Goal: Task Accomplishment & Management: Contribute content

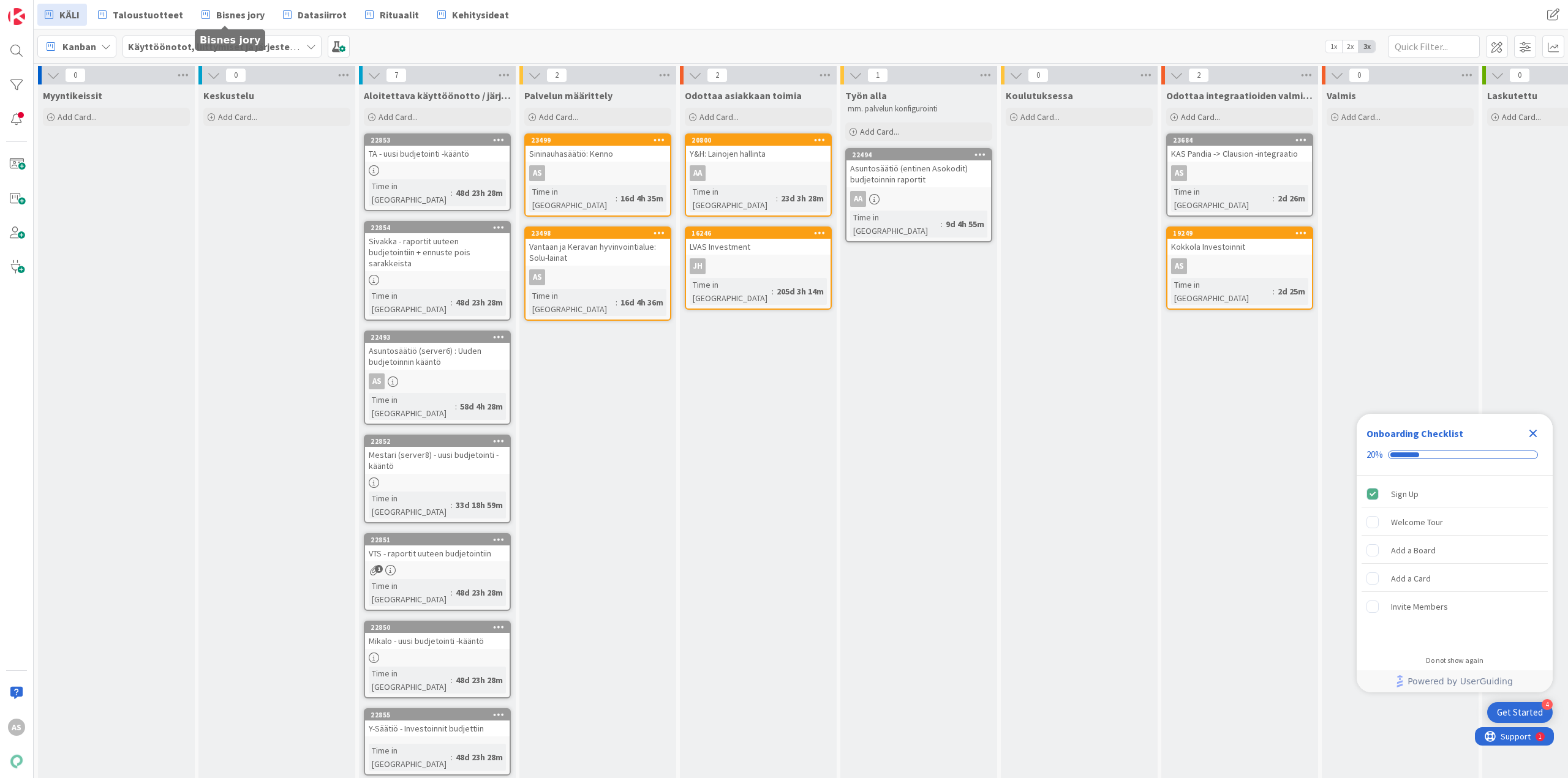
drag, startPoint x: 256, startPoint y: 30, endPoint x: 250, endPoint y: 33, distance: 6.7
click at [281, 45] on b "Käyttöönotot, liittymiset ja järjestelmävaihdokset" at bounding box center [243, 46] width 229 height 12
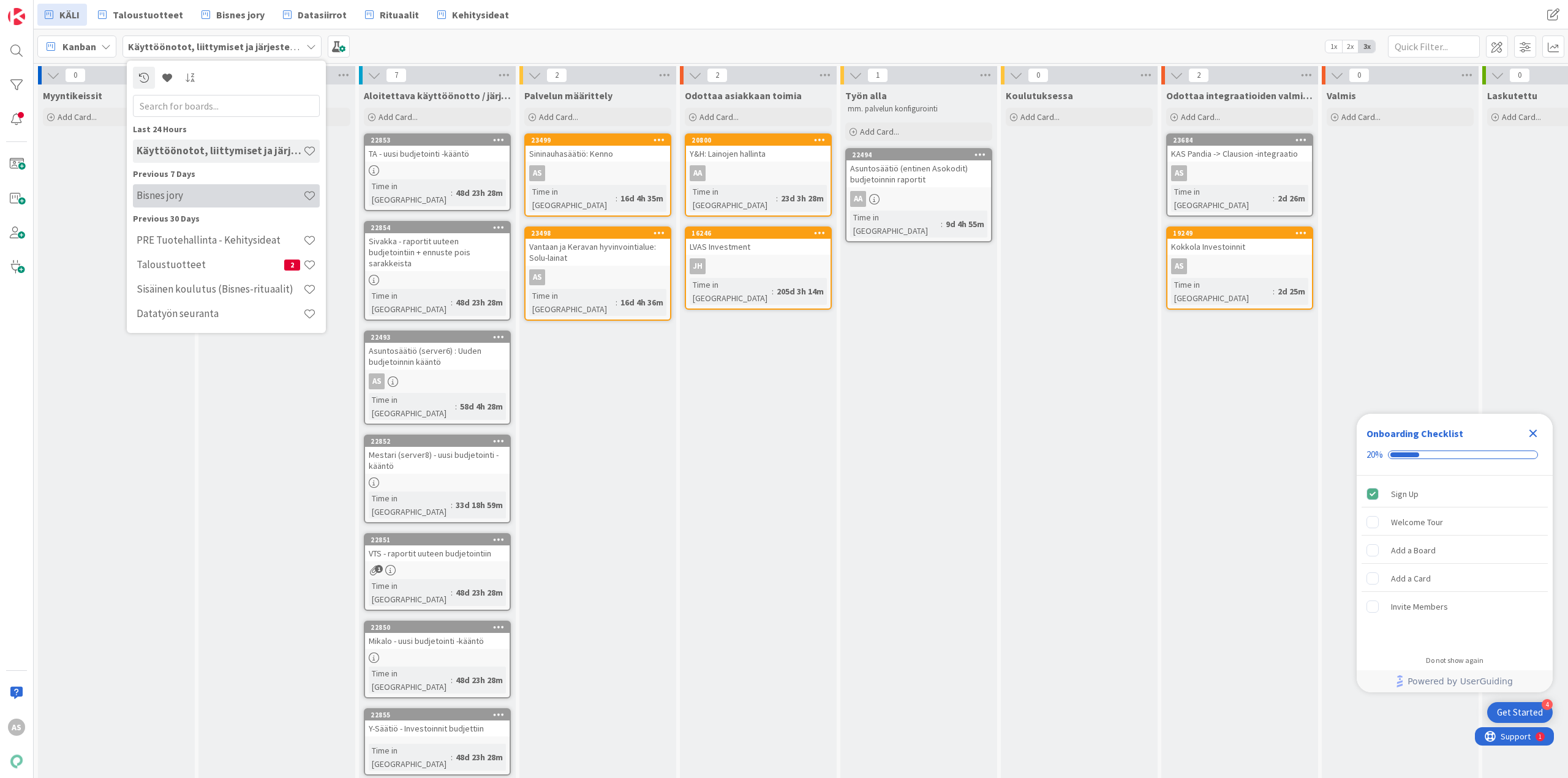
click at [250, 195] on h4 "Bisnes jory" at bounding box center [220, 195] width 167 height 12
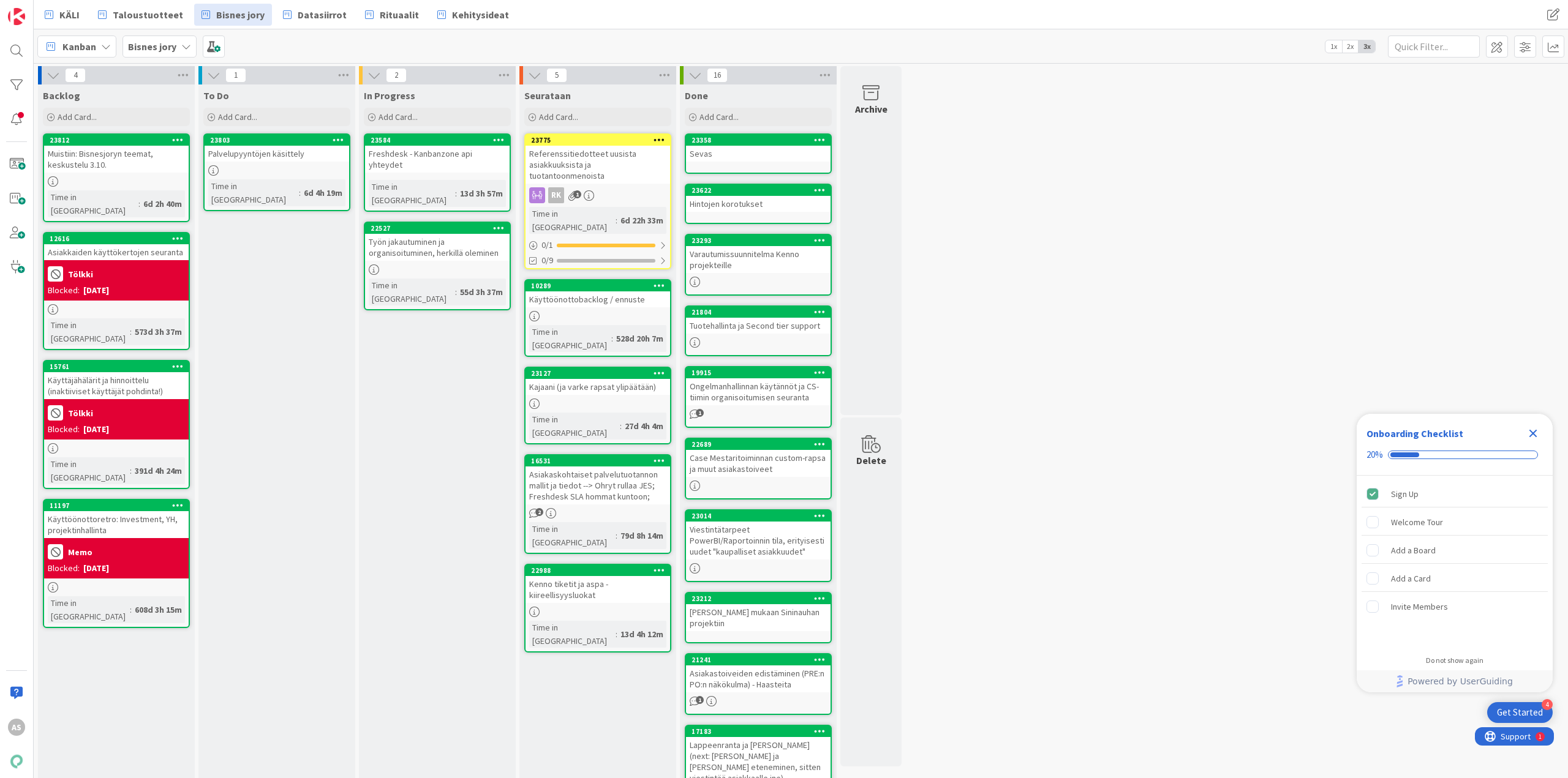
click at [317, 106] on div "To Do Add Card..." at bounding box center [277, 106] width 157 height 44
click at [319, 120] on div "Add Card..." at bounding box center [277, 117] width 147 height 18
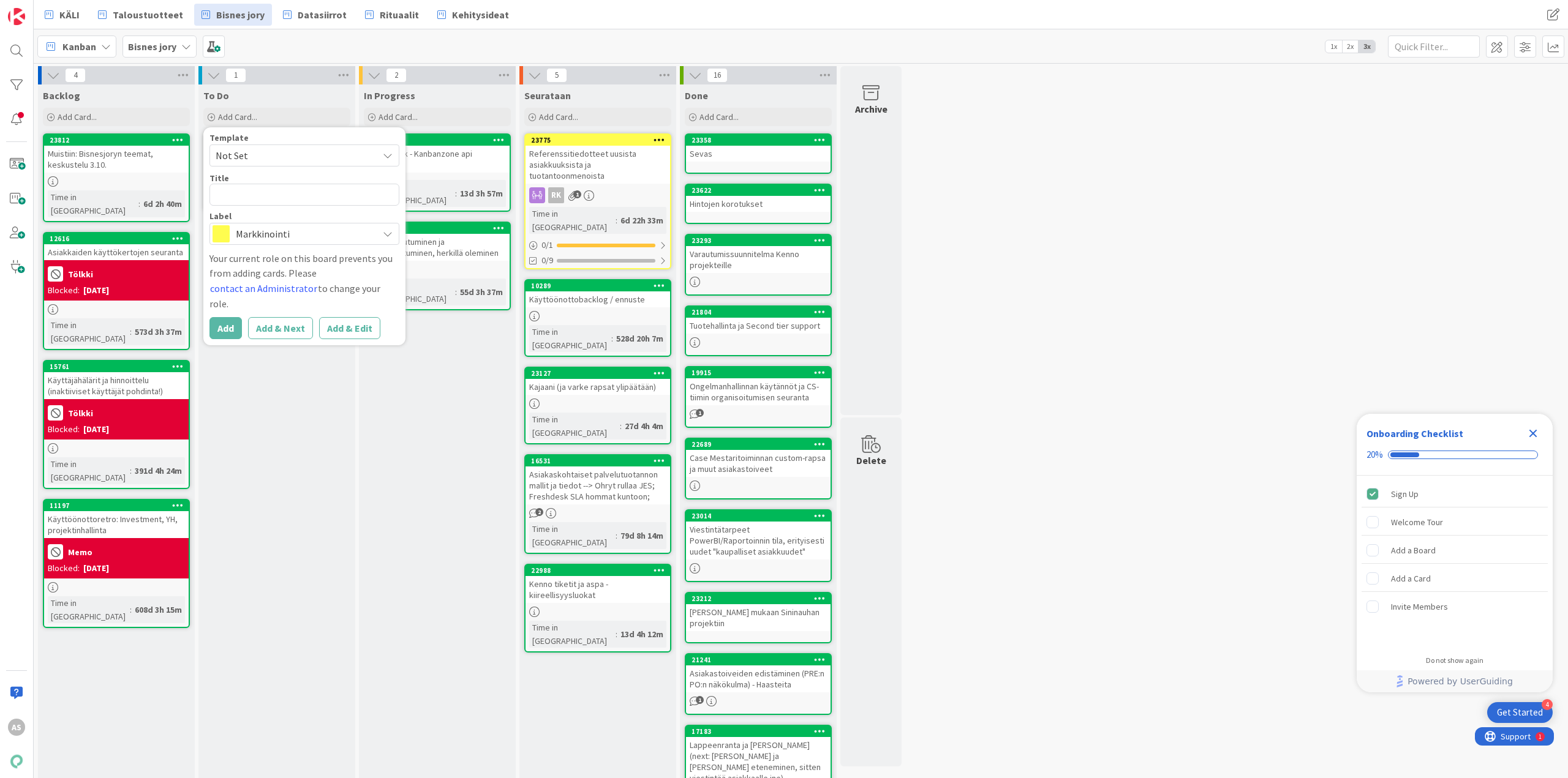
click at [324, 188] on textarea at bounding box center [305, 194] width 190 height 22
click at [305, 171] on div "Template Not Set Title 0 / 128 Label Markkinointi" at bounding box center [305, 189] width 190 height 112
click at [303, 160] on span "Not Set" at bounding box center [291, 155] width 153 height 16
click at [312, 221] on div "Label Markkinointi" at bounding box center [305, 229] width 190 height 33
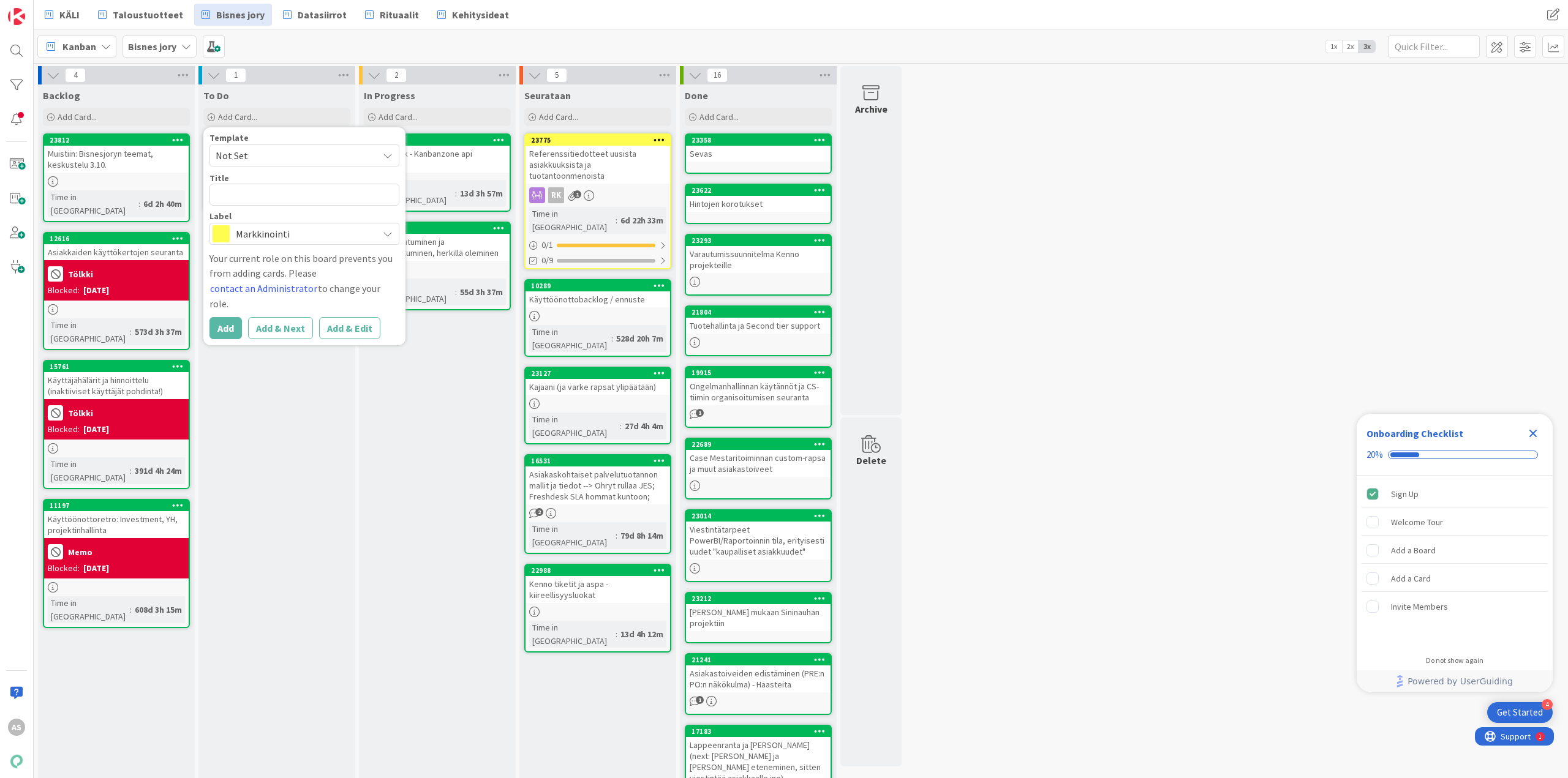
click at [310, 242] on span "Markkinointi" at bounding box center [304, 234] width 136 height 17
click at [313, 283] on span "Enhancement" at bounding box center [330, 284] width 149 height 18
click at [279, 232] on span "Enhancement" at bounding box center [304, 234] width 136 height 17
click at [272, 193] on textarea at bounding box center [305, 194] width 190 height 22
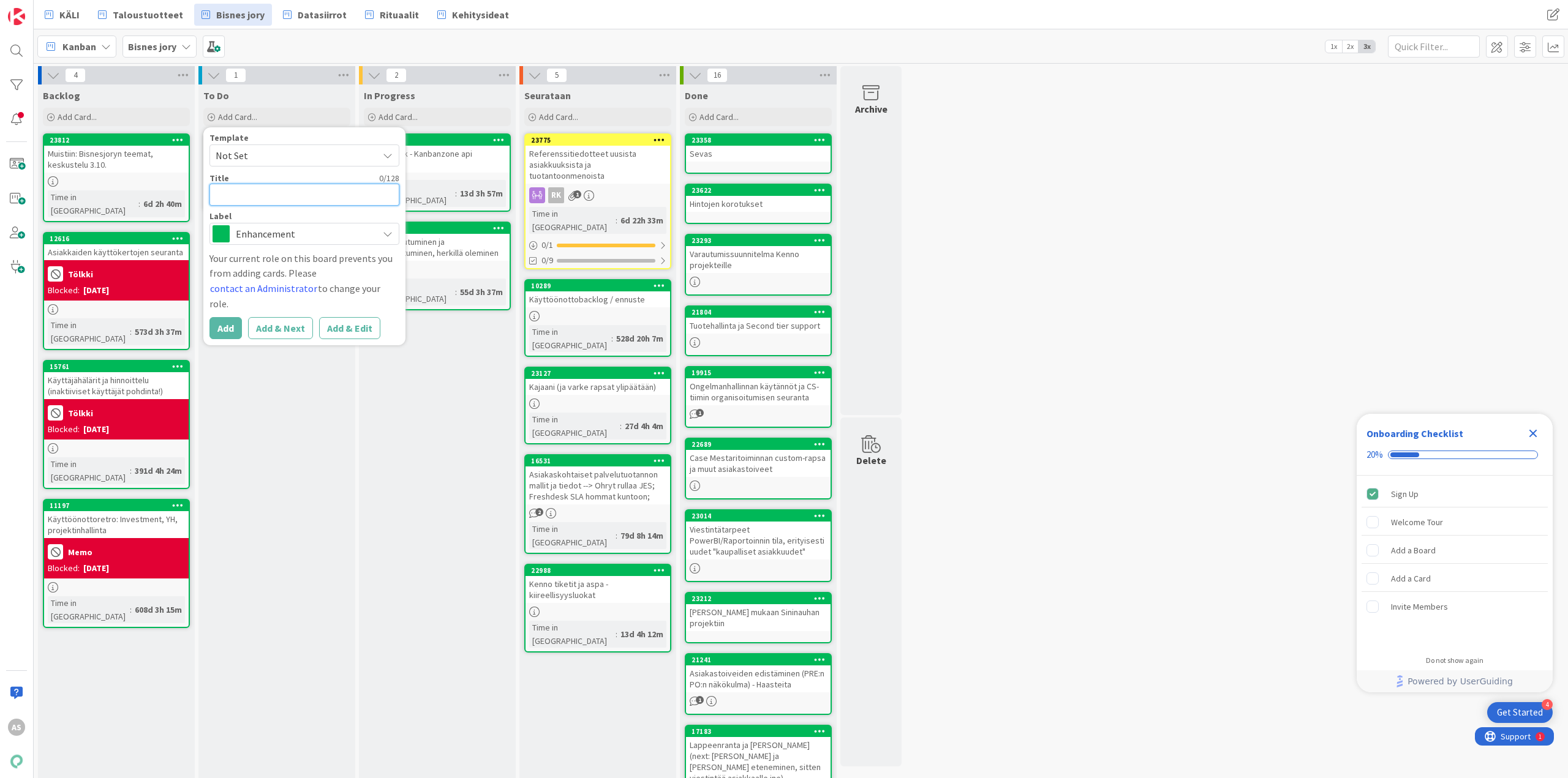
type textarea "x"
type textarea "I"
type textarea "x"
type textarea "IP"
type textarea "x"
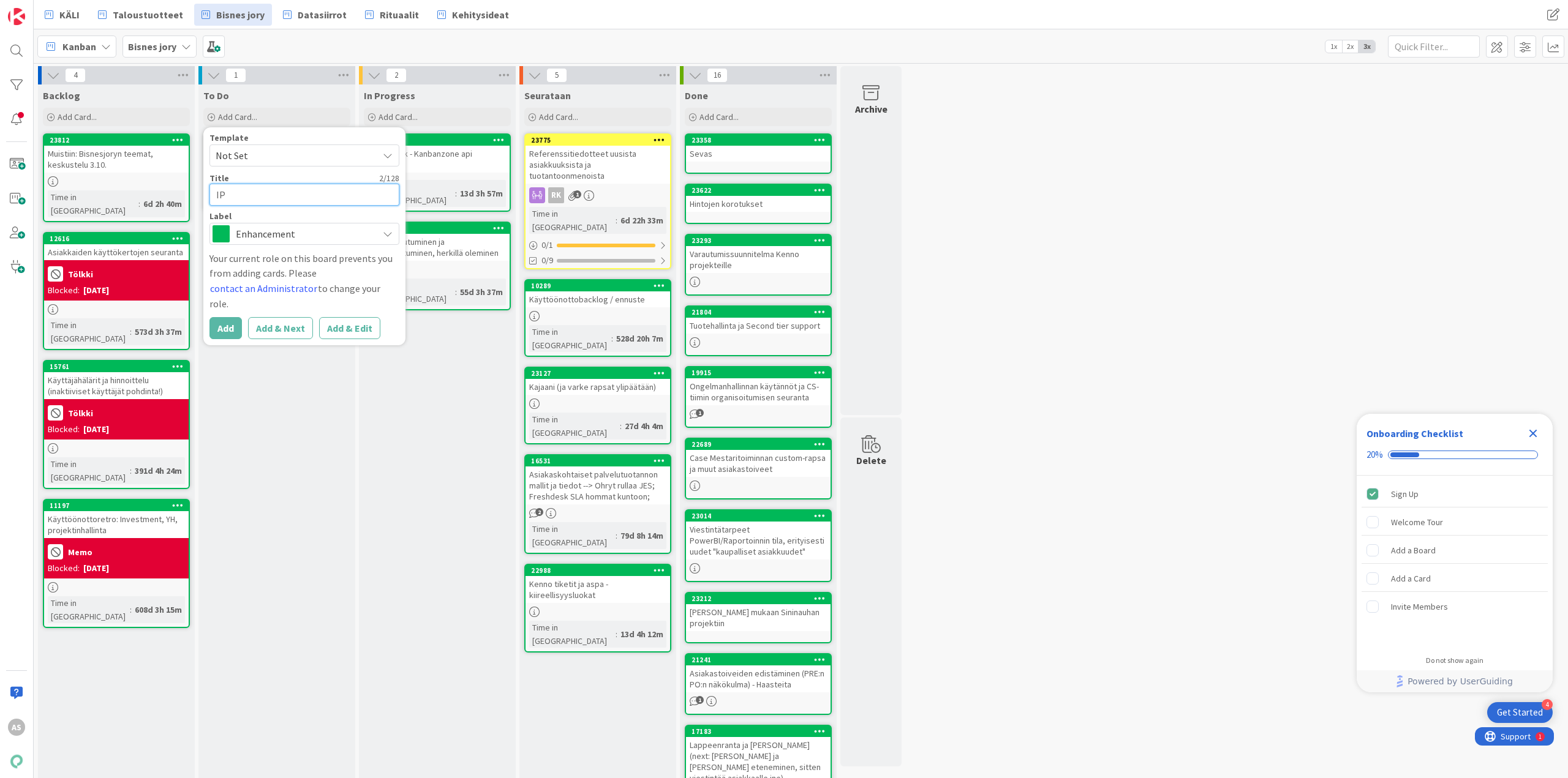
type textarea "IP-"
type textarea "x"
type textarea "IP-a"
type textarea "x"
type textarea "IP-av"
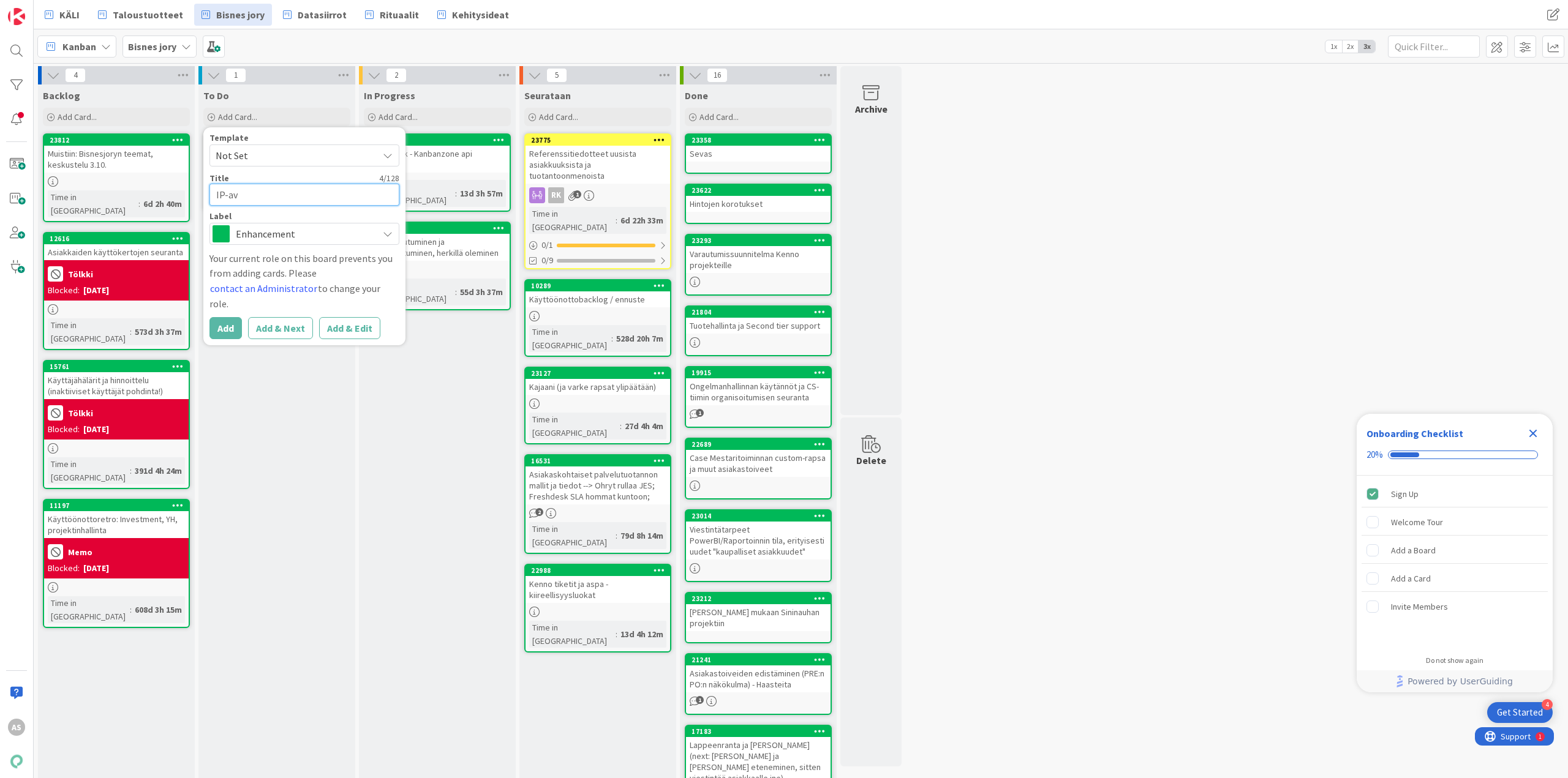
type textarea "x"
type textarea "IP-ava"
type textarea "x"
type textarea "IP-avau"
type textarea "x"
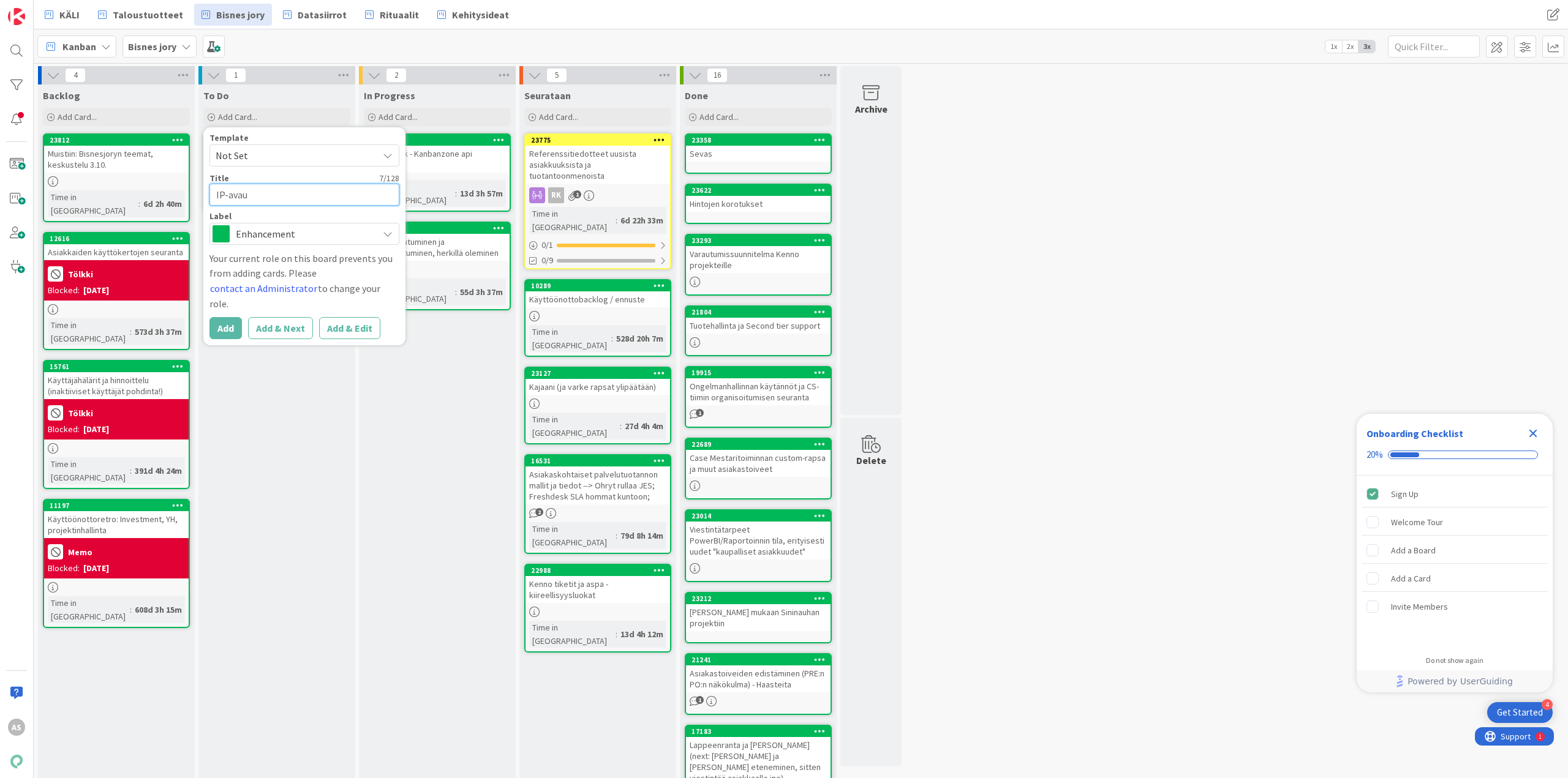
type textarea "IP-avauk"
type textarea "x"
type textarea "IP-avauks"
type textarea "x"
type textarea "IP-avaukse"
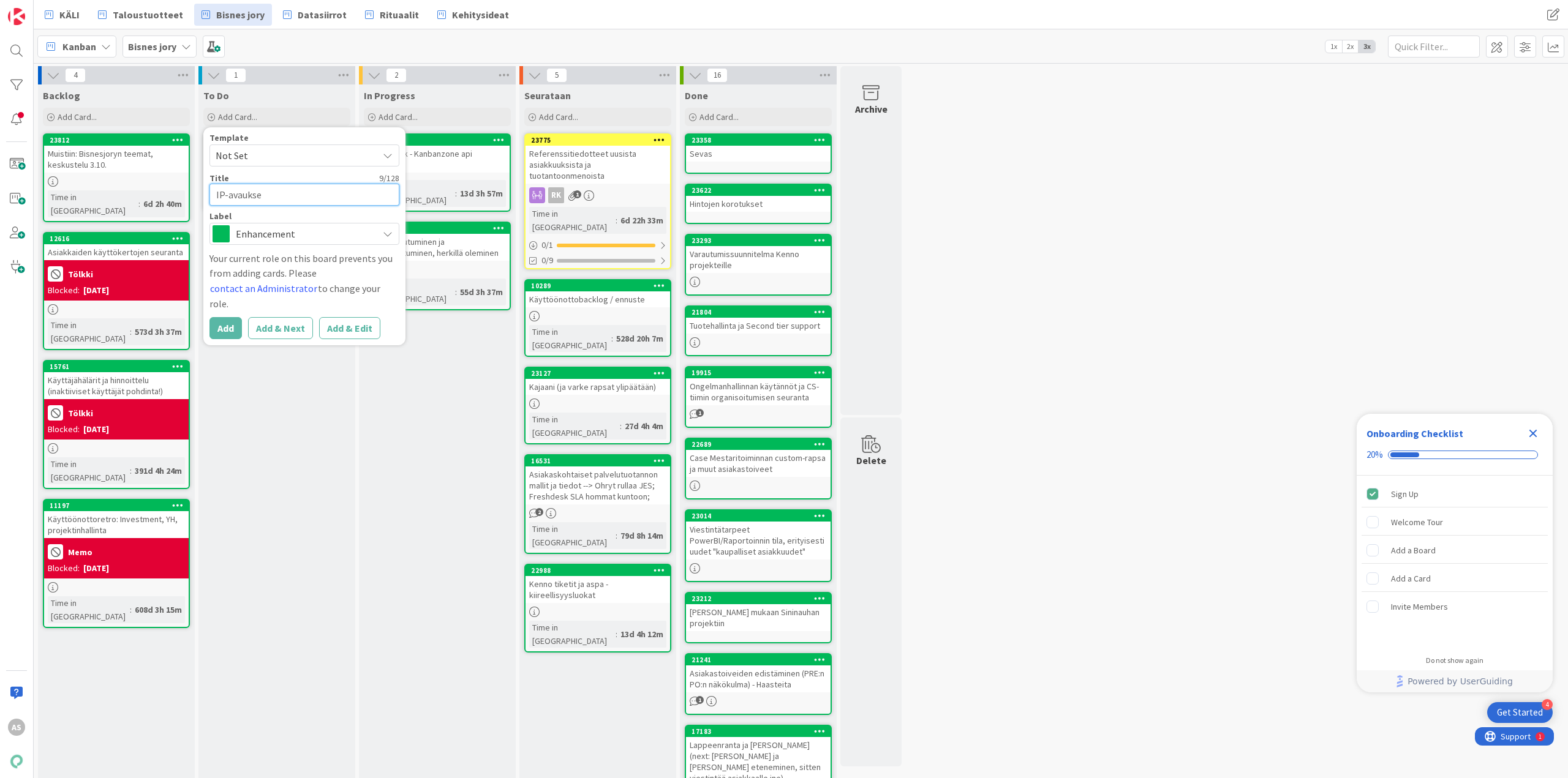
type textarea "x"
type textarea "IP-avaukset"
type textarea "x"
type textarea "IP-avaukset"
type textarea "x"
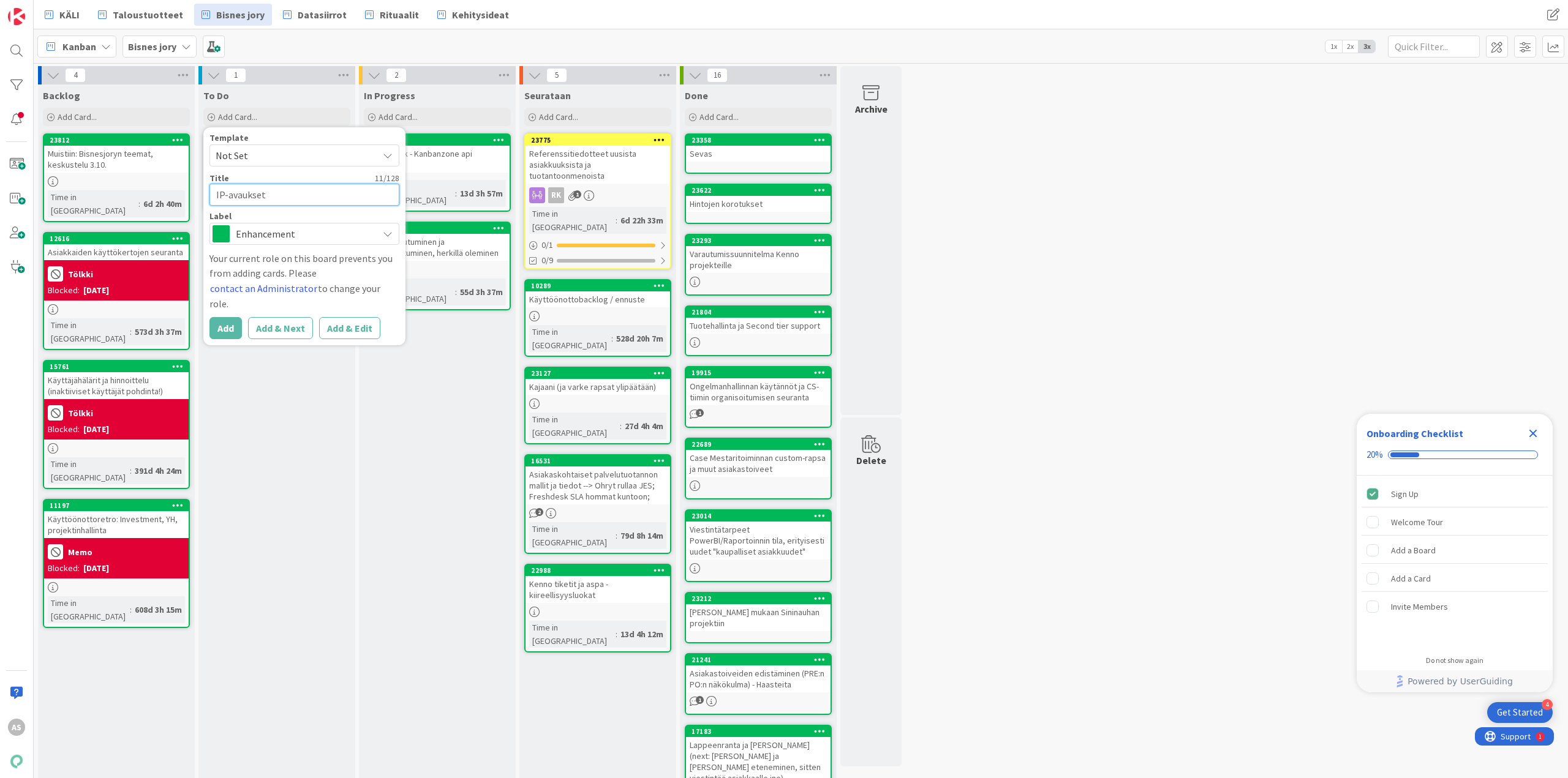
type textarea "IP-avaukset t"
type textarea "x"
type textarea "IP-avaukset ta"
type textarea "x"
type textarea "IP-avaukset tal"
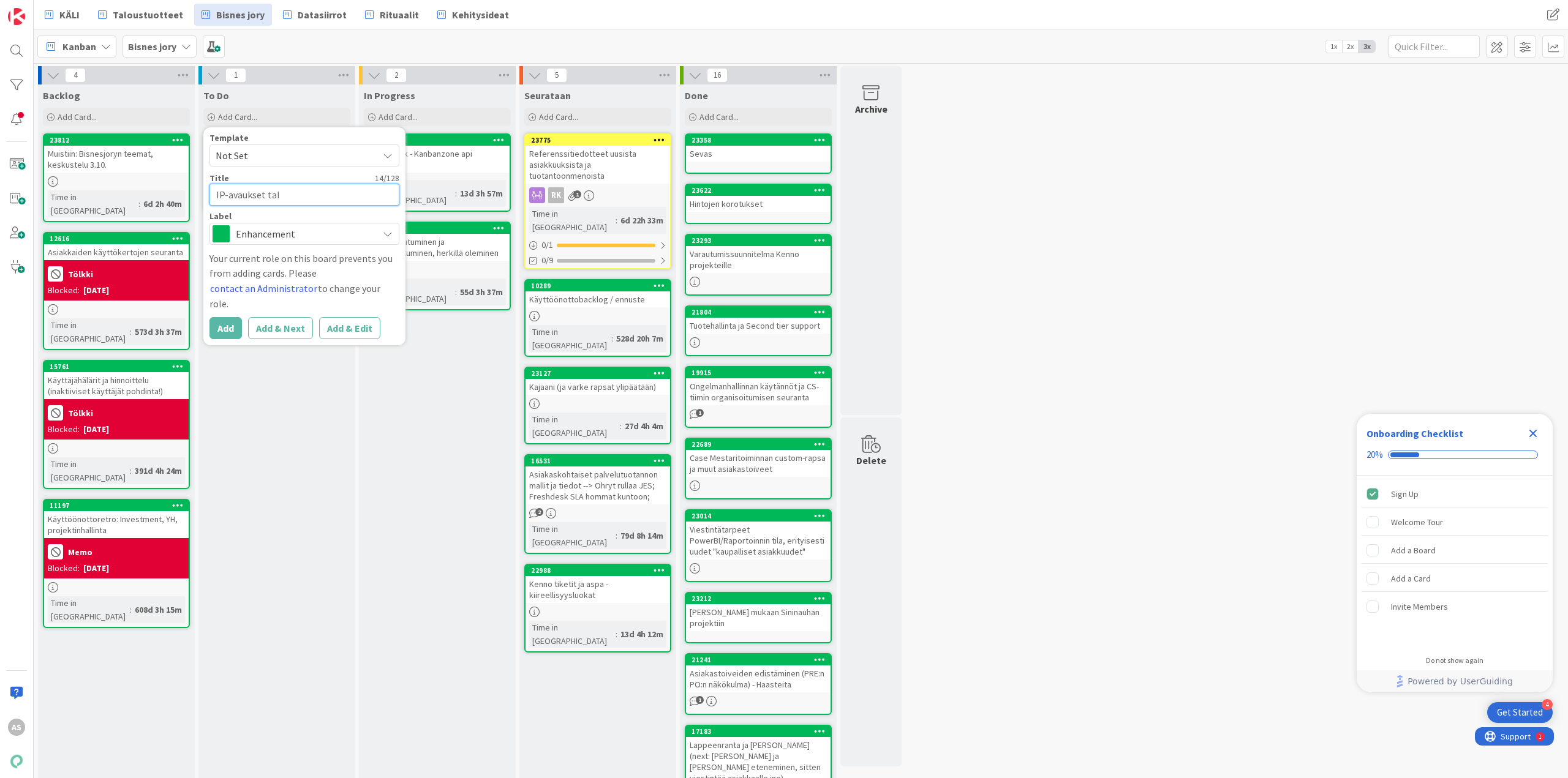
type textarea "x"
type textarea "IP-avaukset talo"
type textarea "x"
type textarea "IP-avaukset talou"
type textarea "x"
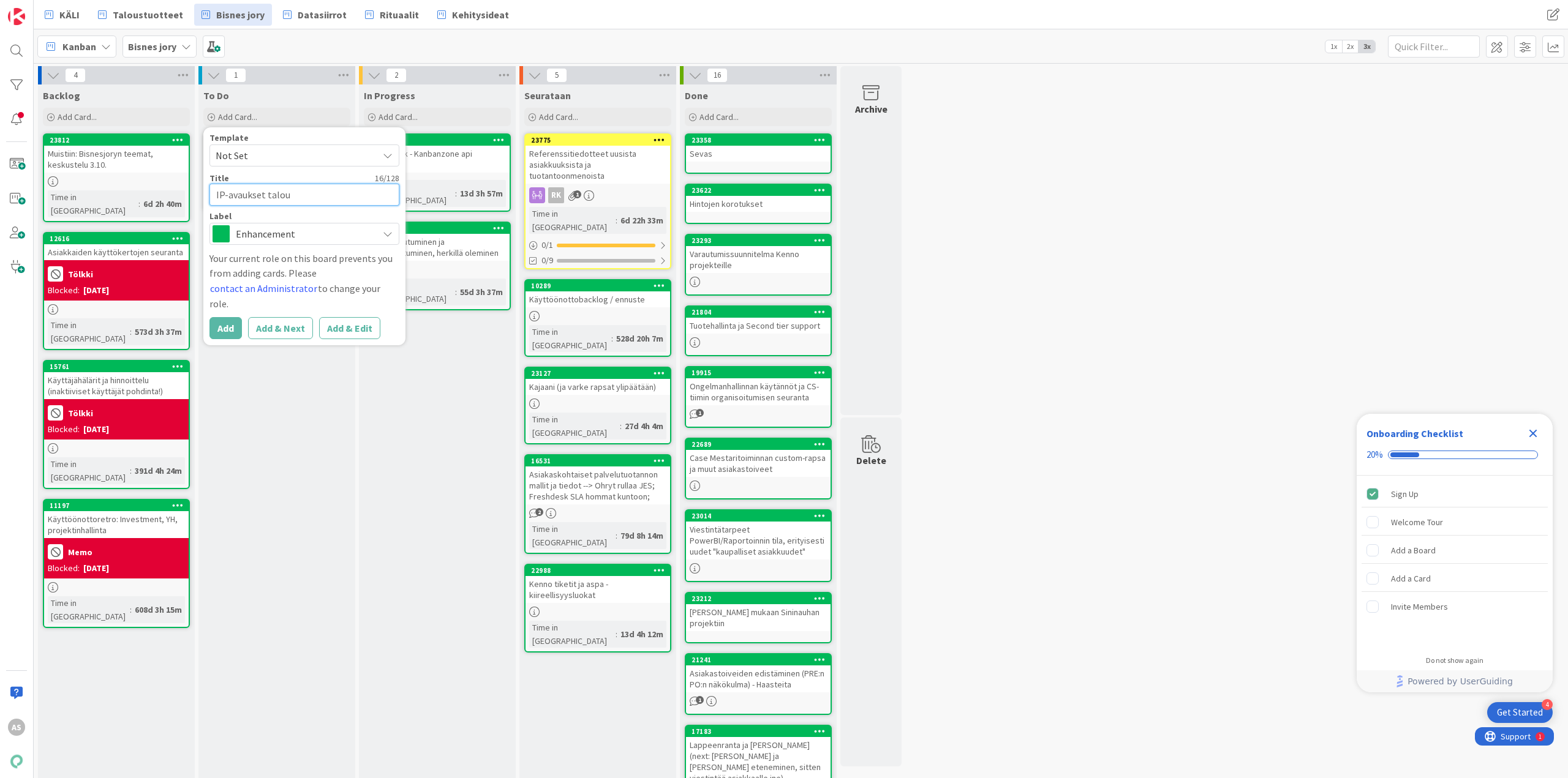
type textarea "IP-avaukset talous"
type textarea "x"
type textarea "IP-avaukset taloust"
type textarea "x"
type textarea "IP-avaukset taloustu"
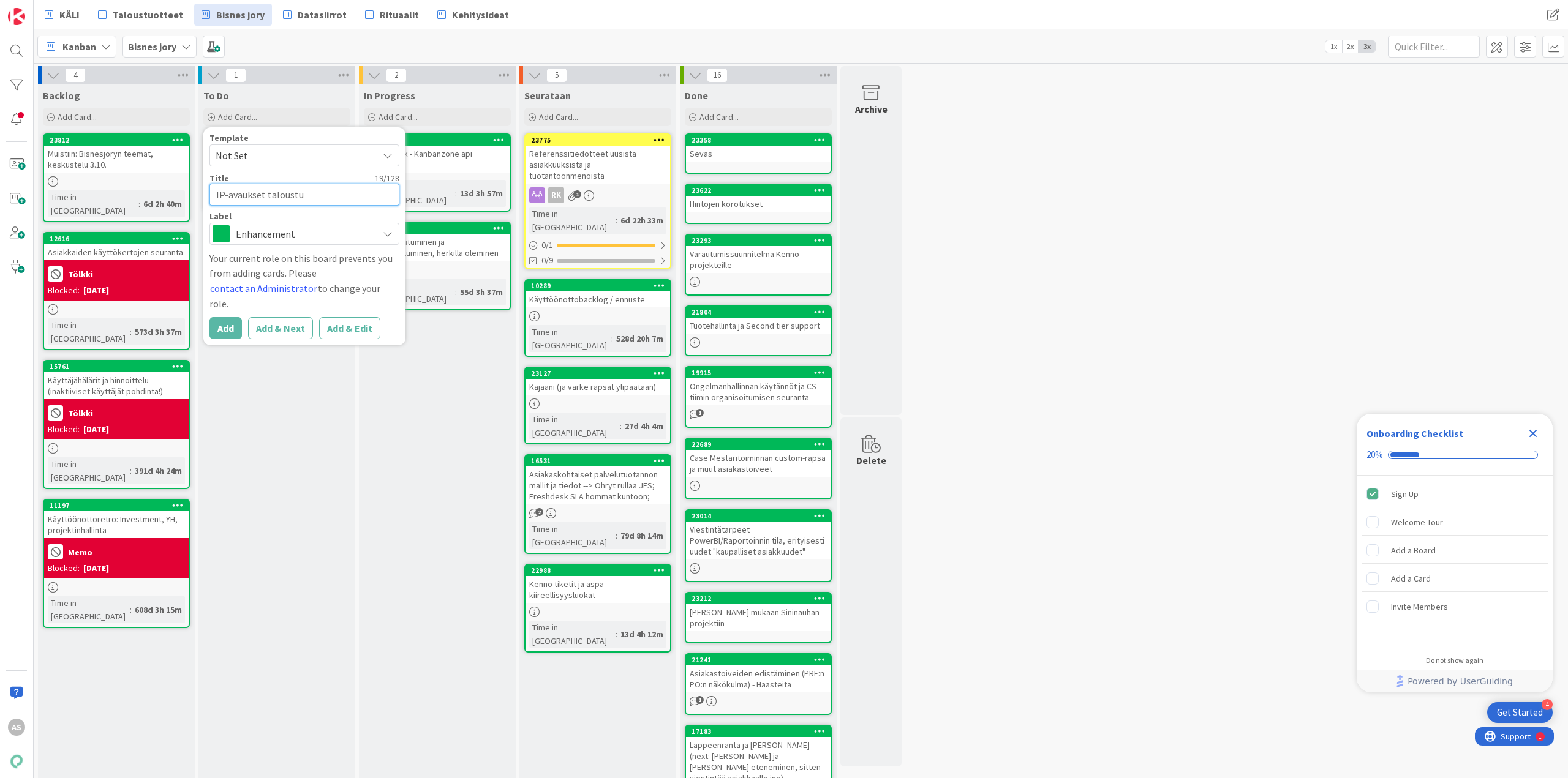
type textarea "x"
type textarea "IP-avaukset taloustuo"
type textarea "x"
type textarea "IP-avaukset taloustuot"
type textarea "x"
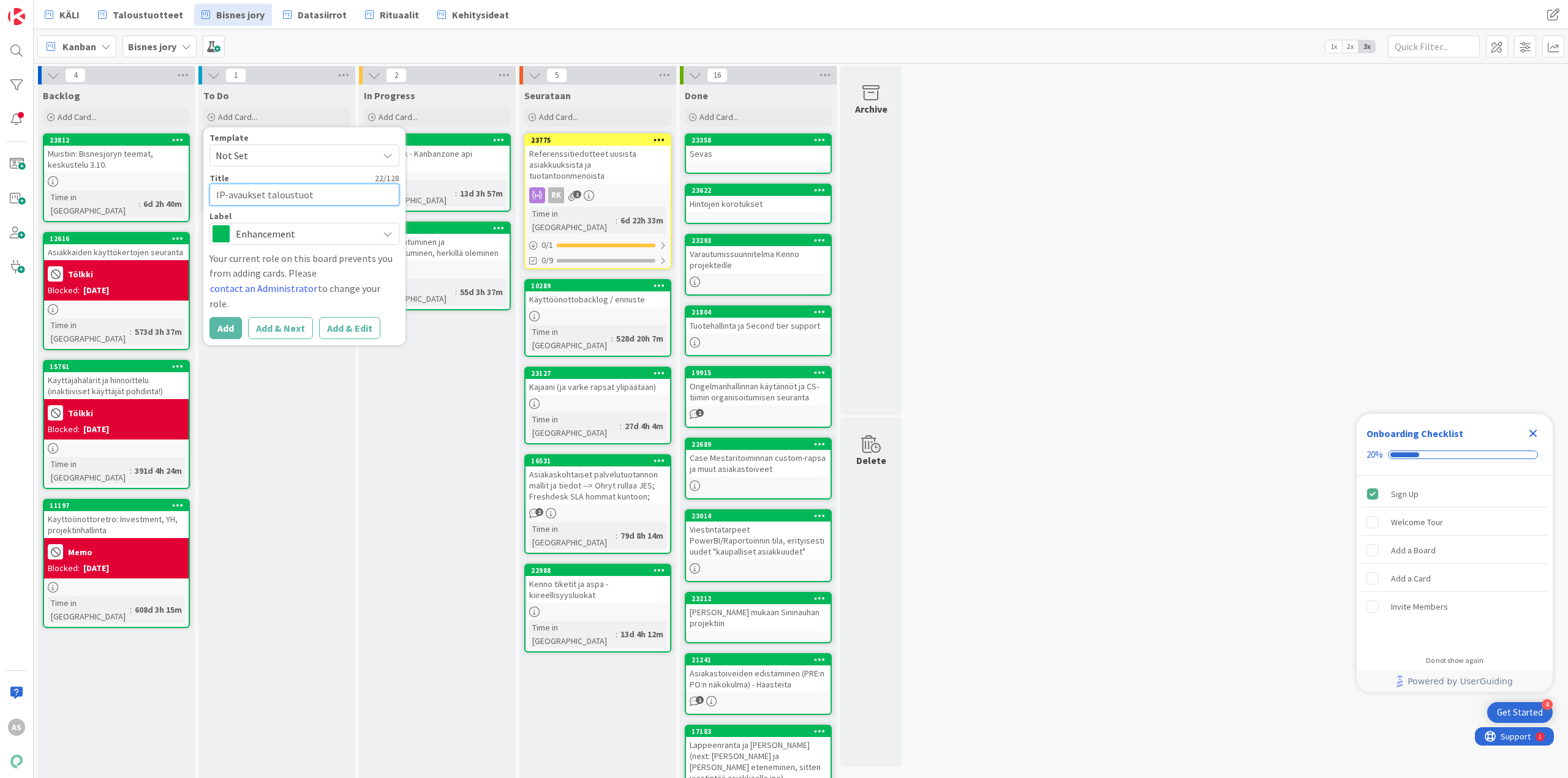
type textarea "IP-avaukset taloustuott"
type textarea "x"
type textarea "IP-avaukset taloustuotte"
type textarea "x"
type textarea "IP-avaukset taloustuottei"
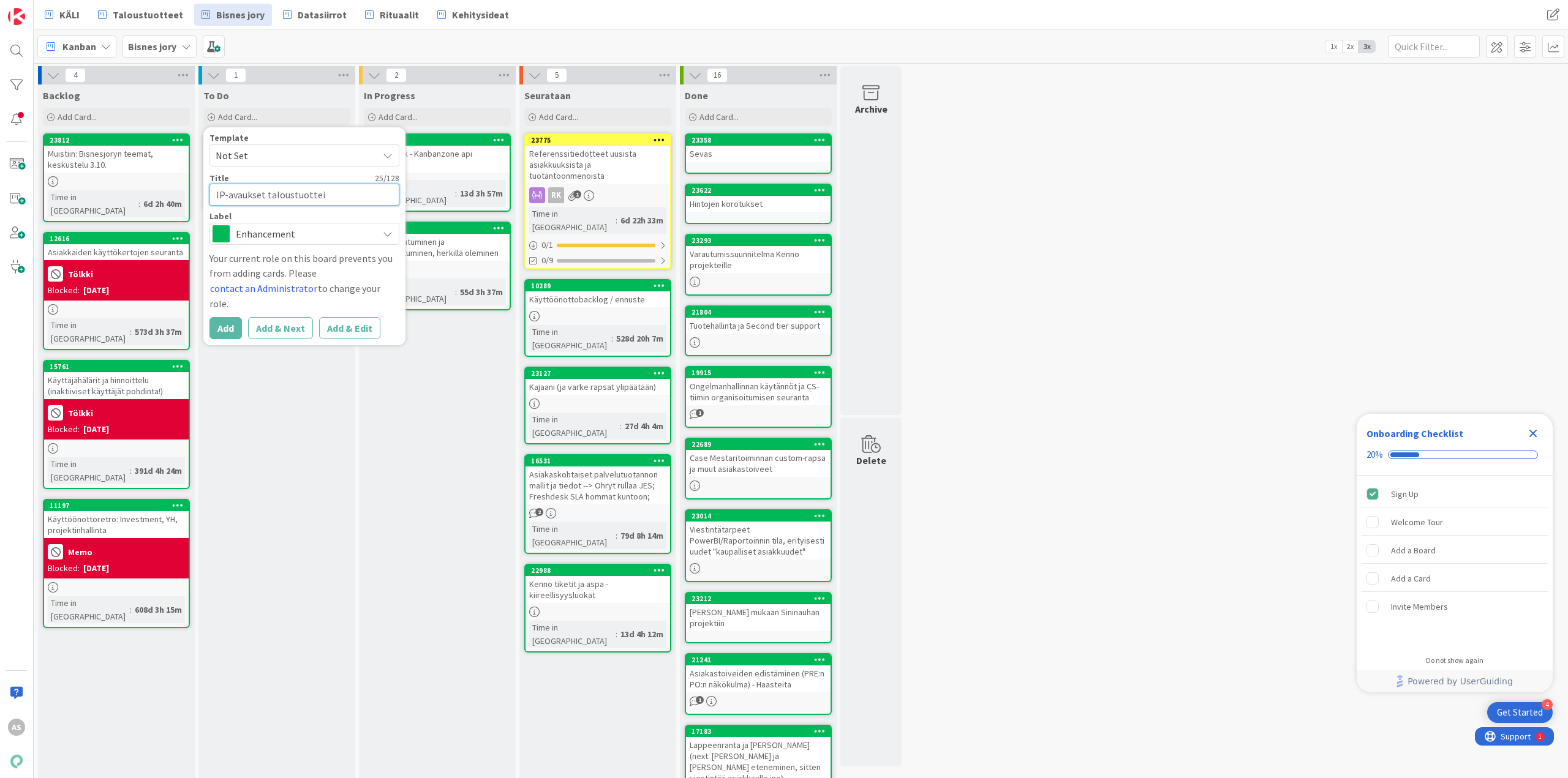
type textarea "x"
type textarea "IP-avaukset taloustuotteid"
type textarea "x"
type textarea "IP-avaukset taloustuotteide"
type textarea "x"
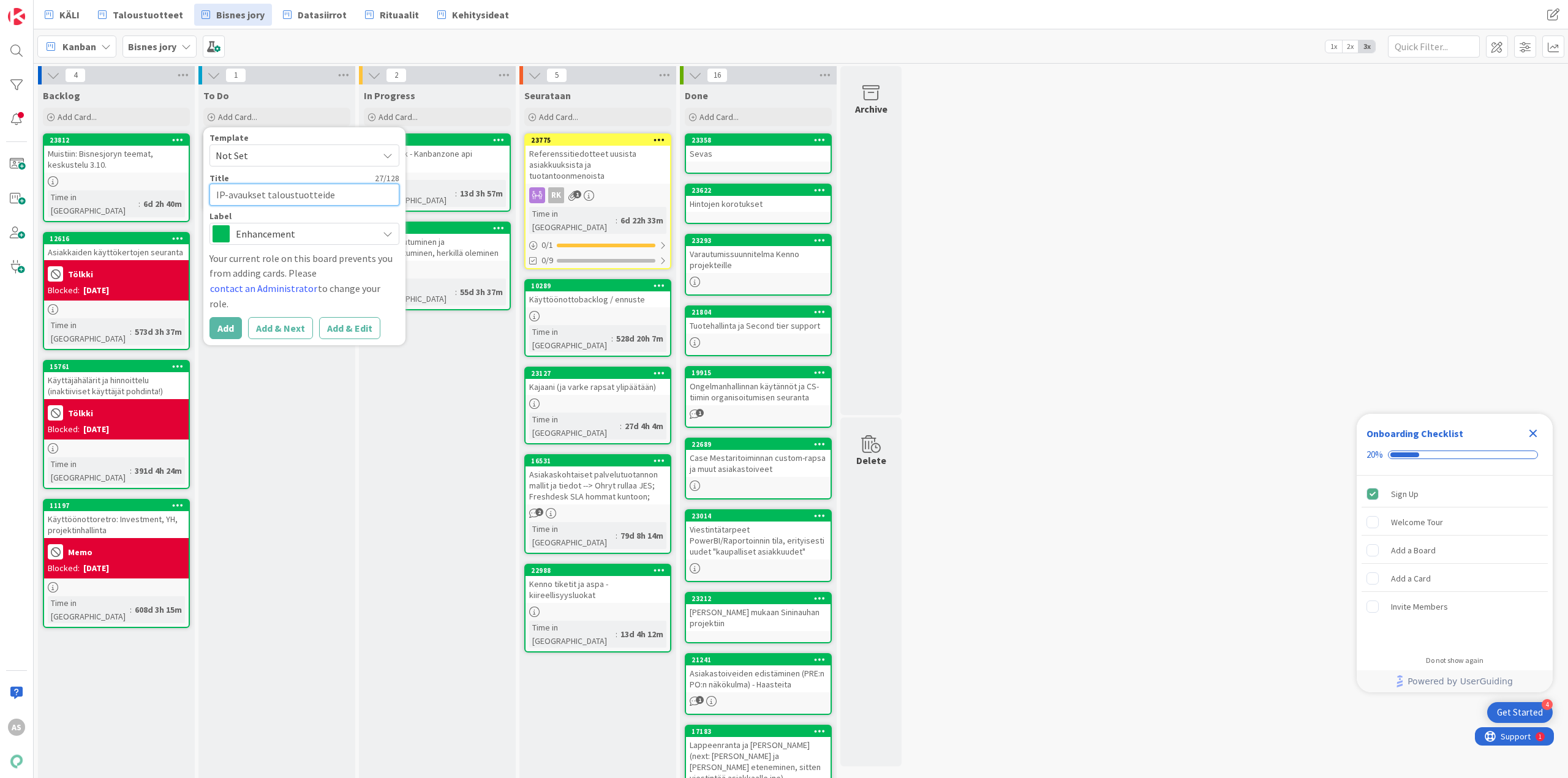
type textarea "IP-avaukset taloustuotteid"
type textarea "x"
type textarea "IP-avaukset taloustuottei"
type textarea "x"
type textarea "IP-avaukset taloustuotte"
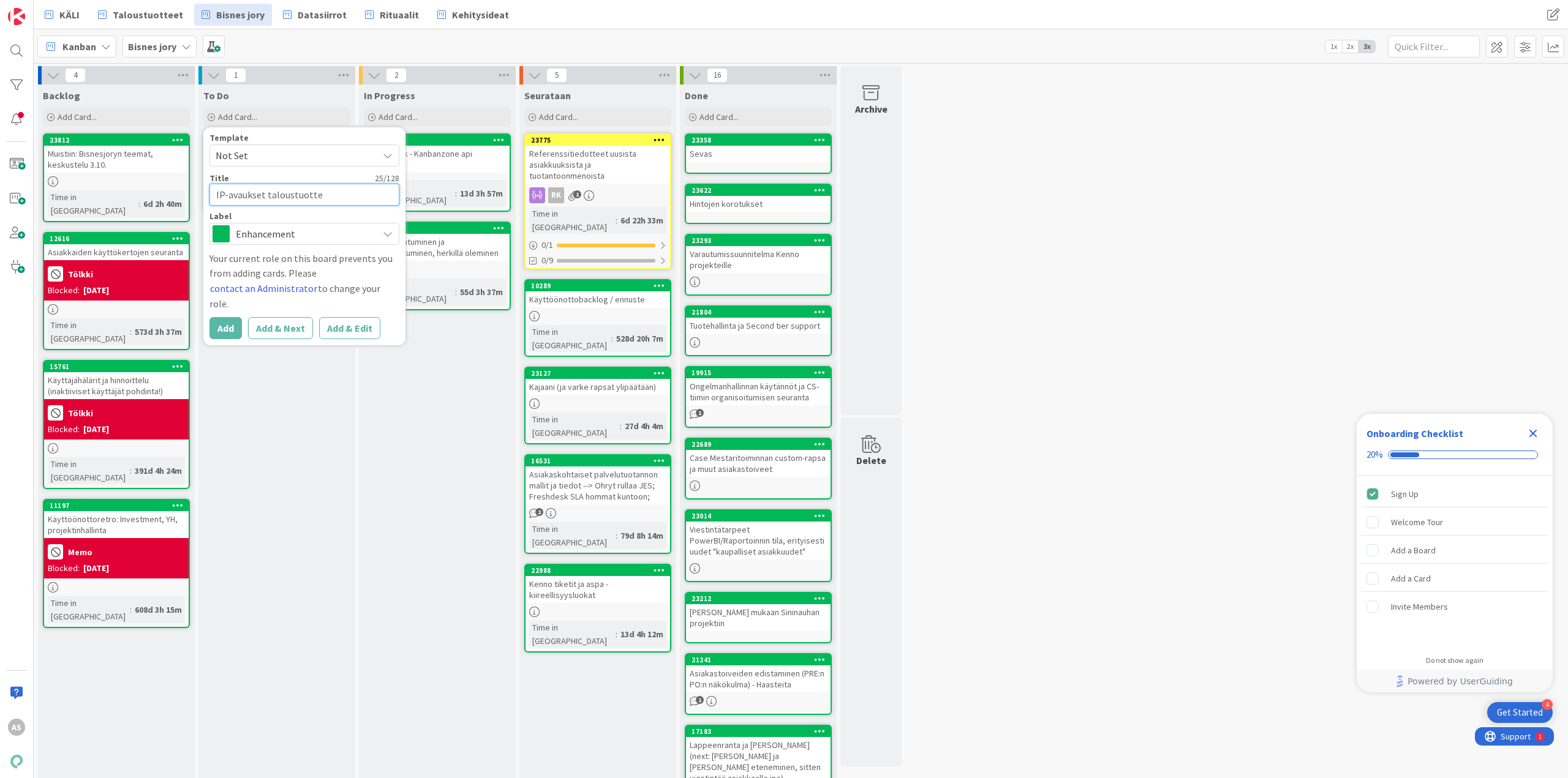
type textarea "x"
type textarea "IP-avaukset taloustuott"
type textarea "x"
type textarea "IP-avaukset taloustuot"
type textarea "x"
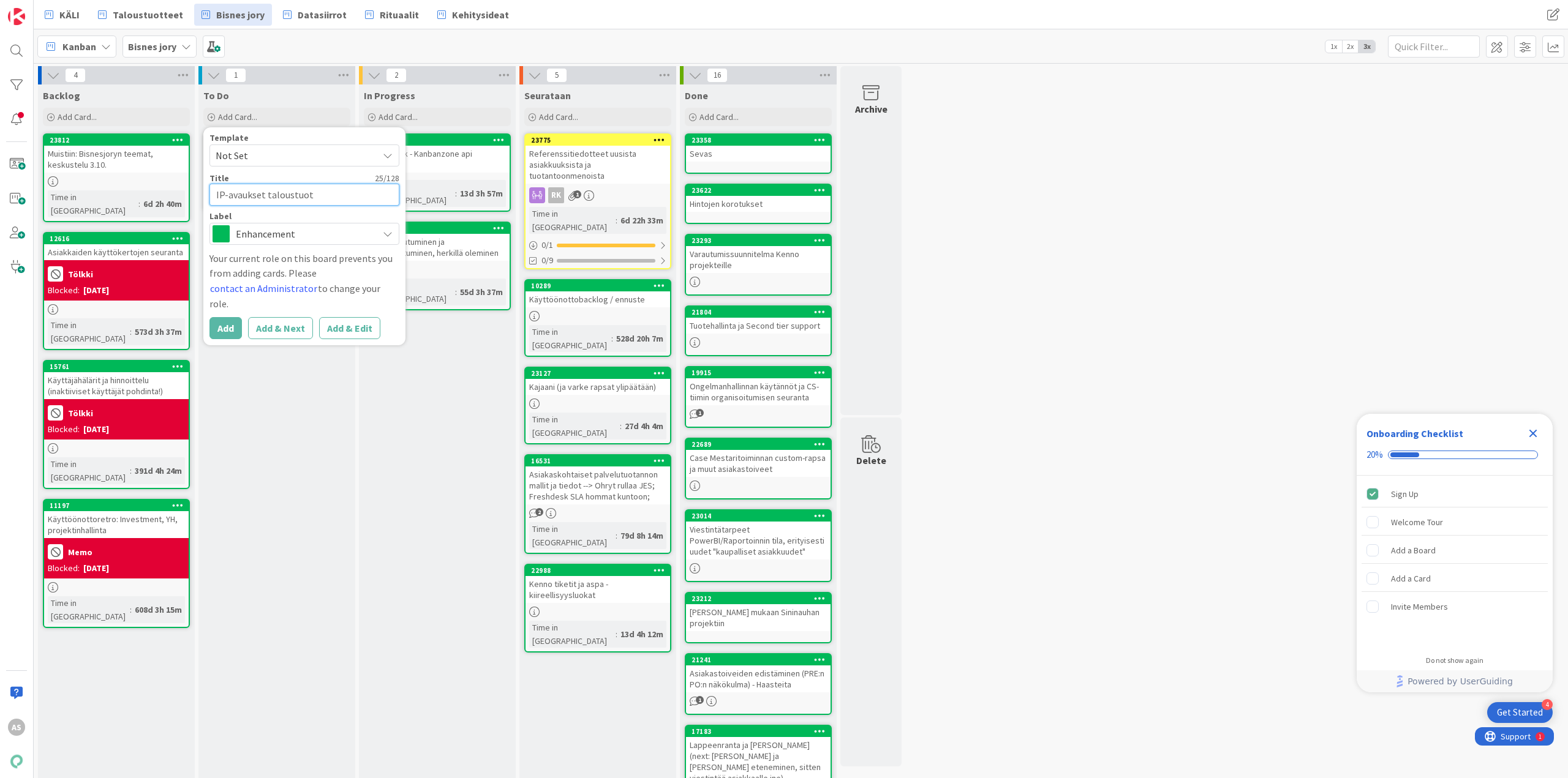
type textarea "IP-avaukset taloustuo"
type textarea "x"
type textarea "IP-avaukset taloustu"
type textarea "x"
type textarea "IP-avaukset taloust"
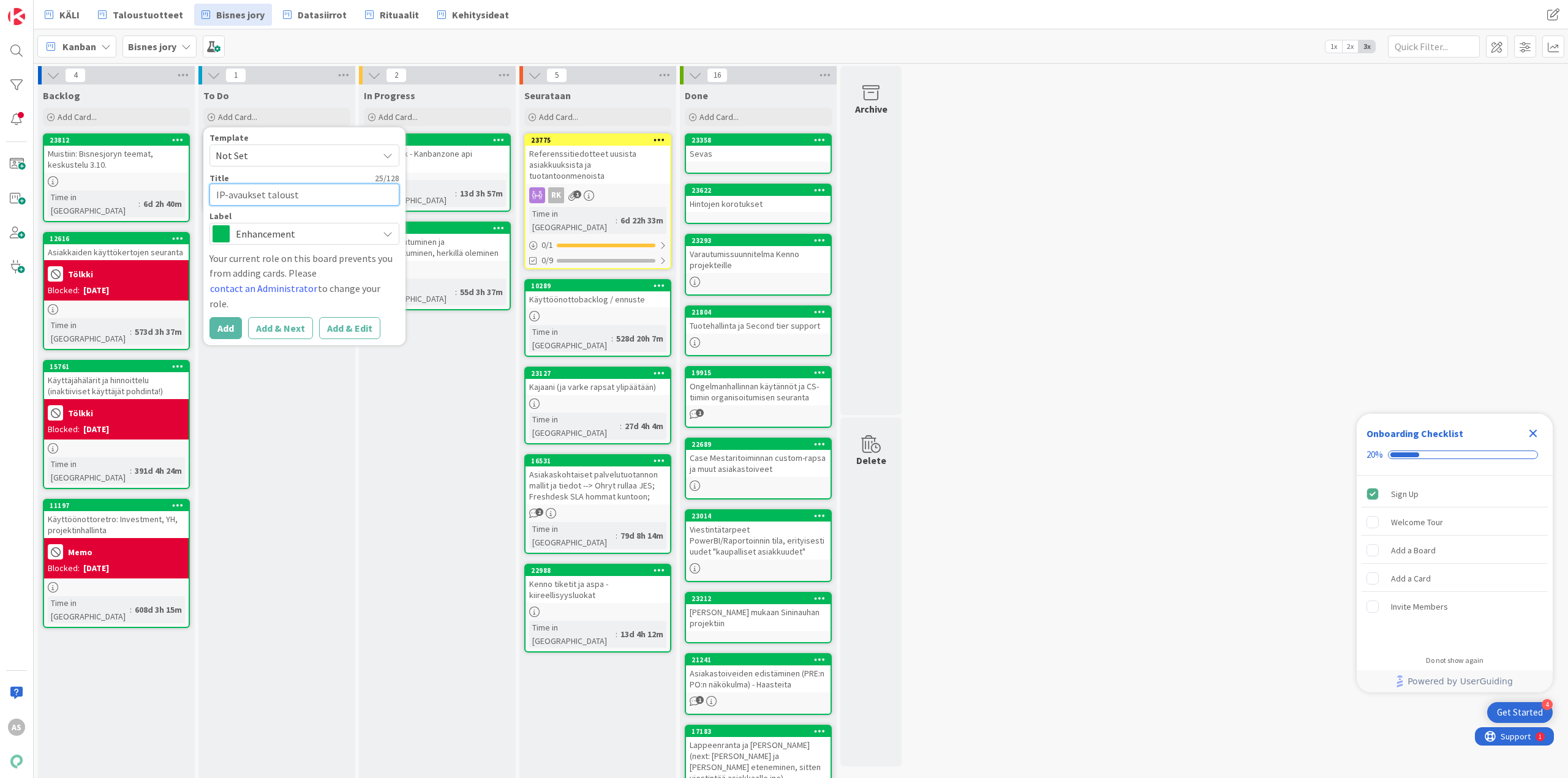
type textarea "x"
type textarea "IP-avaukset talous"
type textarea "x"
type textarea "IP-avaukset talou"
type textarea "x"
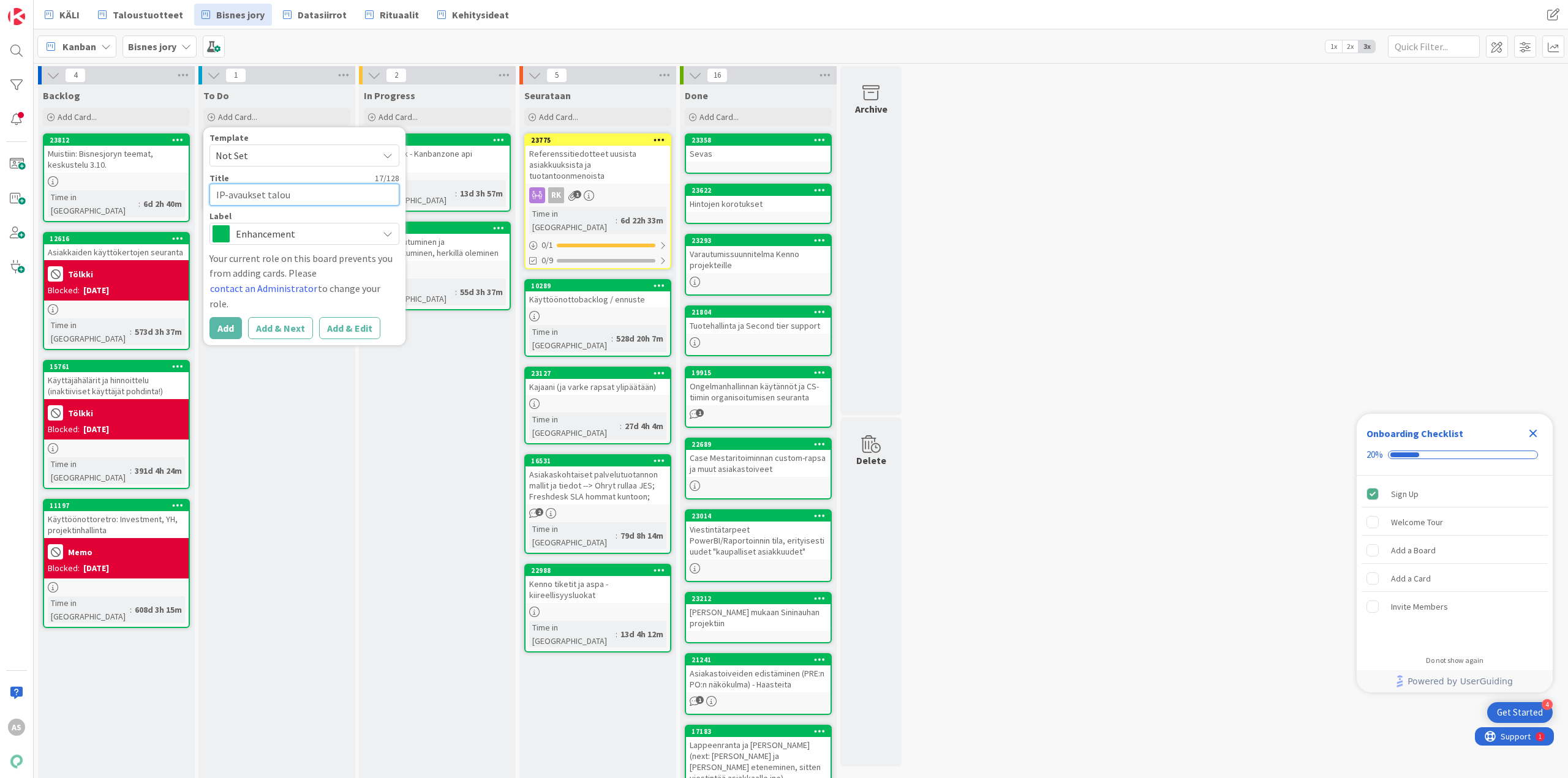
type textarea "IP-avaukset talo"
type textarea "x"
type textarea "IP-avaukset tal"
type textarea "x"
type textarea "IP-avaukset ta"
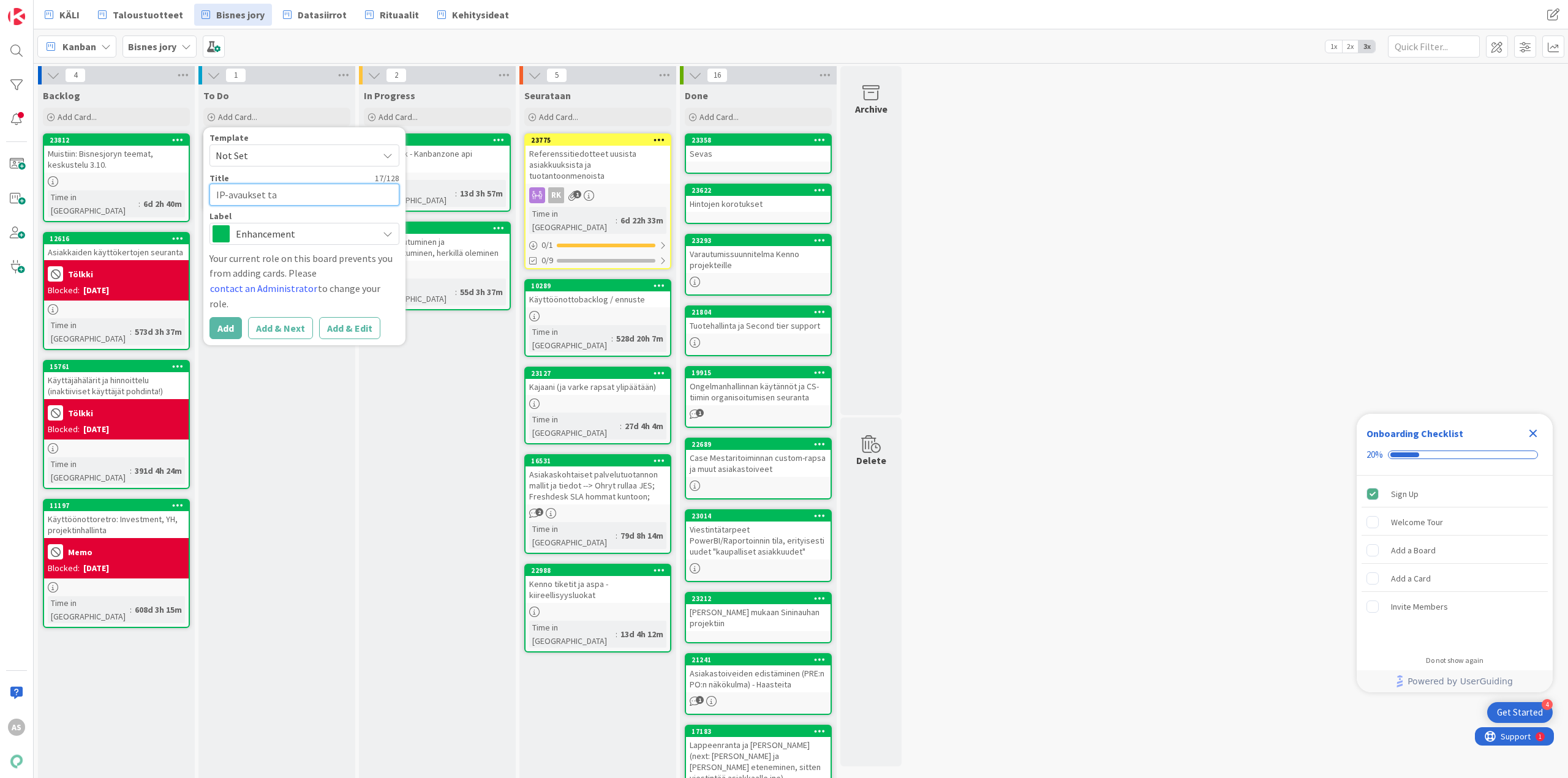
type textarea "x"
type textarea "IP-avaukset t"
type textarea "x"
type textarea "IP-avaukset"
type textarea "x"
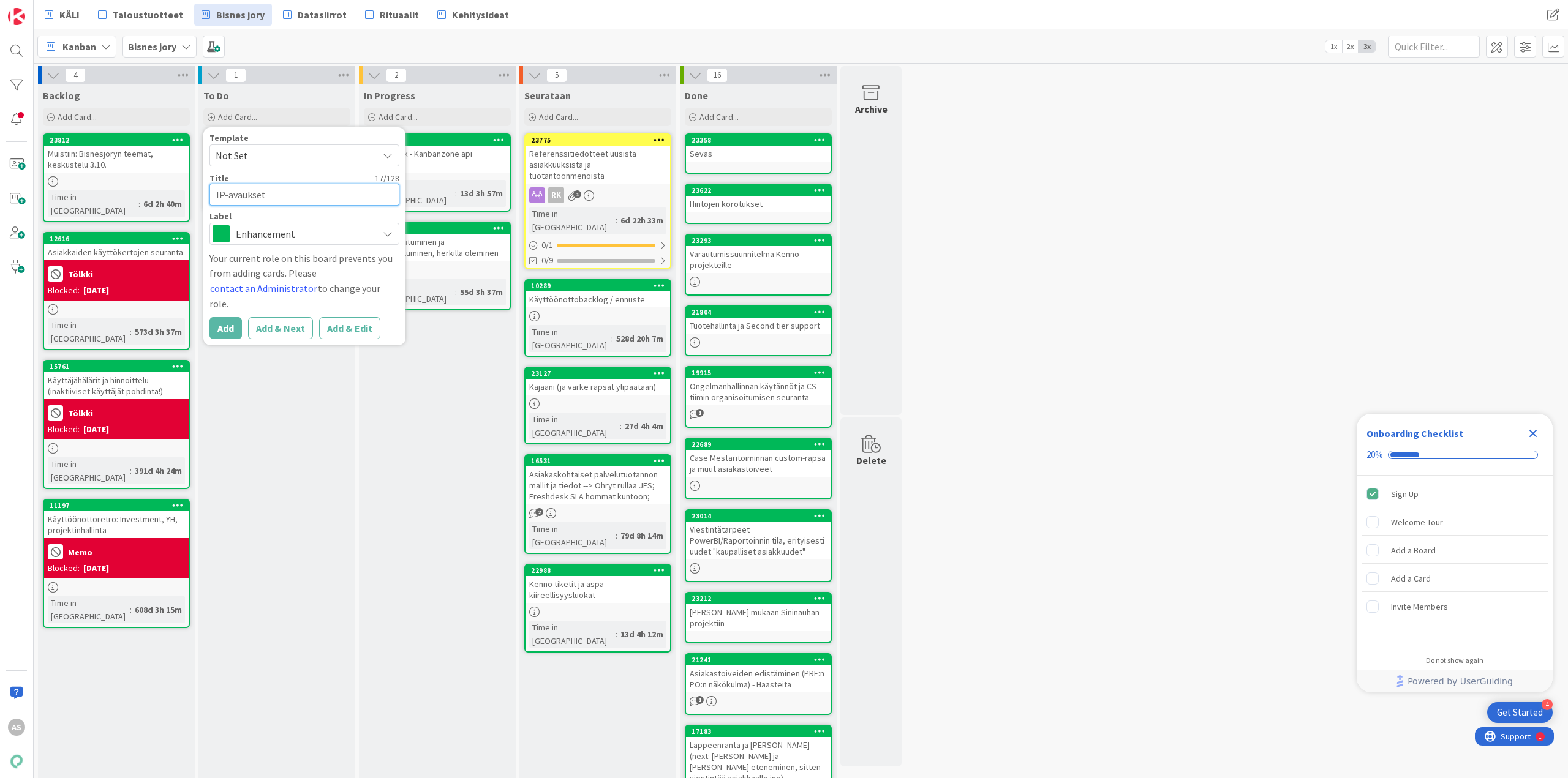
type textarea "IP-avaukset"
type textarea "x"
type textarea "IP-avaukse"
type textarea "x"
type textarea "IP-avauks"
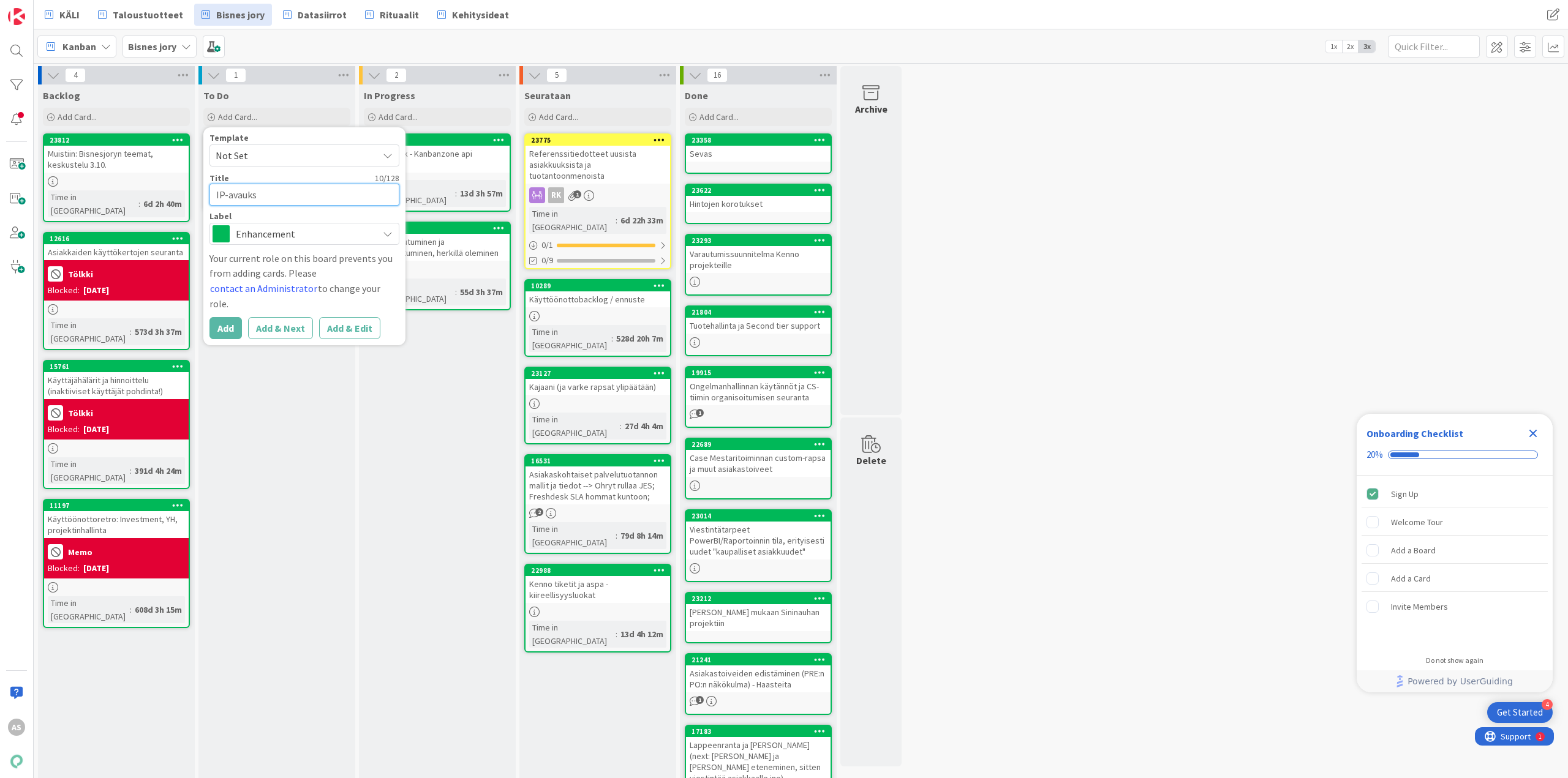
type textarea "x"
type textarea "IP-avauk"
type textarea "x"
type textarea "IP-avau"
type textarea "x"
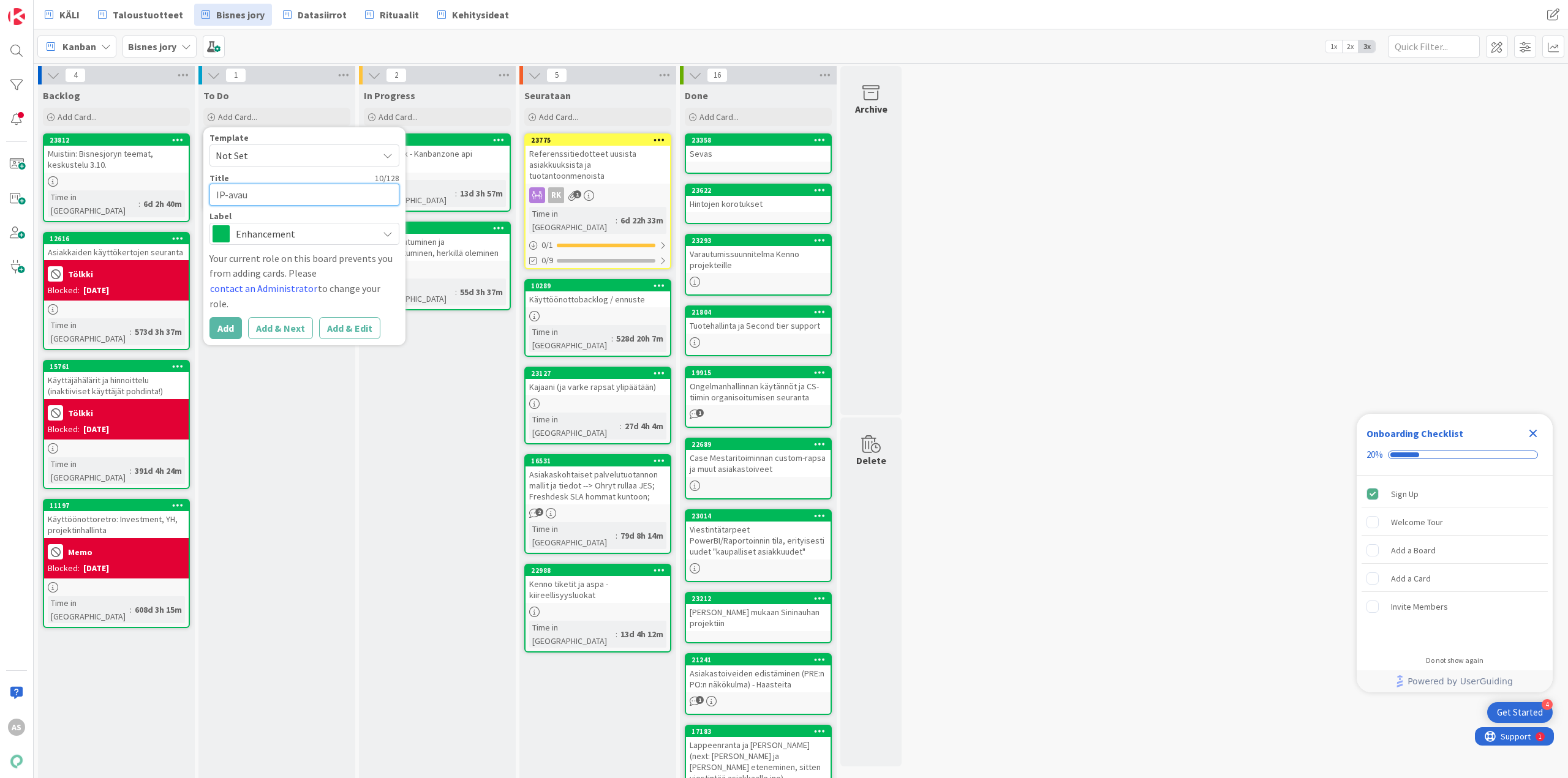
type textarea "IP-ava"
type textarea "x"
type textarea "IP-av"
type textarea "x"
type textarea "IP-a"
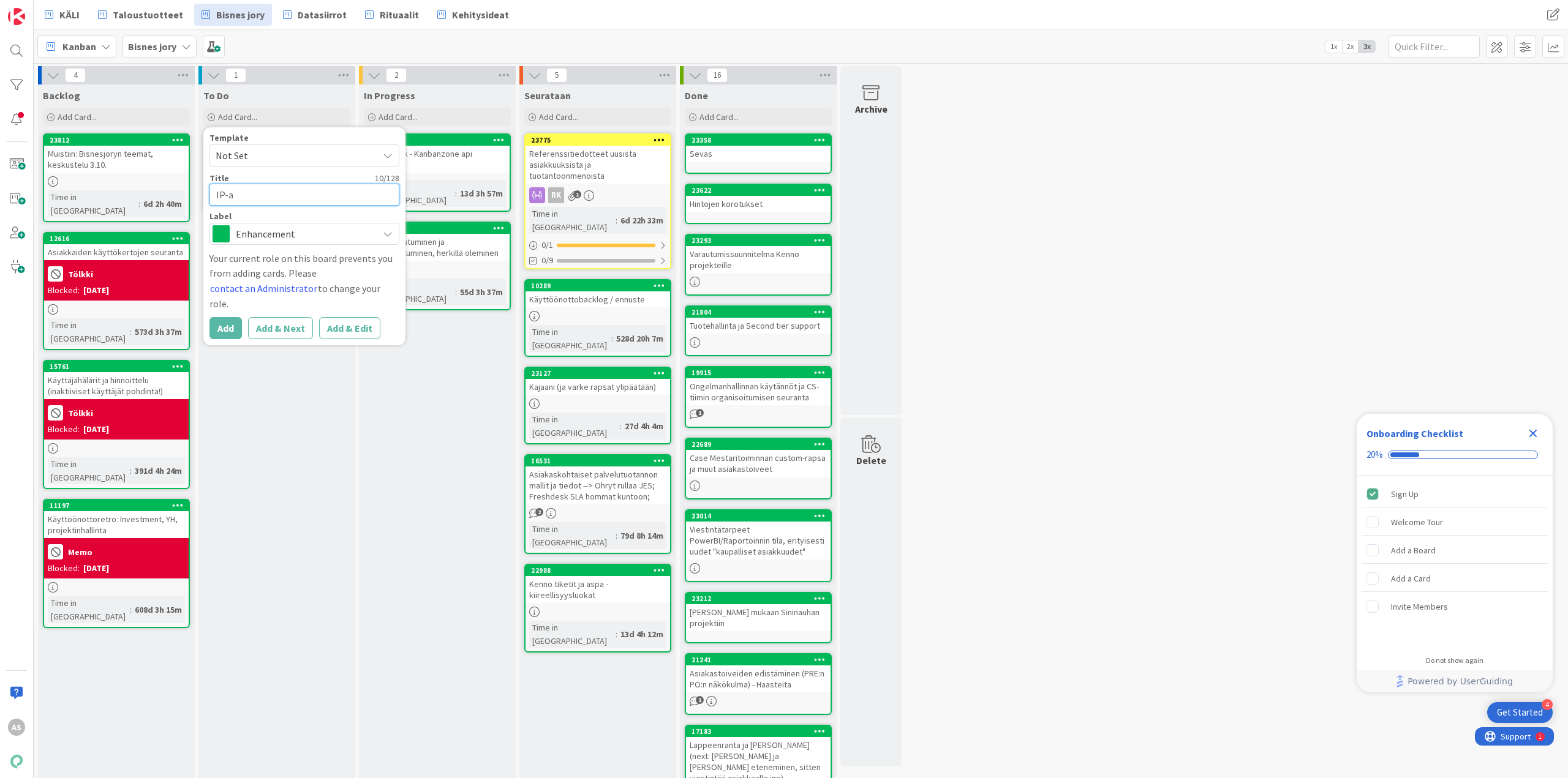
type textarea "x"
type textarea "IP-"
type textarea "x"
type textarea "IP"
type textarea "x"
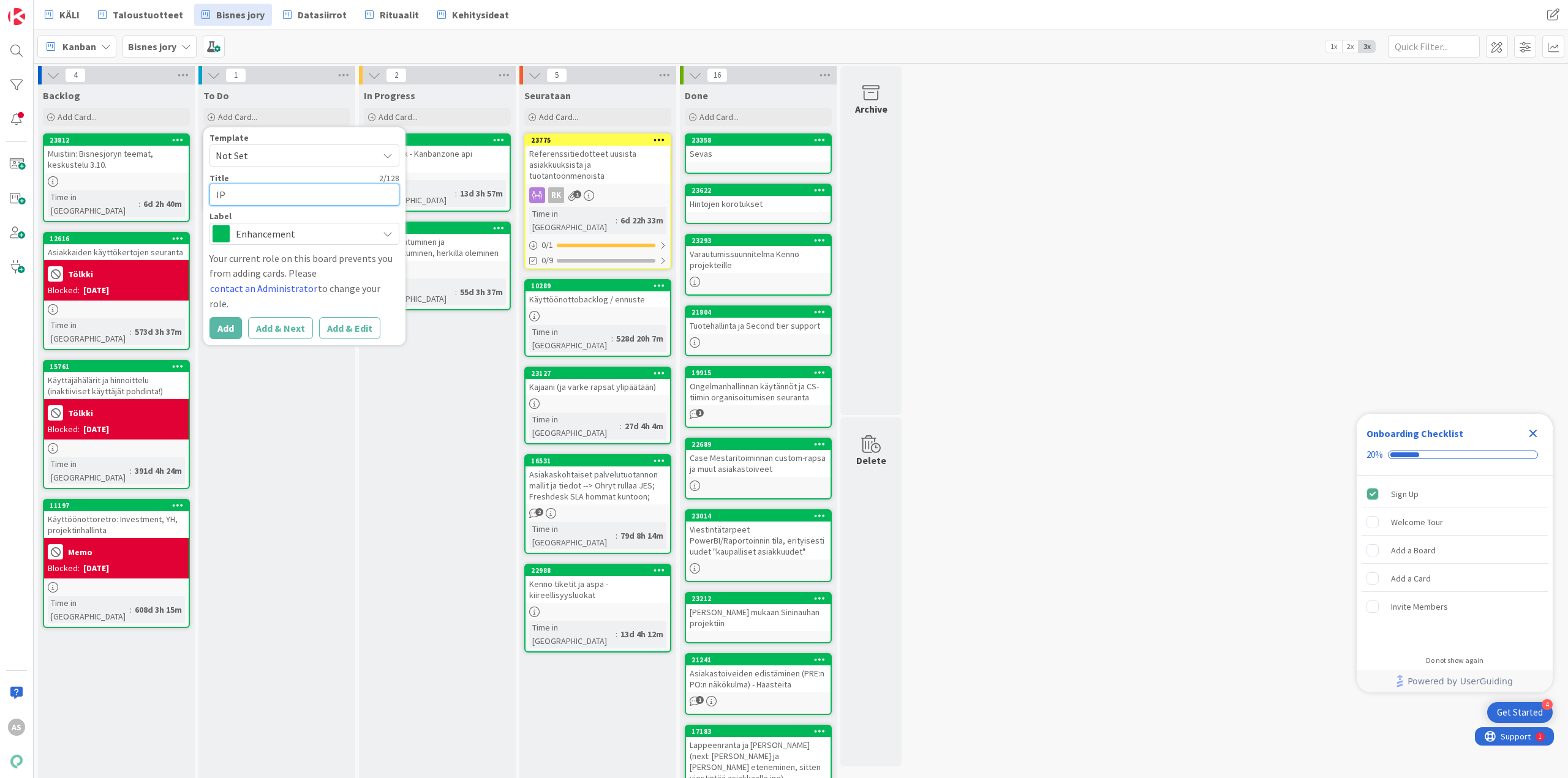
type textarea "I"
type textarea "x"
type textarea "K"
type textarea "x"
type textarea "Kä"
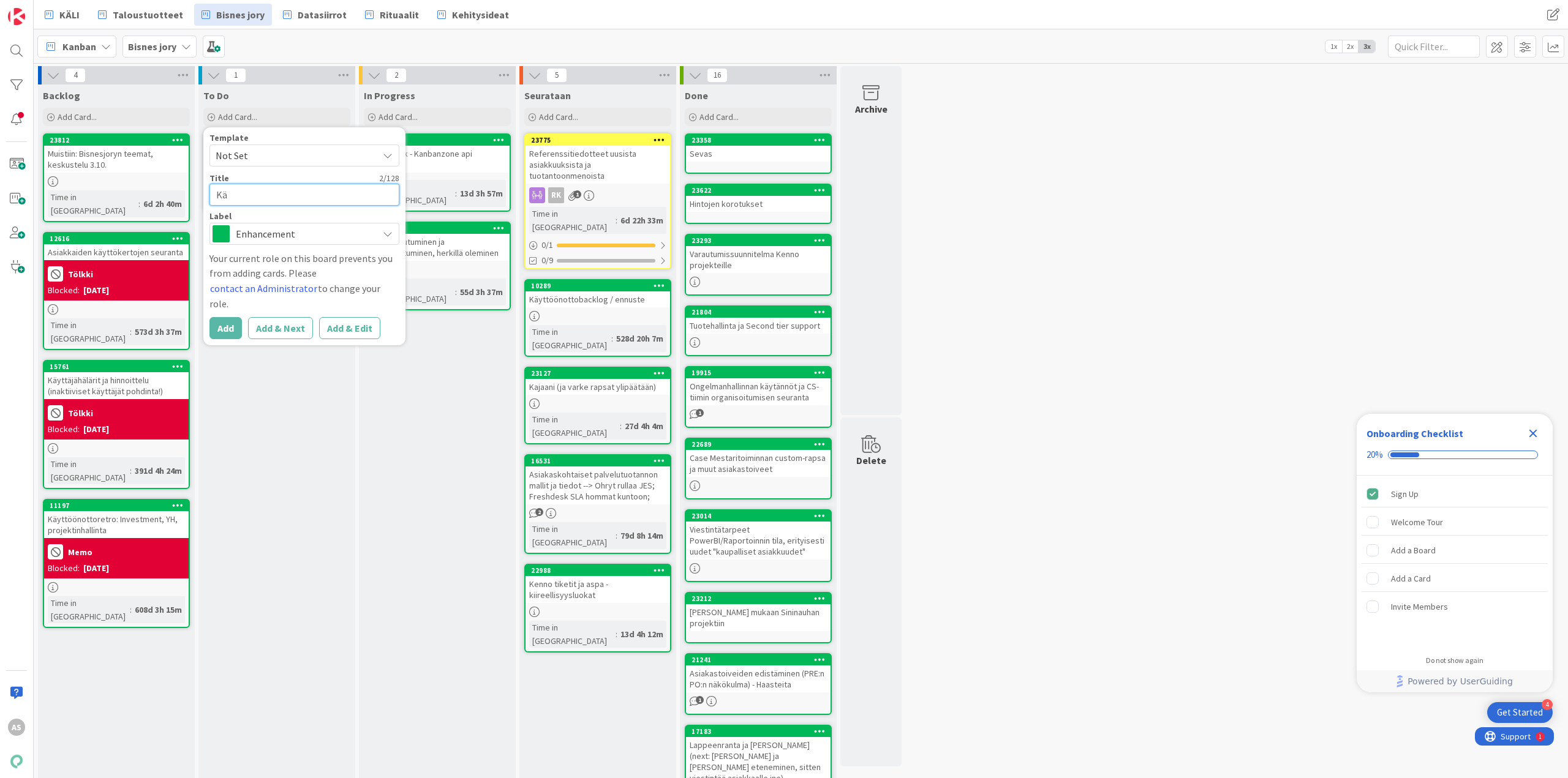
type textarea "x"
type textarea "Käy"
type textarea "x"
type textarea "Käyt"
type textarea "x"
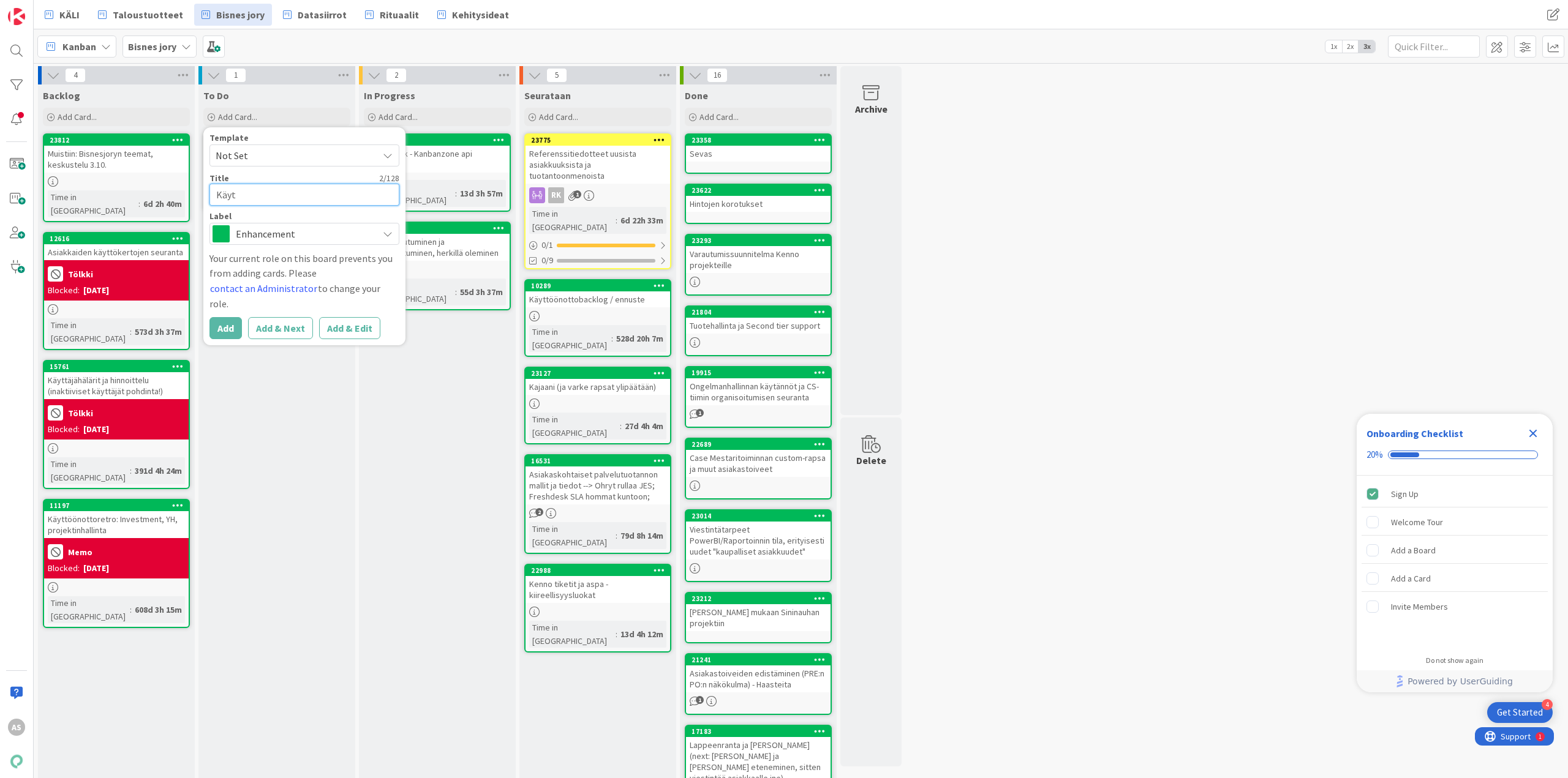
type textarea "Käytt"
type textarea "x"
type textarea "Käyttä"
type textarea "x"
type textarea "Käyttäj"
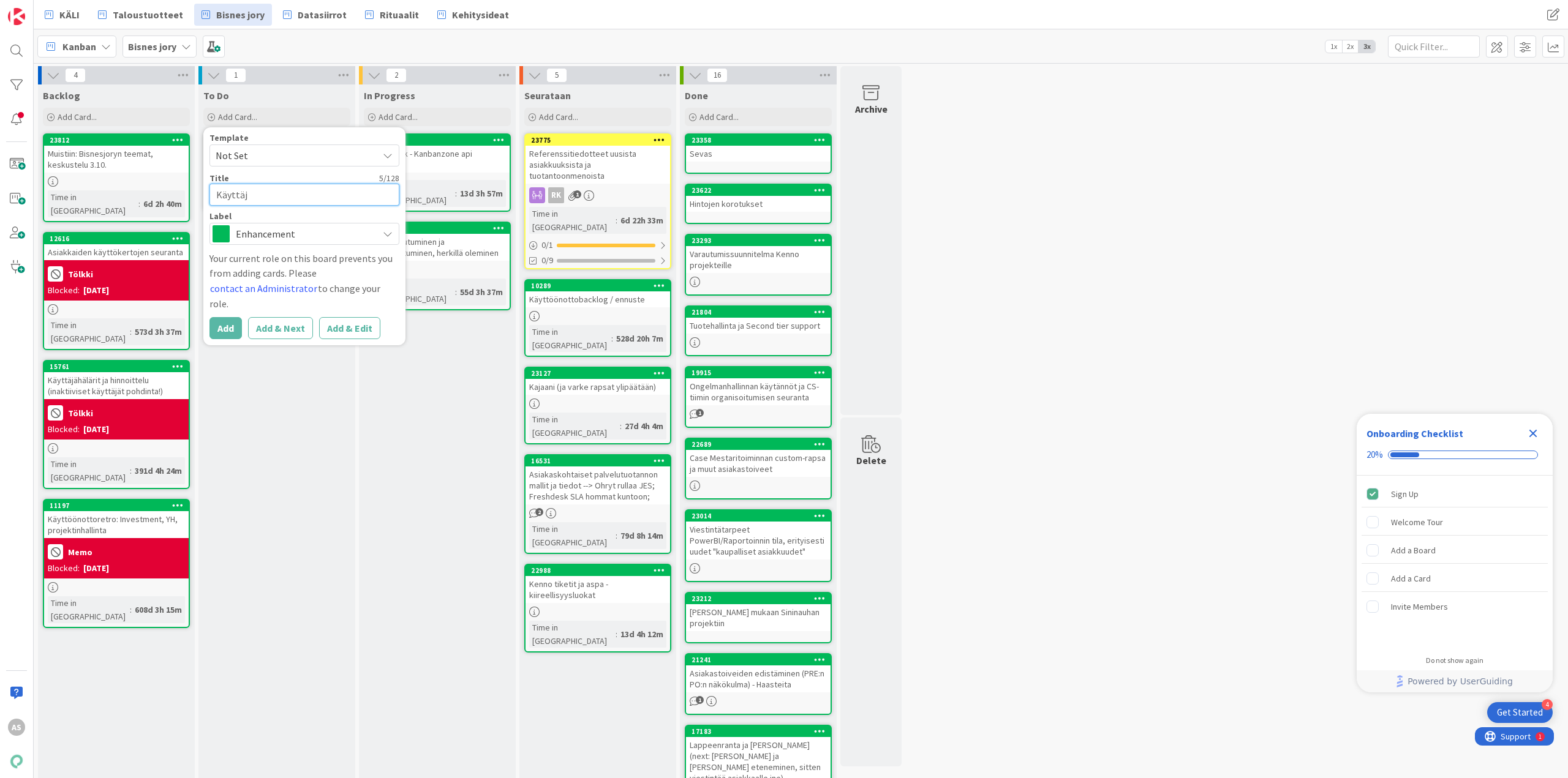
type textarea "x"
type textarea "Käyttäji"
type textarea "x"
type textarea "[PERSON_NAME]"
type textarea "x"
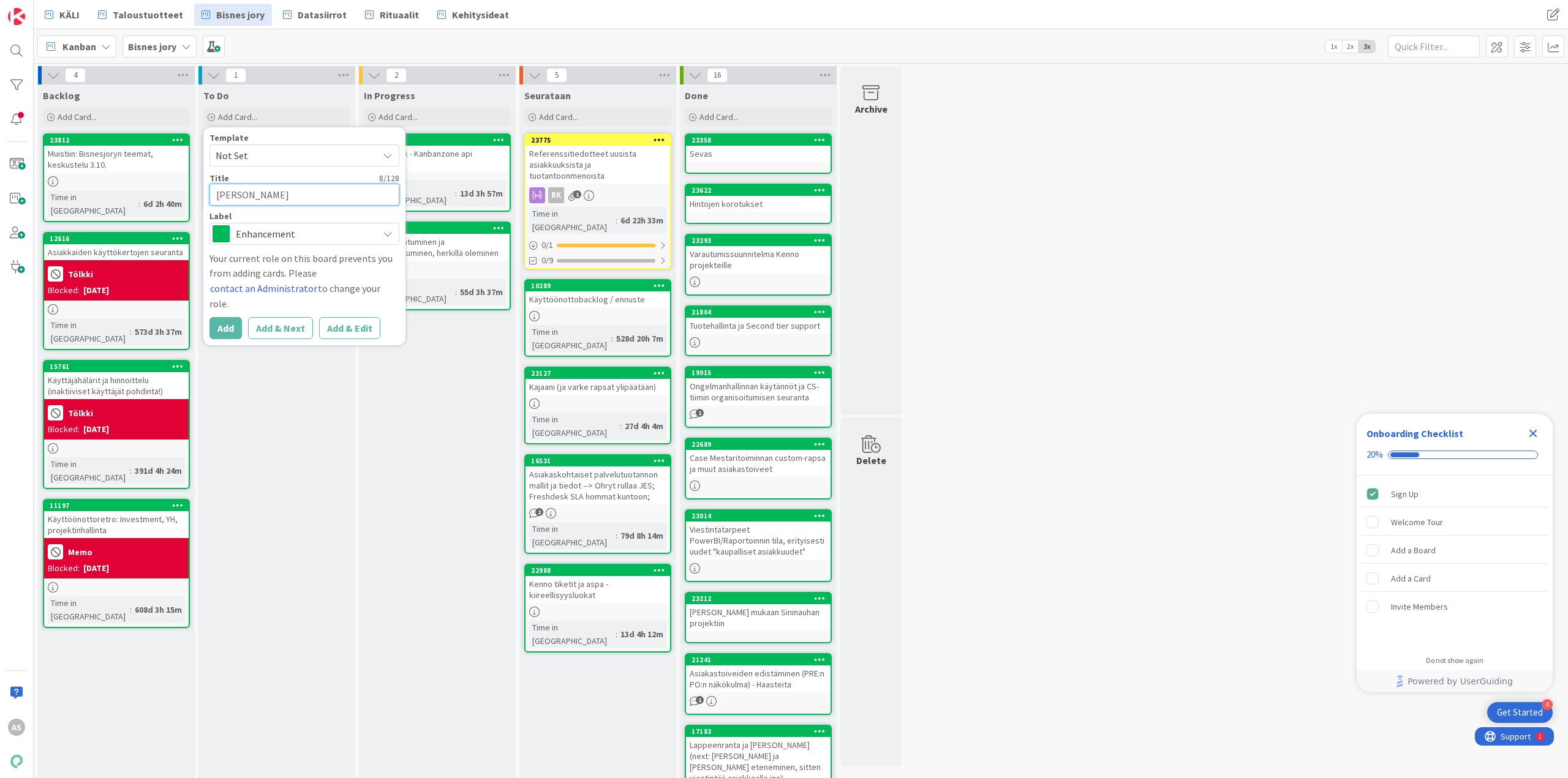
type textarea "Käyttäjien"
type textarea "x"
type textarea "Käyttäjien"
type textarea "x"
type textarea "Käyttäjien IP"
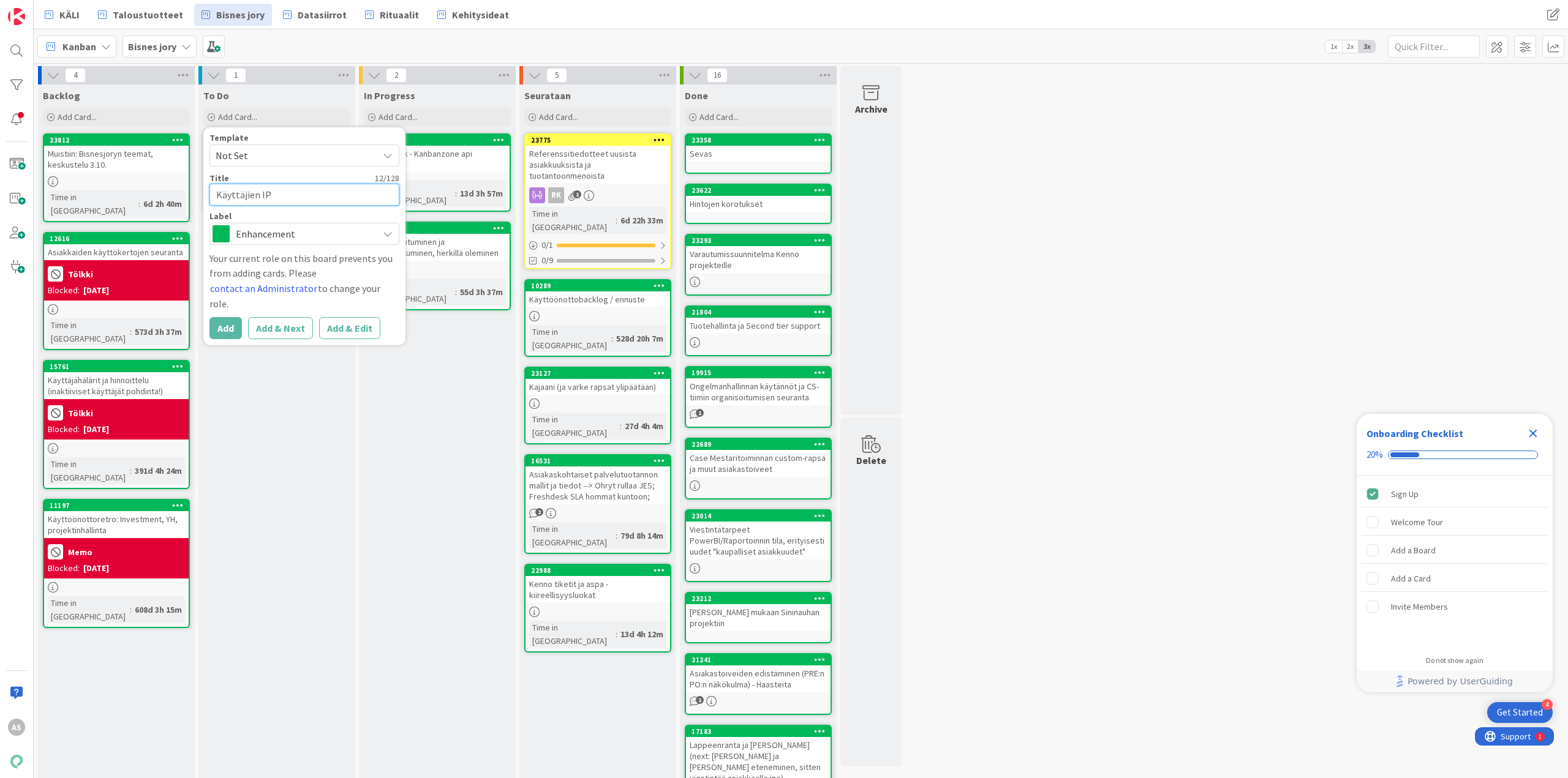
type textarea "x"
type textarea "Käyttäjien IP-"
type textarea "x"
type textarea "Käyttäjien IP-a"
type textarea "x"
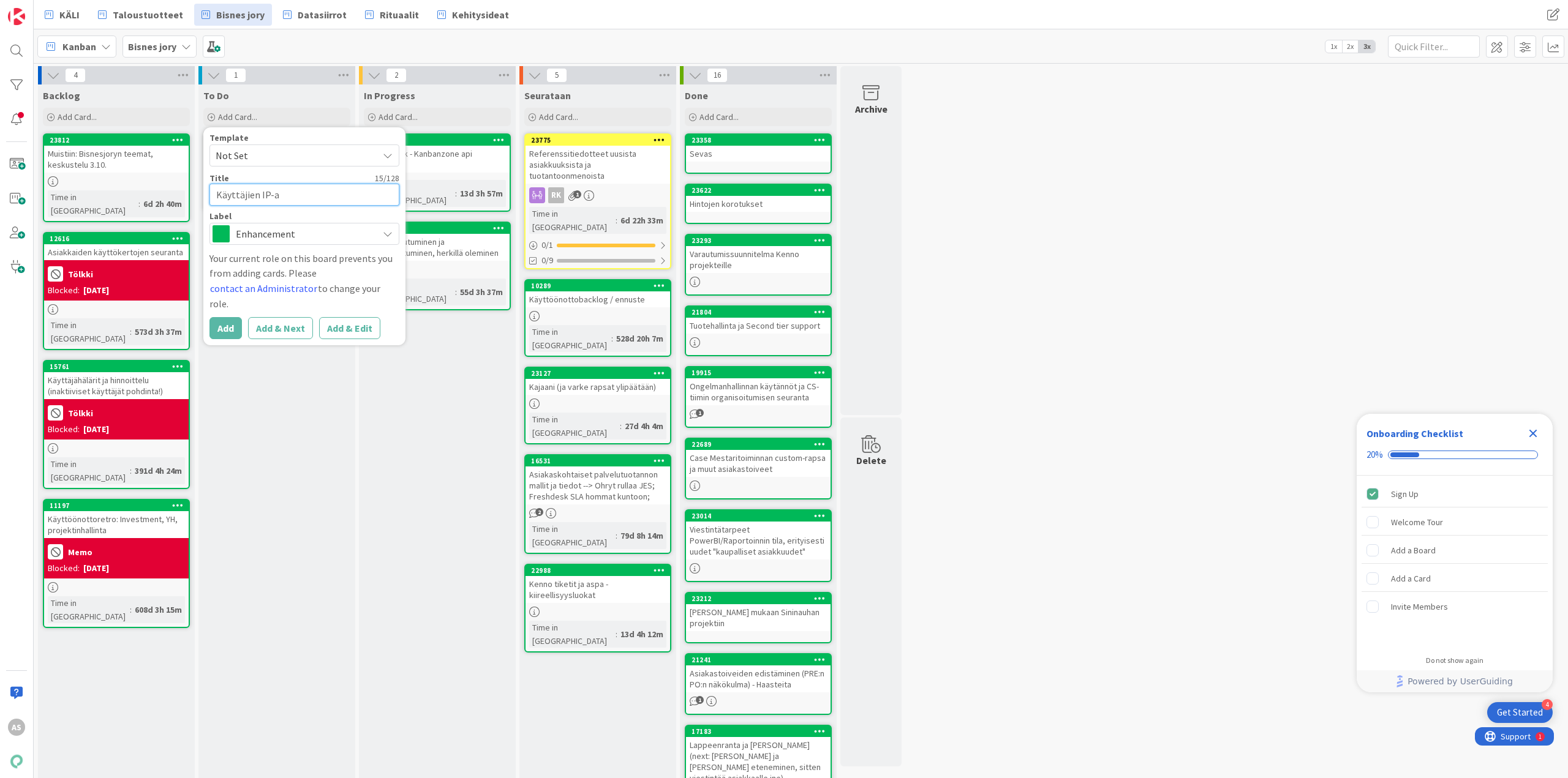
type textarea "Käyttäjien IP-av"
type textarea "x"
type textarea "Käyttäjien IP-ava"
type textarea "x"
type textarea "Käyttäjien IP-avau"
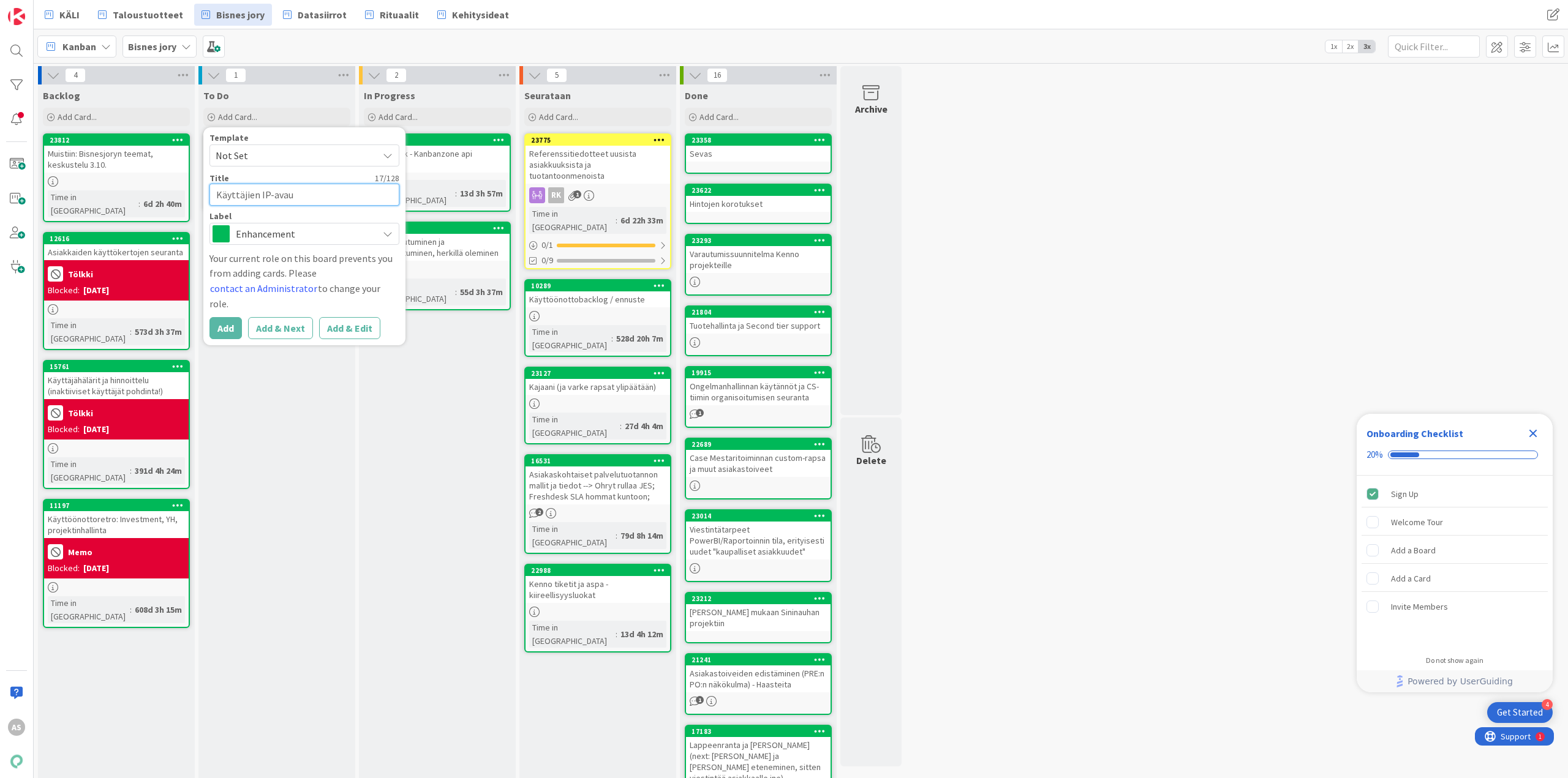
type textarea "x"
type textarea "Käyttäjien IP-avauk"
type textarea "x"
type textarea "Käyttäjien IP-avauks"
type textarea "x"
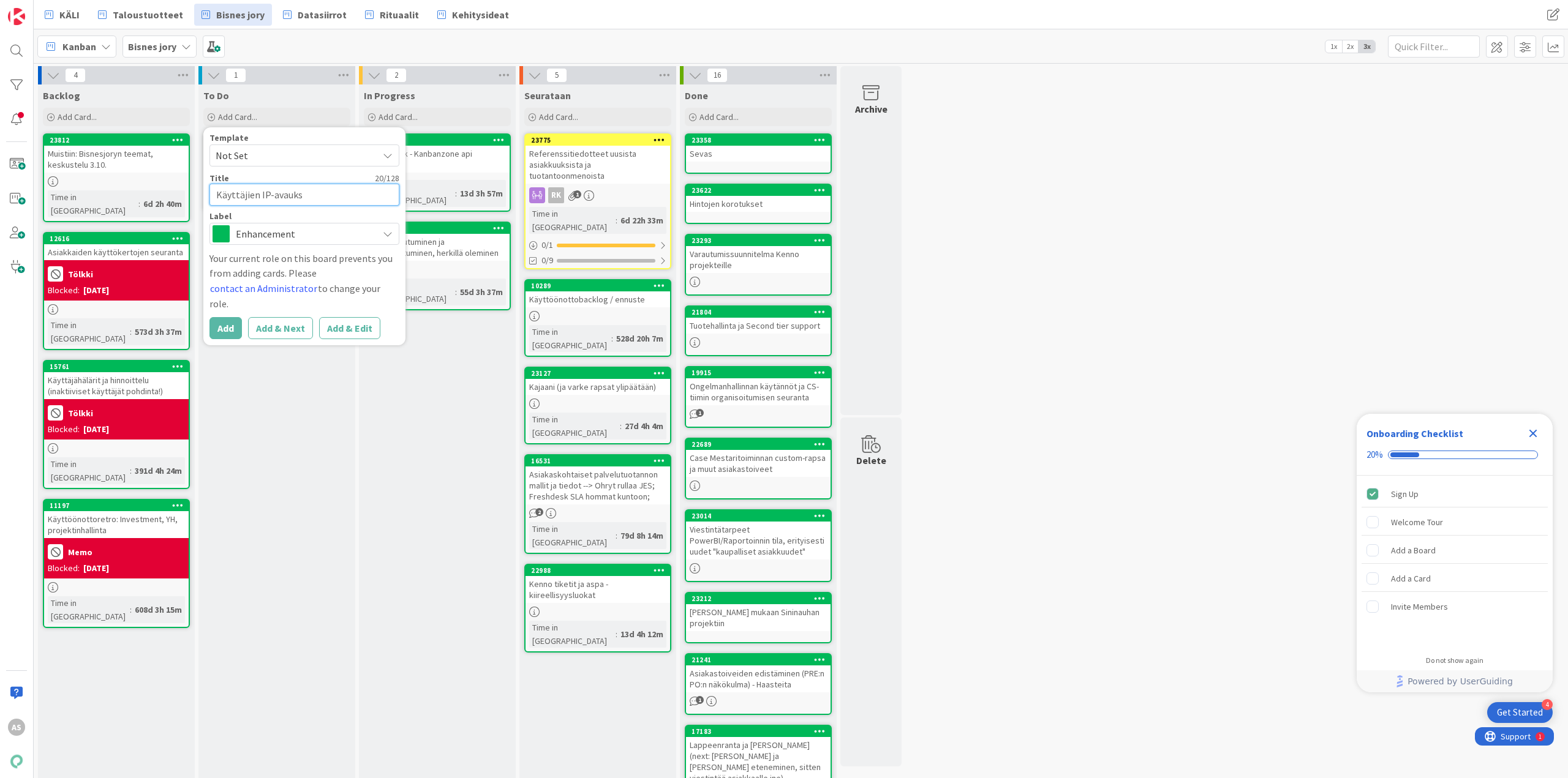
type textarea "Käyttäjien IP-avaukse"
type textarea "x"
type textarea "Käyttäjien IP-avaukset"
type textarea "x"
type textarea "Käyttäjien IP-avaukse"
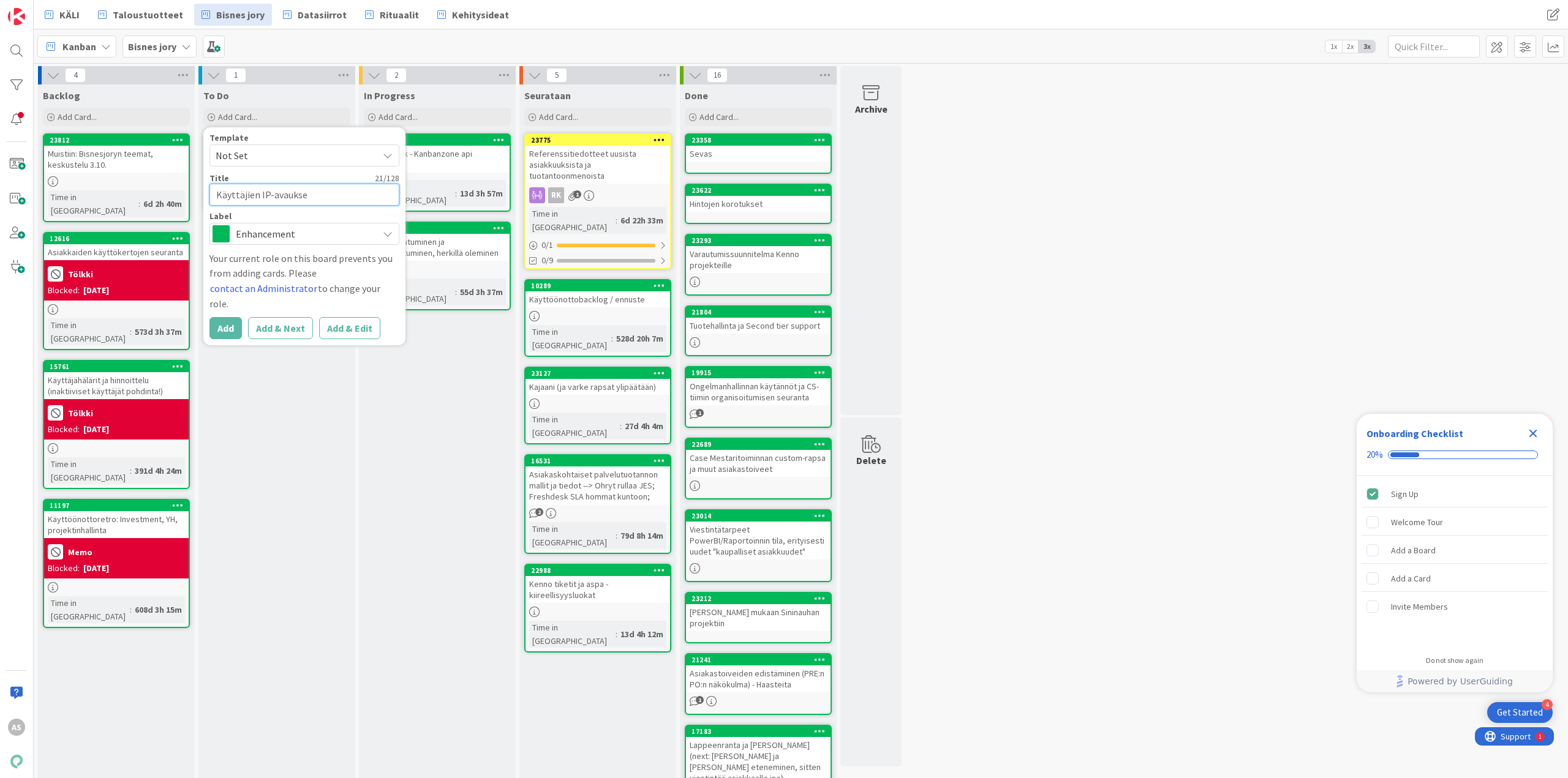
type textarea "x"
type textarea "Käyttäjien IP-avaukset"
type textarea "x"
type textarea "Käyttäjien IP-avaukset"
type textarea "x"
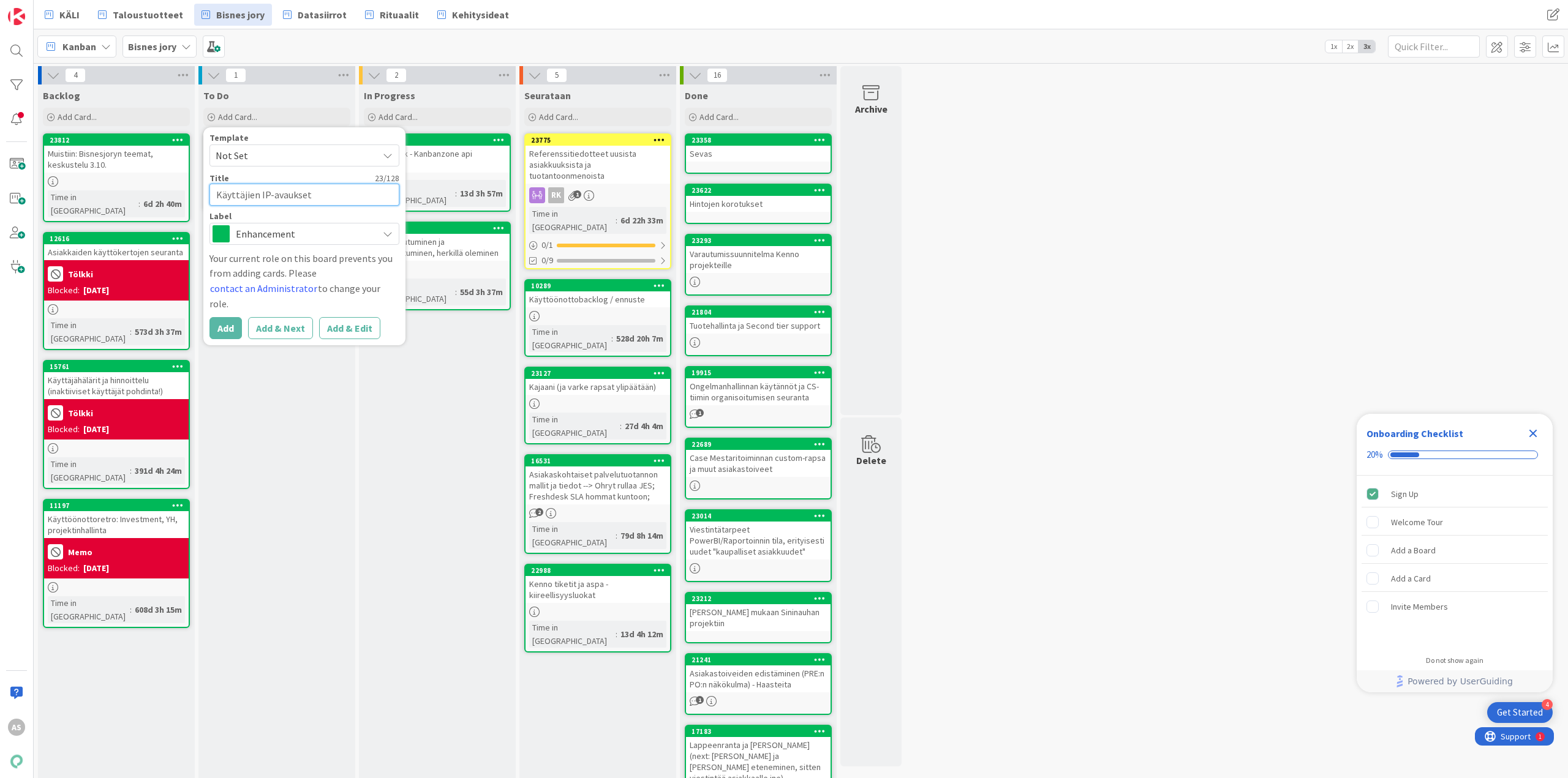
type textarea "Käyttäjien IP-avaukset p"
type textarea "x"
type textarea "Käyttäjien IP-avaukset"
type textarea "x"
type textarea "Käyttäjien IP-avaukset t"
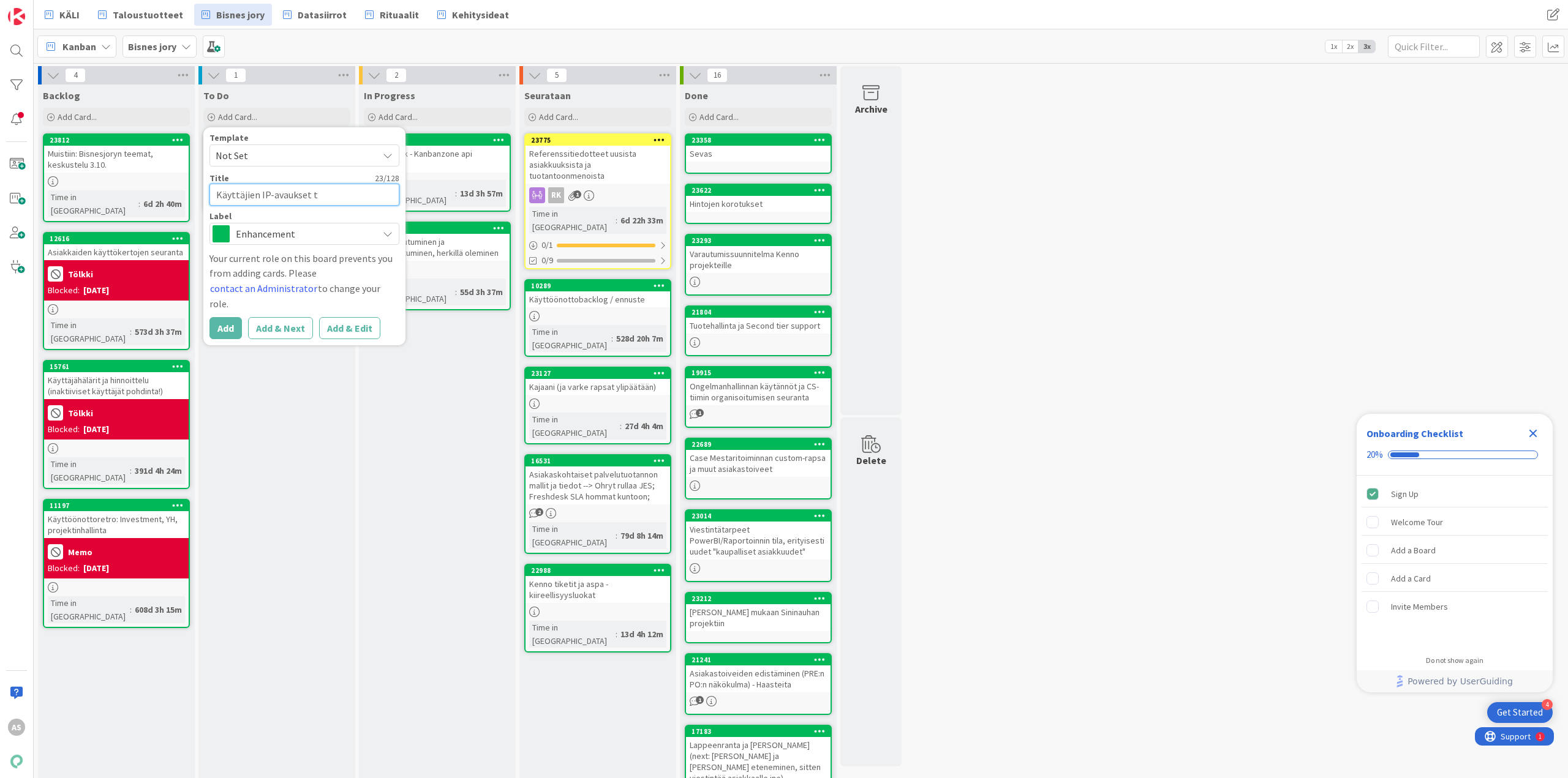
type textarea "x"
type textarea "Käyttäjien IP-avaukset ta"
type textarea "x"
type textarea "Käyttäjien IP-avaukset tal"
type textarea "x"
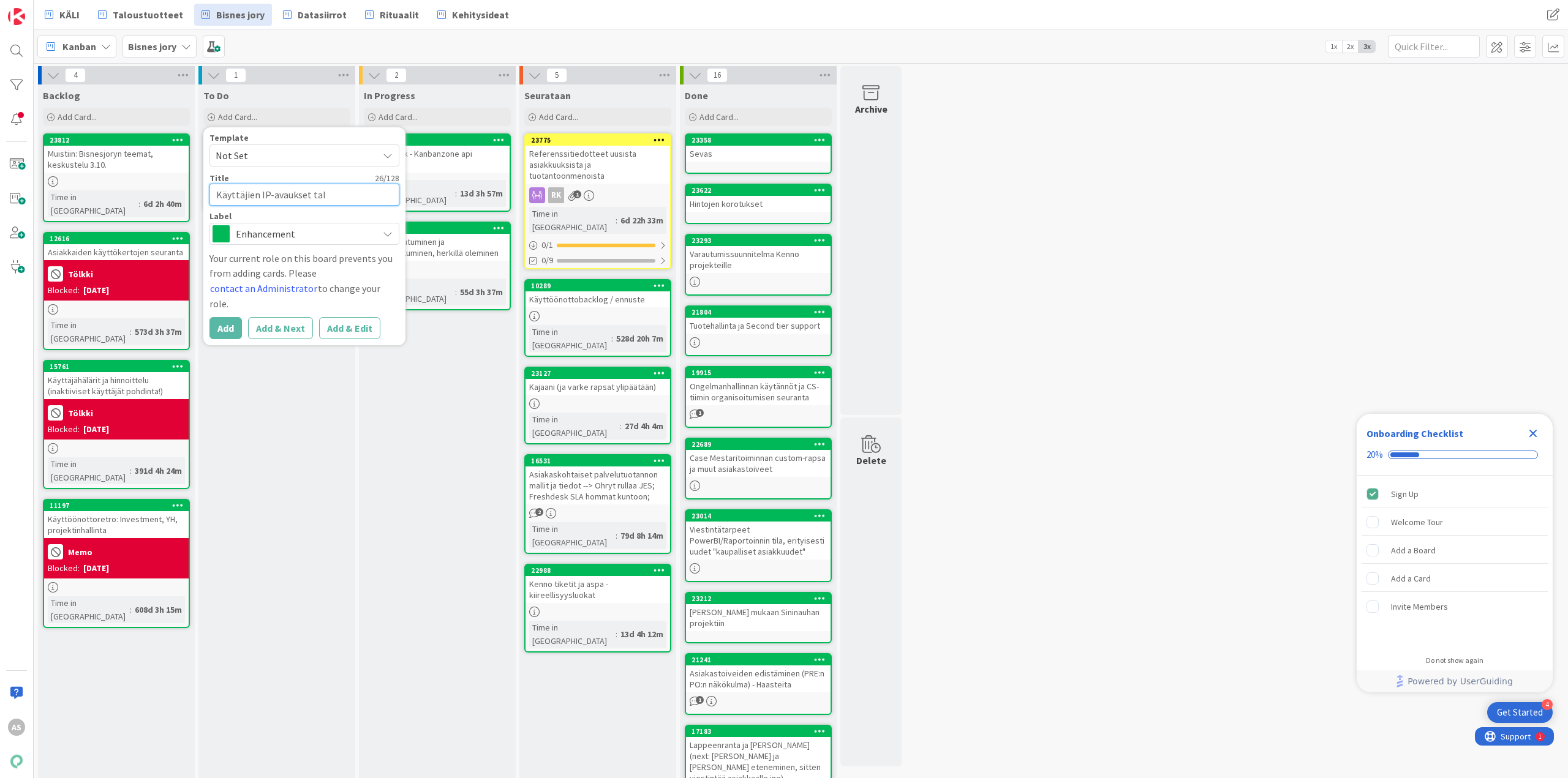
type textarea "Käyttäjien IP-avaukset talo"
type textarea "x"
type textarea "Käyttäjien IP-avaukset talou"
type textarea "x"
type textarea "Käyttäjien IP-avaukset talous"
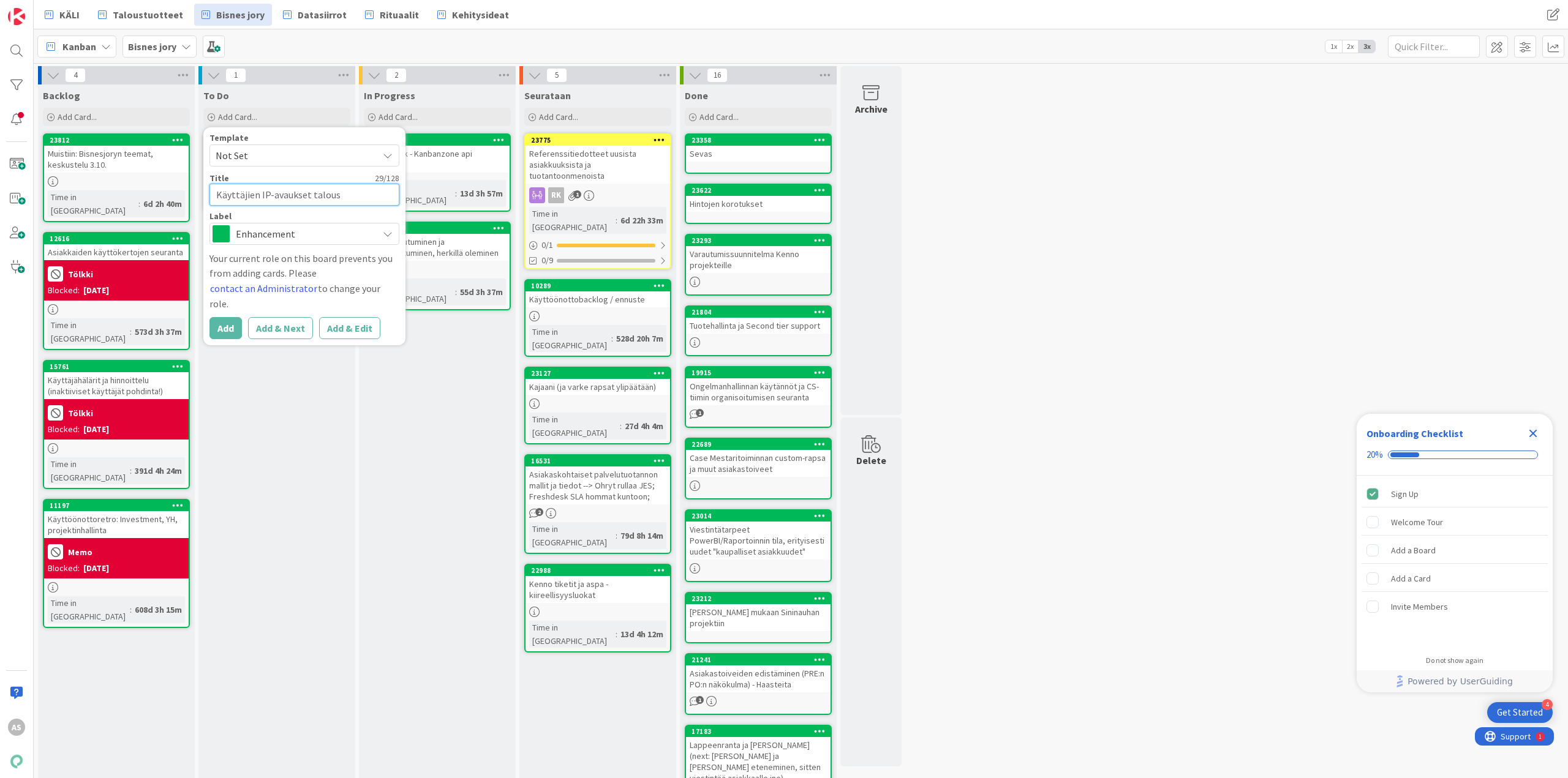
type textarea "x"
type textarea "Käyttäjien IP-avaukset taloust"
type textarea "x"
type textarea "Käyttäjien IP-avaukset taloustu"
type textarea "x"
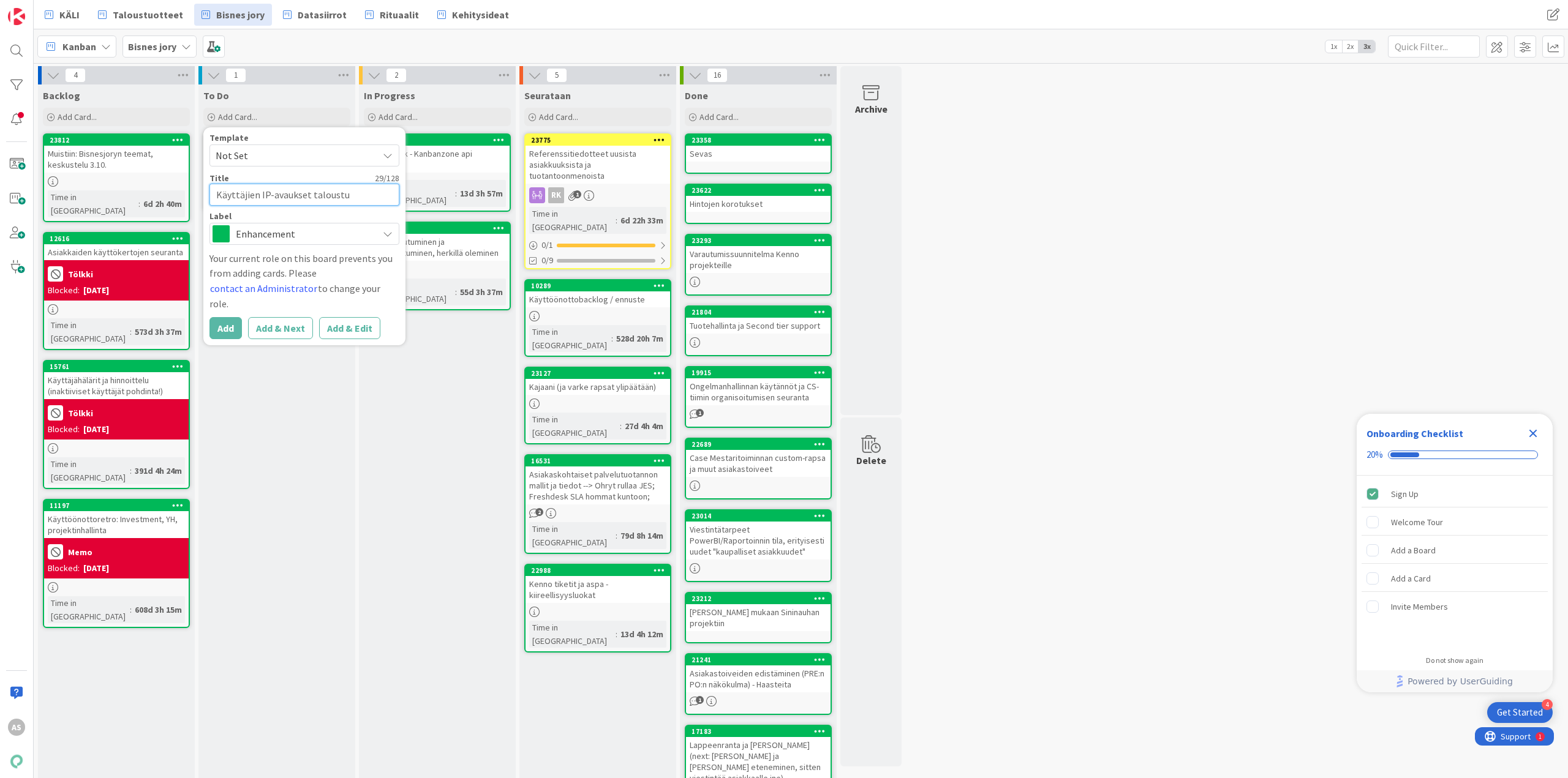
type textarea "Käyttäjien IP-avaukset taloustuo"
type textarea "x"
type textarea "Käyttäjien IP-avaukset taloustuot"
type textarea "x"
type textarea "Käyttäjien IP-avaukset taloustuott"
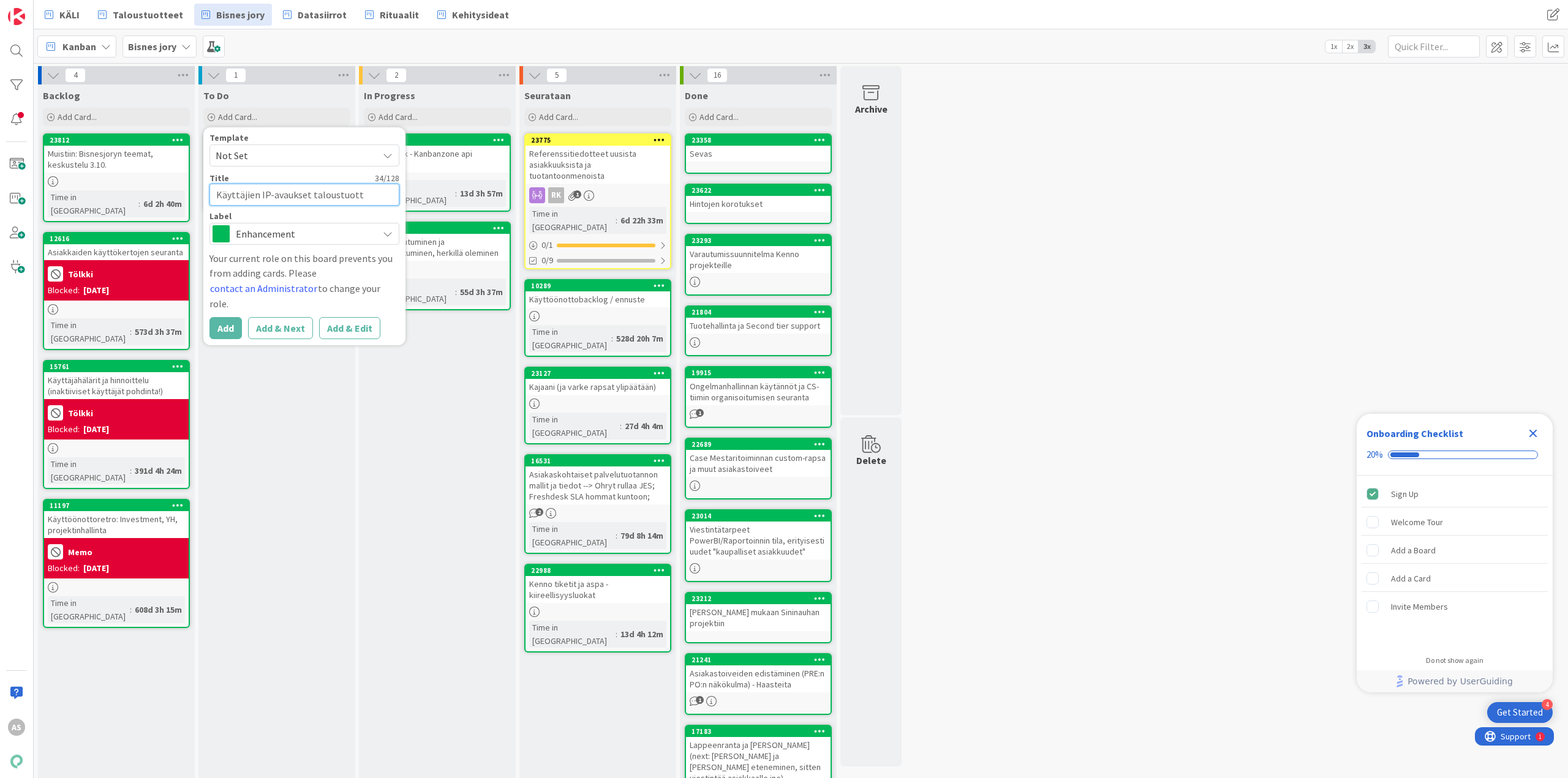
type textarea "x"
type textarea "Käyttäjien IP-avaukset taloustuotte"
type textarea "x"
type textarea "Käyttäjien IP-avaukset taloustuottei"
type textarea "x"
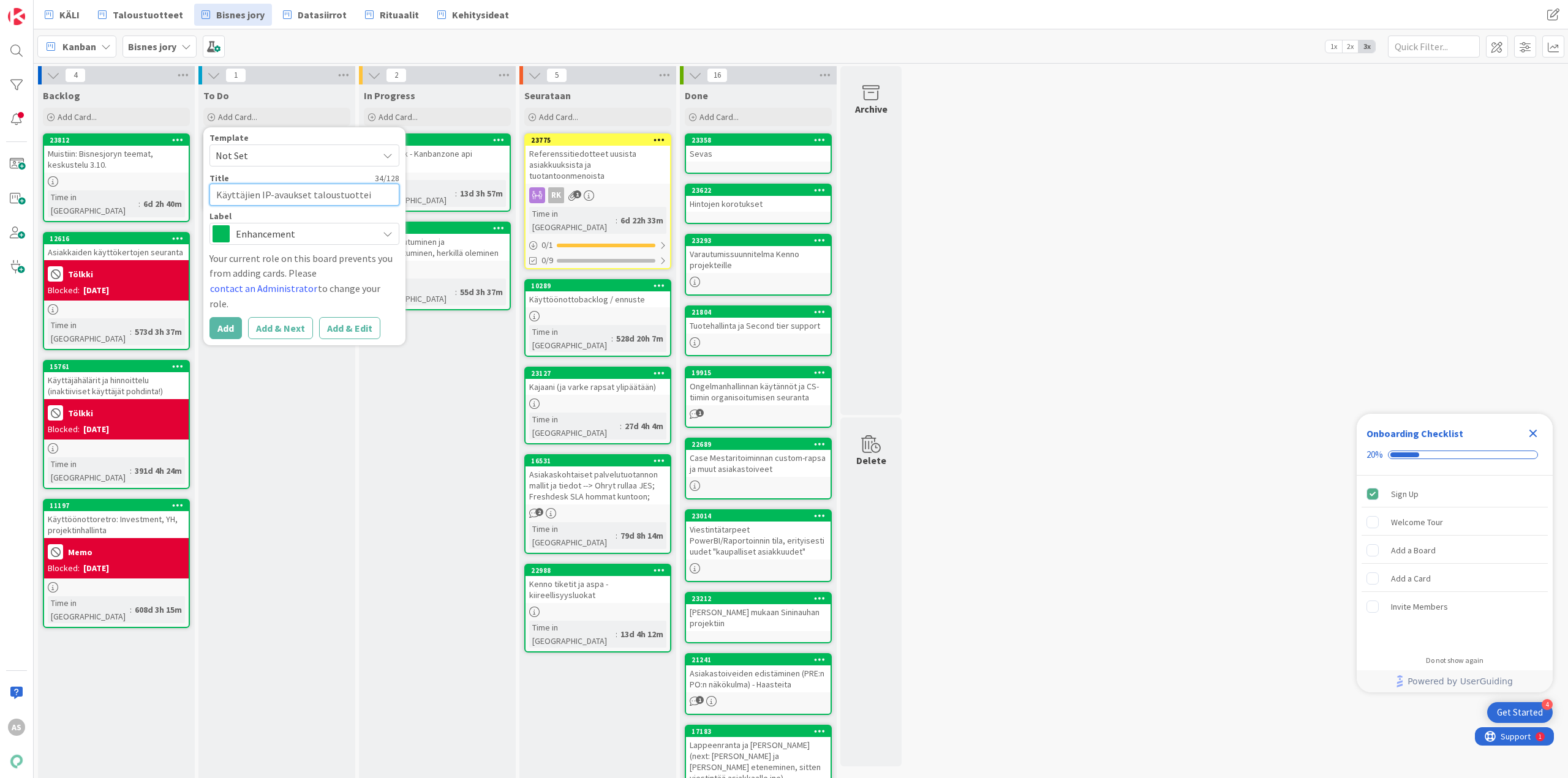
type textarea "Käyttäjien IP-avaukset taloustuotteis"
type textarea "x"
type textarea "Käyttäjien IP-avaukset taloustuotteisi"
type textarea "x"
type textarea "Käyttäjien IP-avaukset taloustuotteisii"
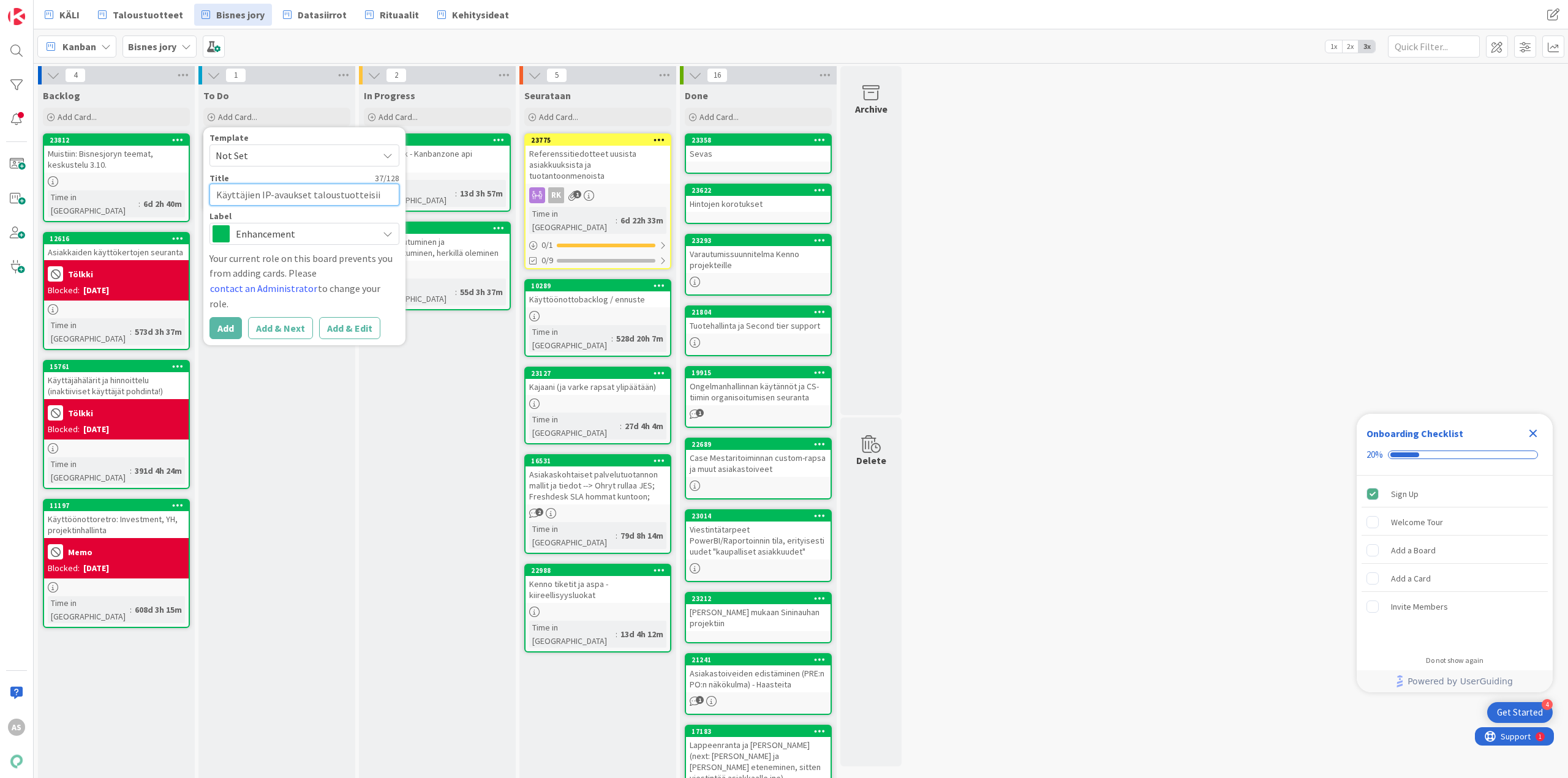
type textarea "x"
type textarea "Käyttäjien IP-avaukset taloustuotteisiin"
type textarea "x"
type textarea "Käyttäjien IP-avaukset taloustuotteisii"
type textarea "x"
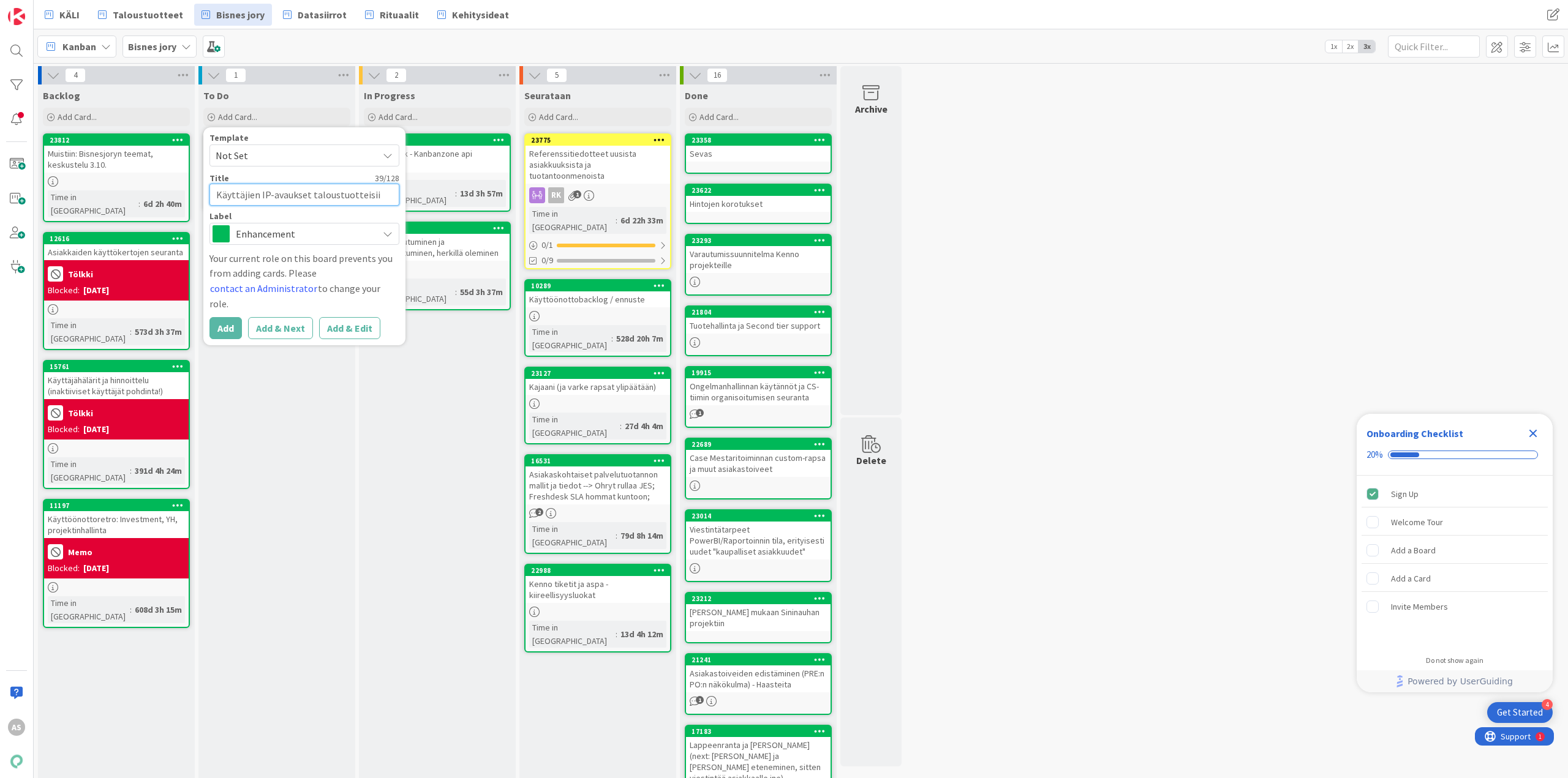
type textarea "Käyttäjien IP-avaukset taloustuotteisi"
type textarea "x"
type textarea "Käyttäjien IP-avaukset taloustuotteis"
type textarea "x"
click at [261, 290] on button "contact an Administrator" at bounding box center [264, 288] width 108 height 16
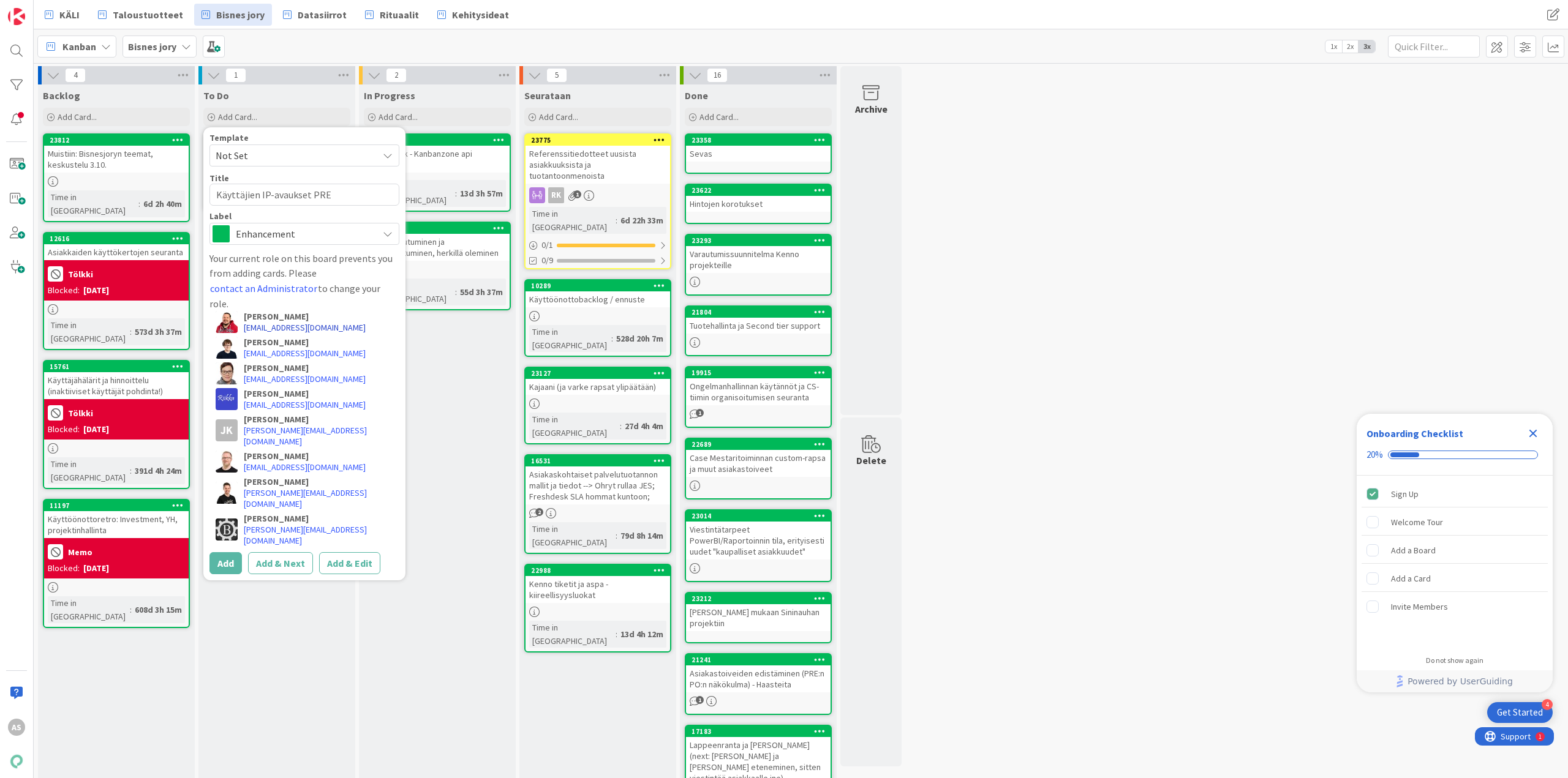
click at [302, 322] on link "[EMAIL_ADDRESS][DOMAIN_NAME]" at bounding box center [305, 327] width 122 height 11
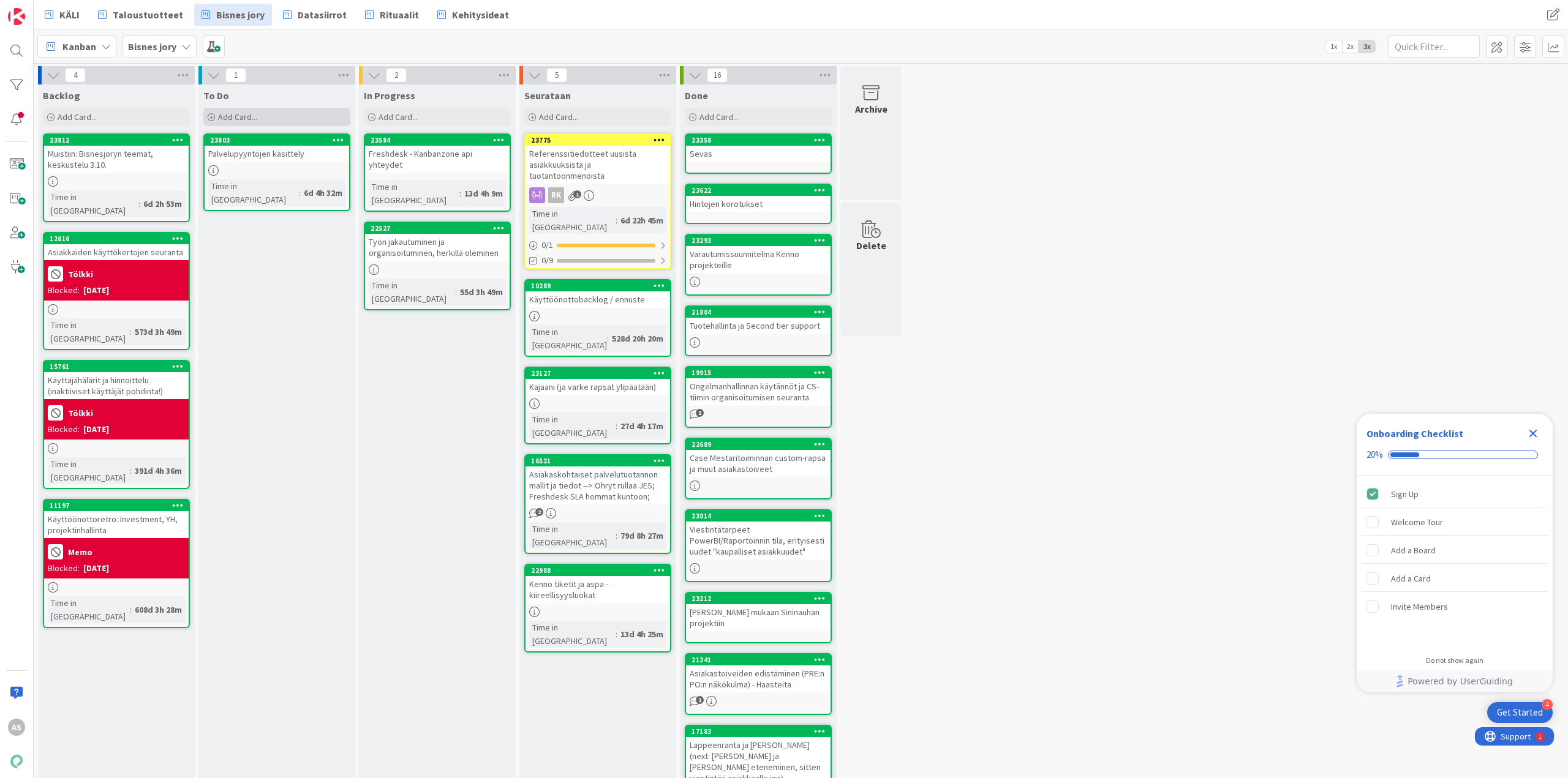
click at [290, 116] on div "Add Card..." at bounding box center [277, 117] width 147 height 18
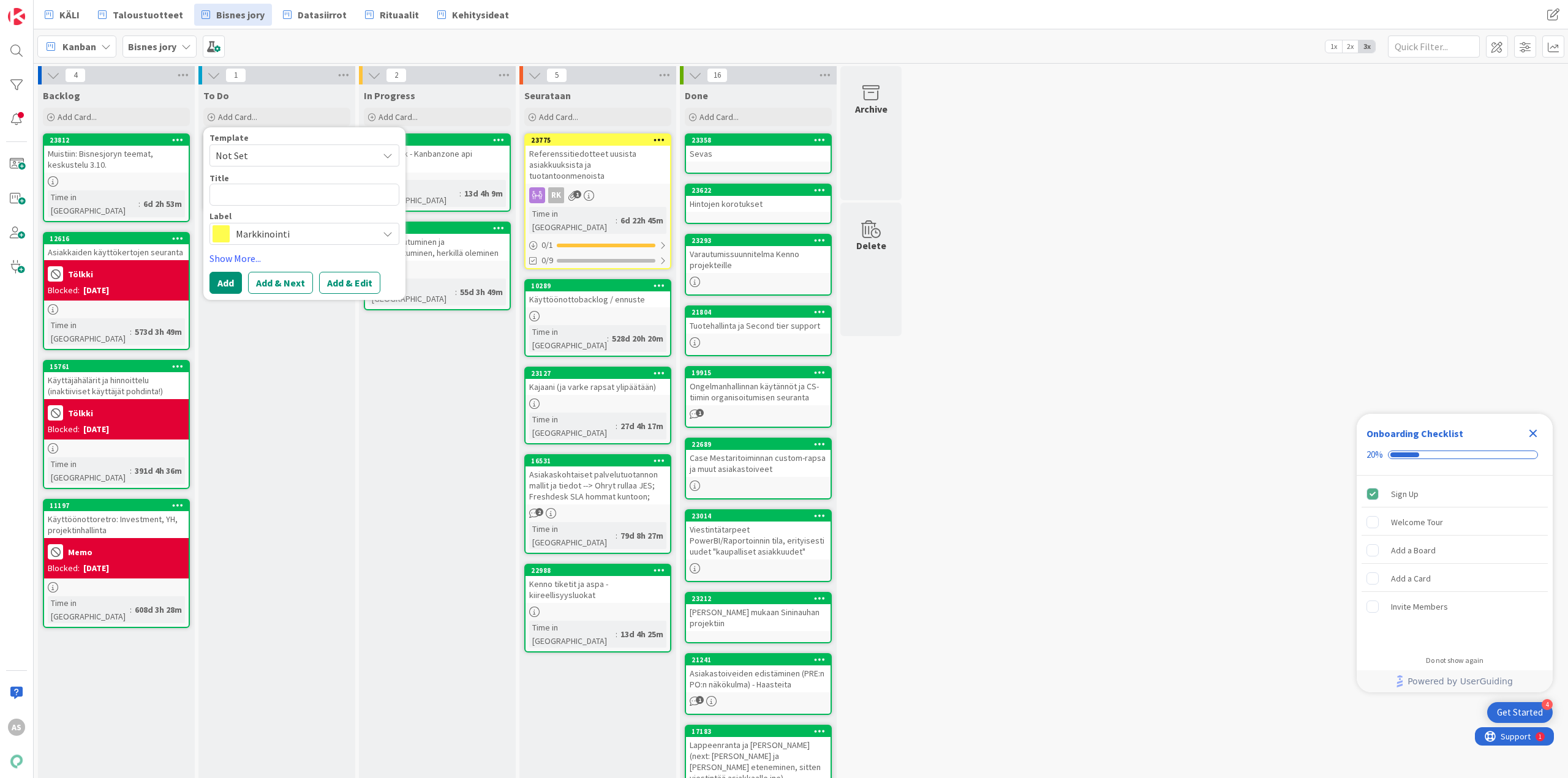
click at [299, 188] on textarea at bounding box center [305, 194] width 190 height 22
click at [300, 233] on span "Markkinointi" at bounding box center [304, 234] width 136 height 17
click at [298, 283] on span "Enhancement" at bounding box center [330, 284] width 149 height 18
click at [272, 191] on textarea at bounding box center [305, 194] width 190 height 22
paste textarea "PRE käyttäjien omien iippareiden avaus"
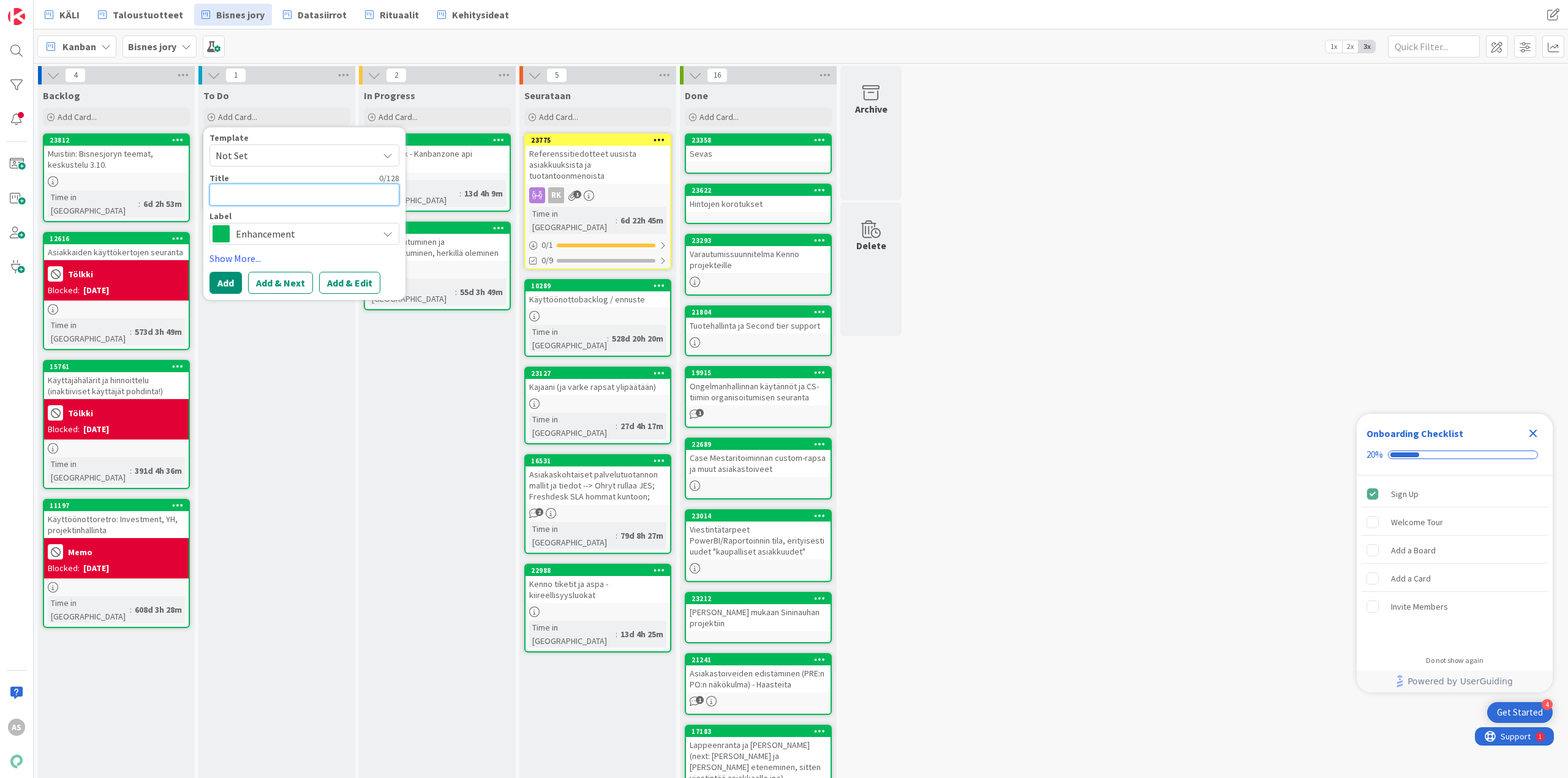
type textarea "x"
type textarea "PRE käyttäjien omien iippareiden avaus"
click at [215, 279] on button "Add" at bounding box center [225, 283] width 32 height 22
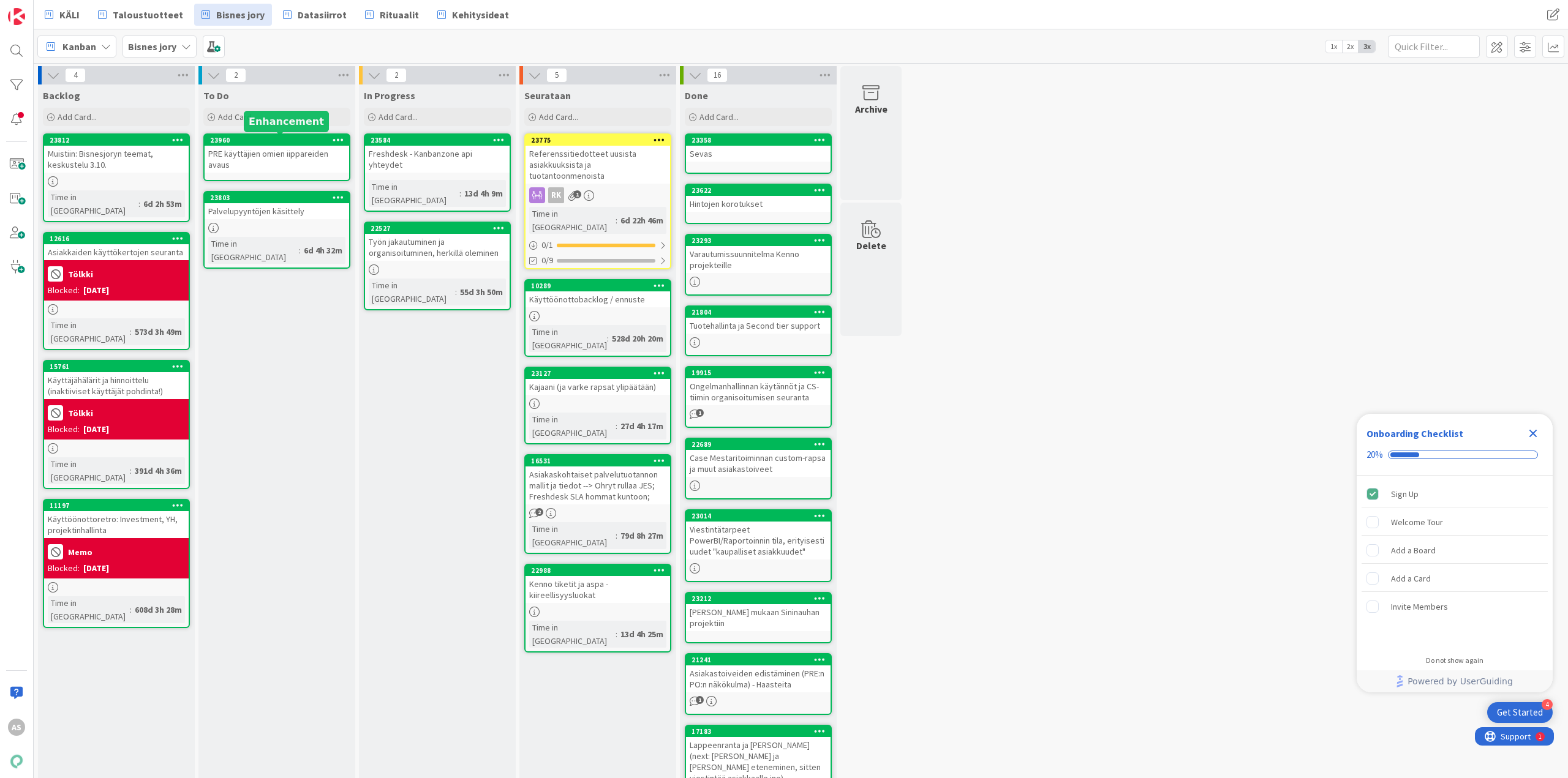
click at [289, 144] on div "23960" at bounding box center [279, 140] width 139 height 9
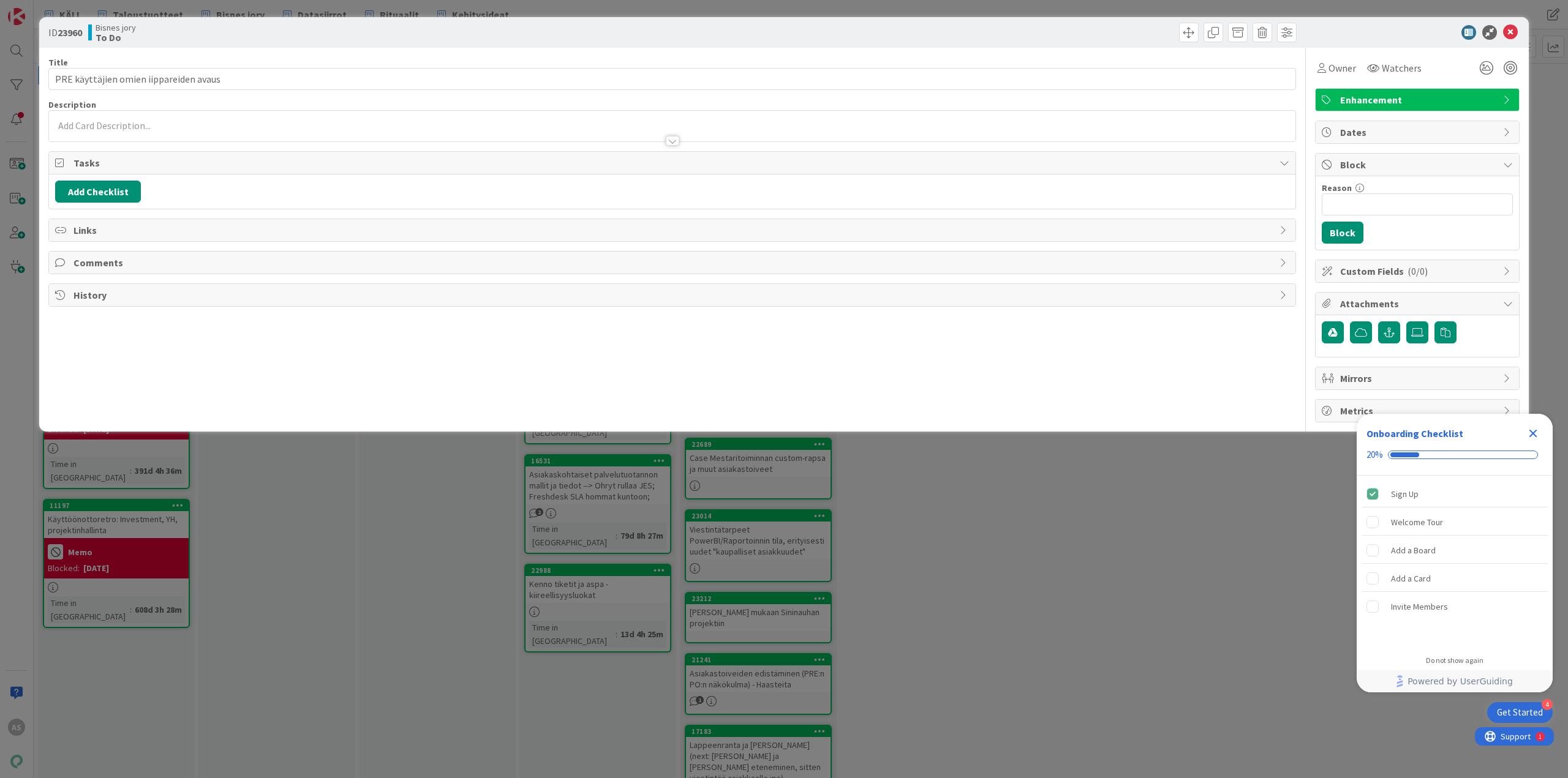
click at [127, 131] on div at bounding box center [672, 134] width 1246 height 13
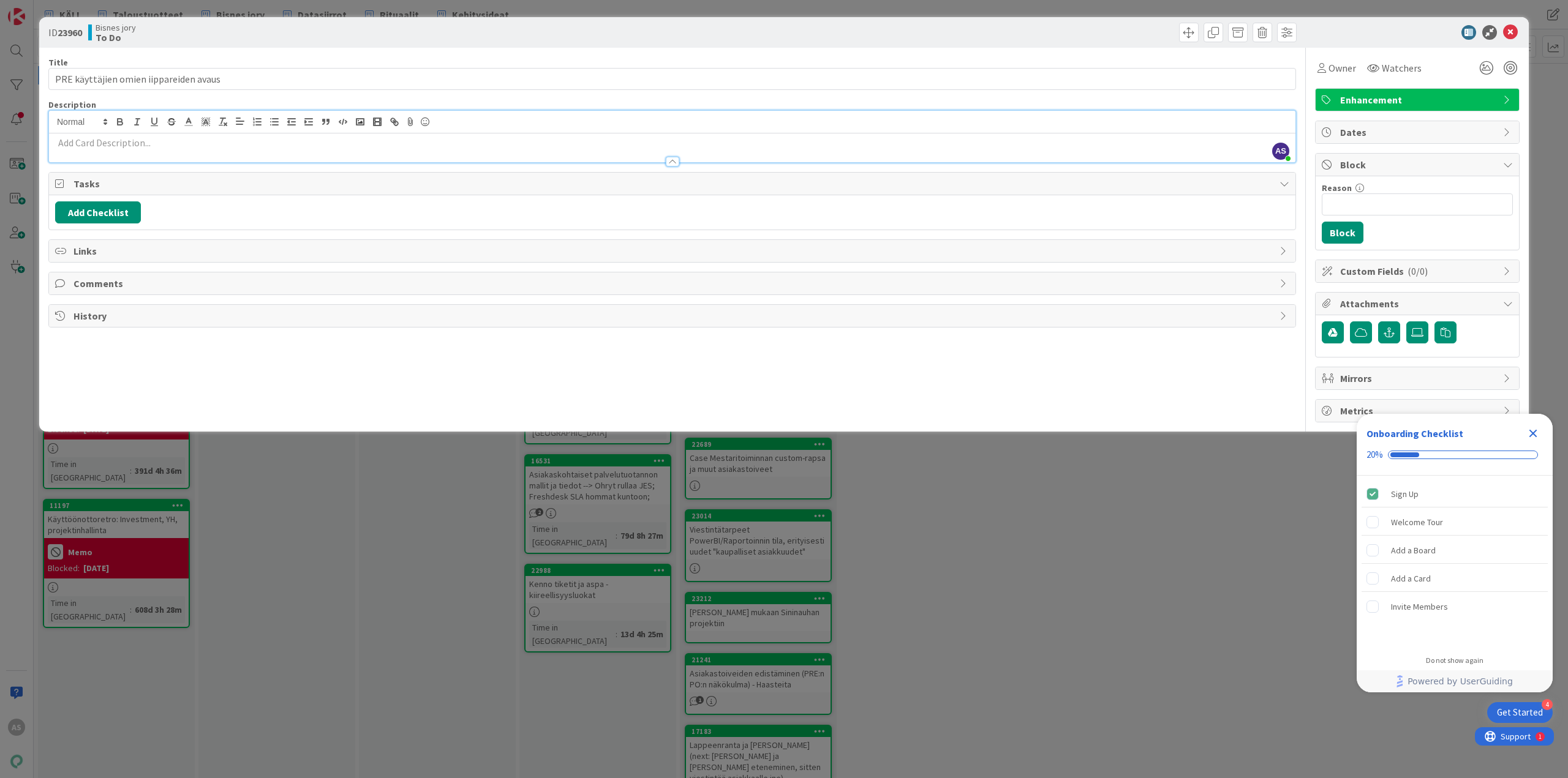
click at [116, 139] on p at bounding box center [672, 143] width 1234 height 14
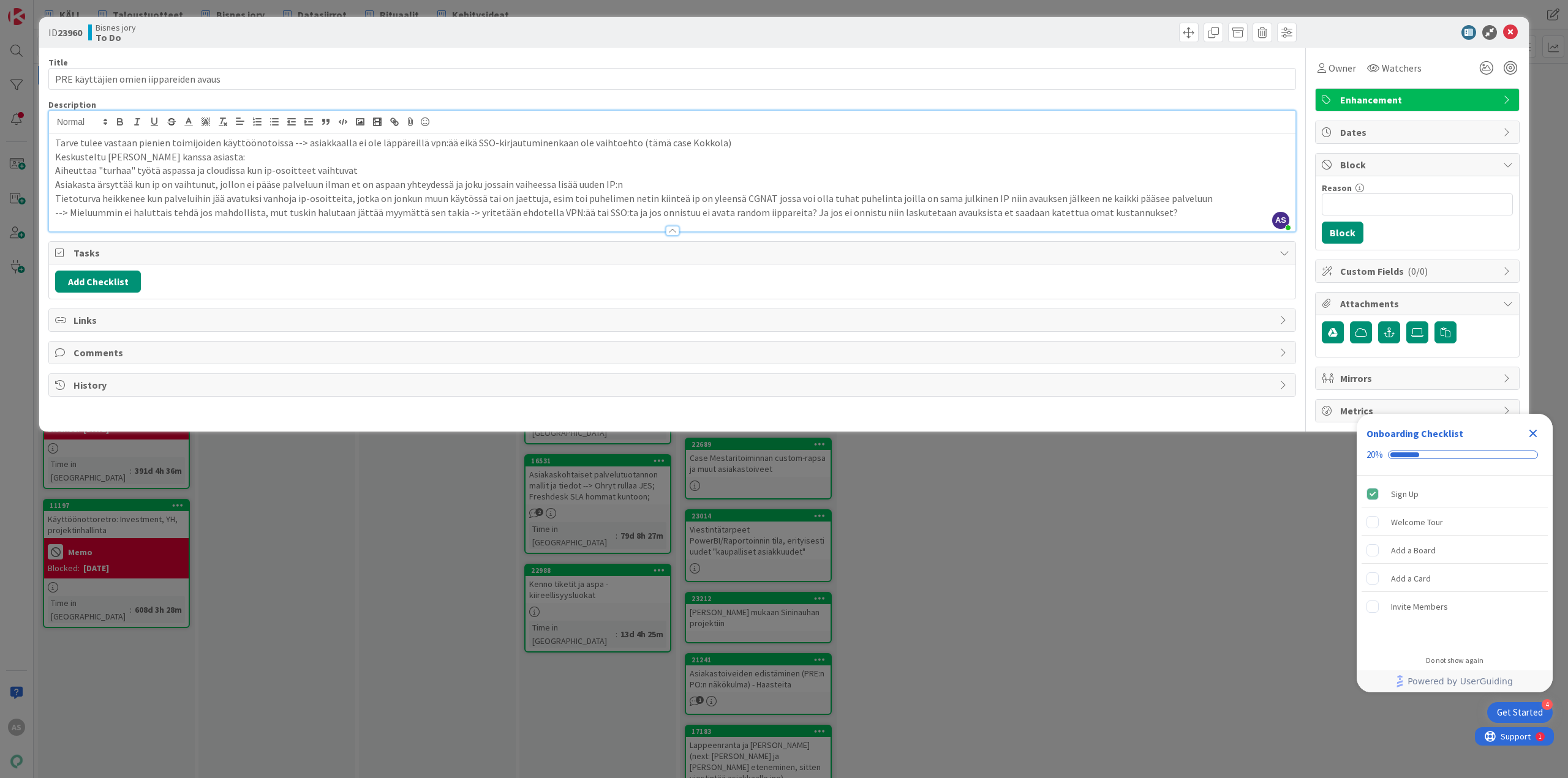
click at [58, 157] on p "Keskusteltu Juhon kanssa asiasta:" at bounding box center [672, 157] width 1234 height 14
click at [58, 155] on p "Keskusteltu Juhon kanssa asiasta:" at bounding box center [672, 157] width 1234 height 14
click at [54, 155] on div "Tarve tulee vastaan pienien toimijoiden käyttöönotoissa --> asiakkaalla ei ole …" at bounding box center [672, 182] width 1246 height 98
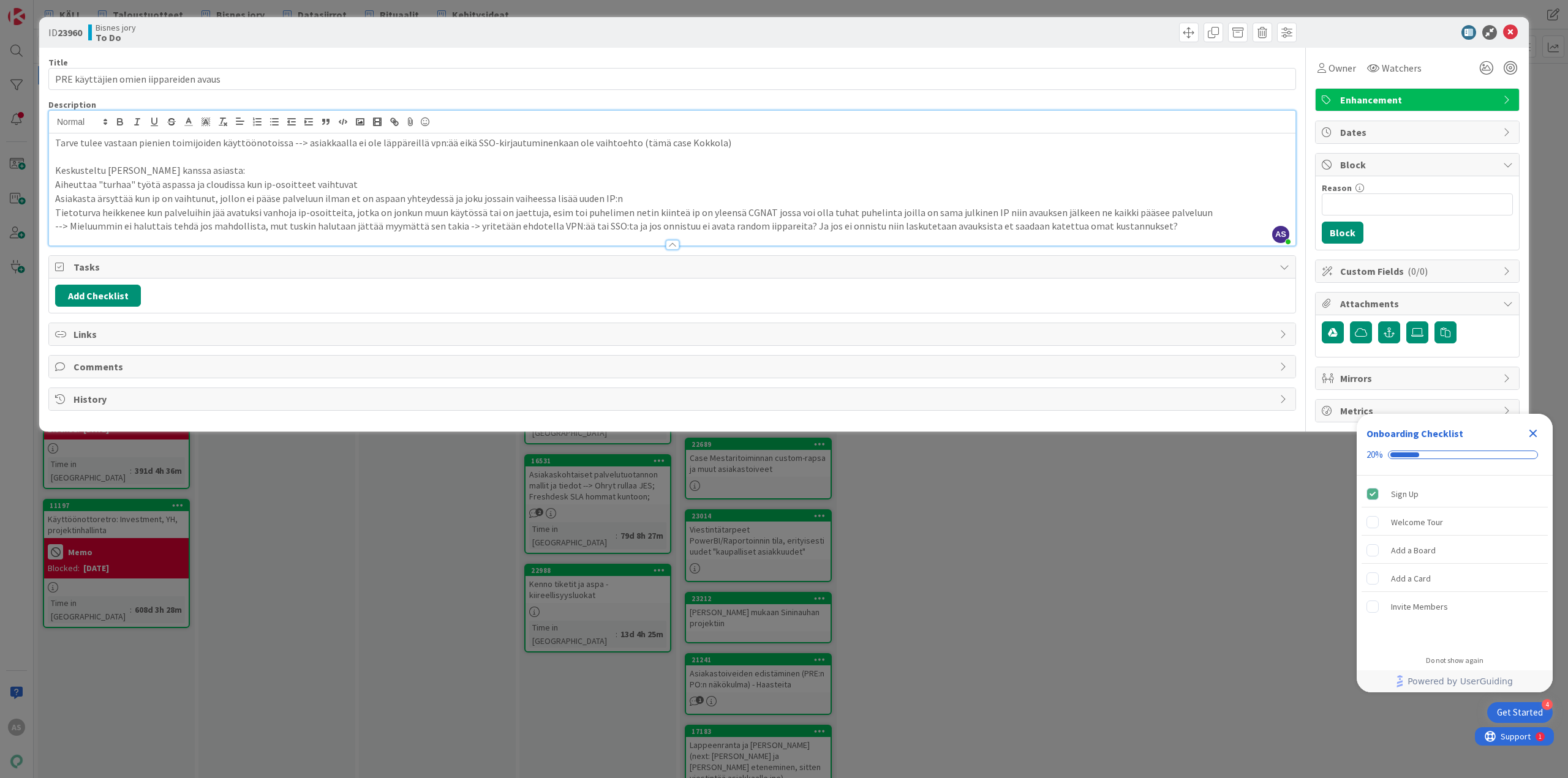
click at [48, 180] on div "ID 23960 Bisnes jory To Do Title 38 / 128 PRE käyttäjien omien iippareiden avau…" at bounding box center [784, 224] width 1489 height 414
click at [52, 185] on div "Tarve tulee vastaan pienien toimijoiden käyttöönotoissa --> asiakkaalla ei ole …" at bounding box center [672, 189] width 1246 height 112
click at [58, 196] on p "Asiakasta ärsyttää kun ip on vaihtunut, jollon ei pääse palveluun ilman et on a…" at bounding box center [672, 199] width 1234 height 14
click at [57, 213] on p "Tietoturva heikkenee kun palveluihin jää avatuksi vanhoja ip-osoitteita, jotka …" at bounding box center [672, 213] width 1234 height 14
click at [940, 455] on div "ID 23960 Bisnes jory To Do Title 38 / 128 PRE käyttäjien omien iippareiden avau…" at bounding box center [784, 389] width 1568 height 778
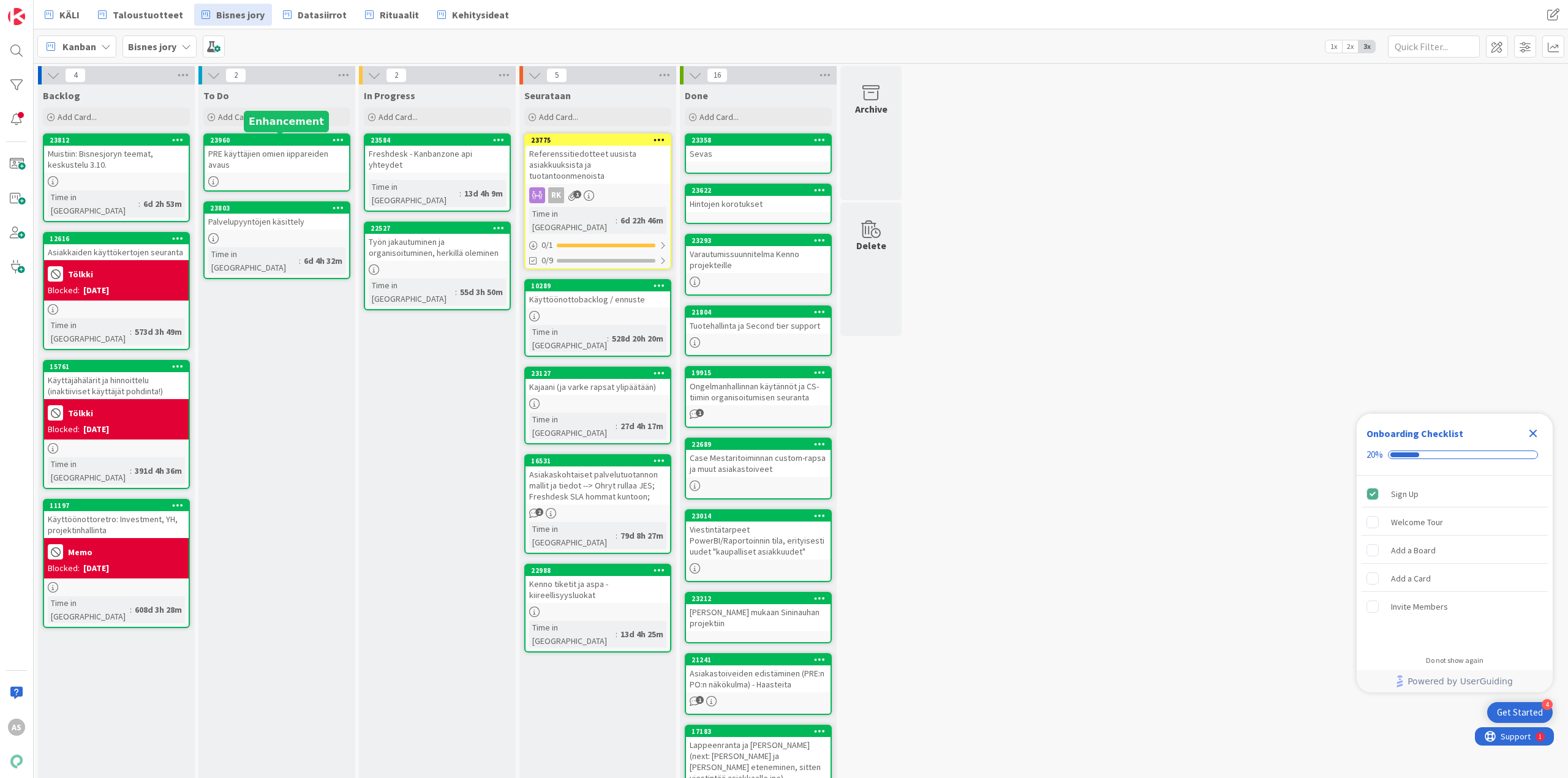
click at [276, 139] on div "23960" at bounding box center [279, 140] width 139 height 9
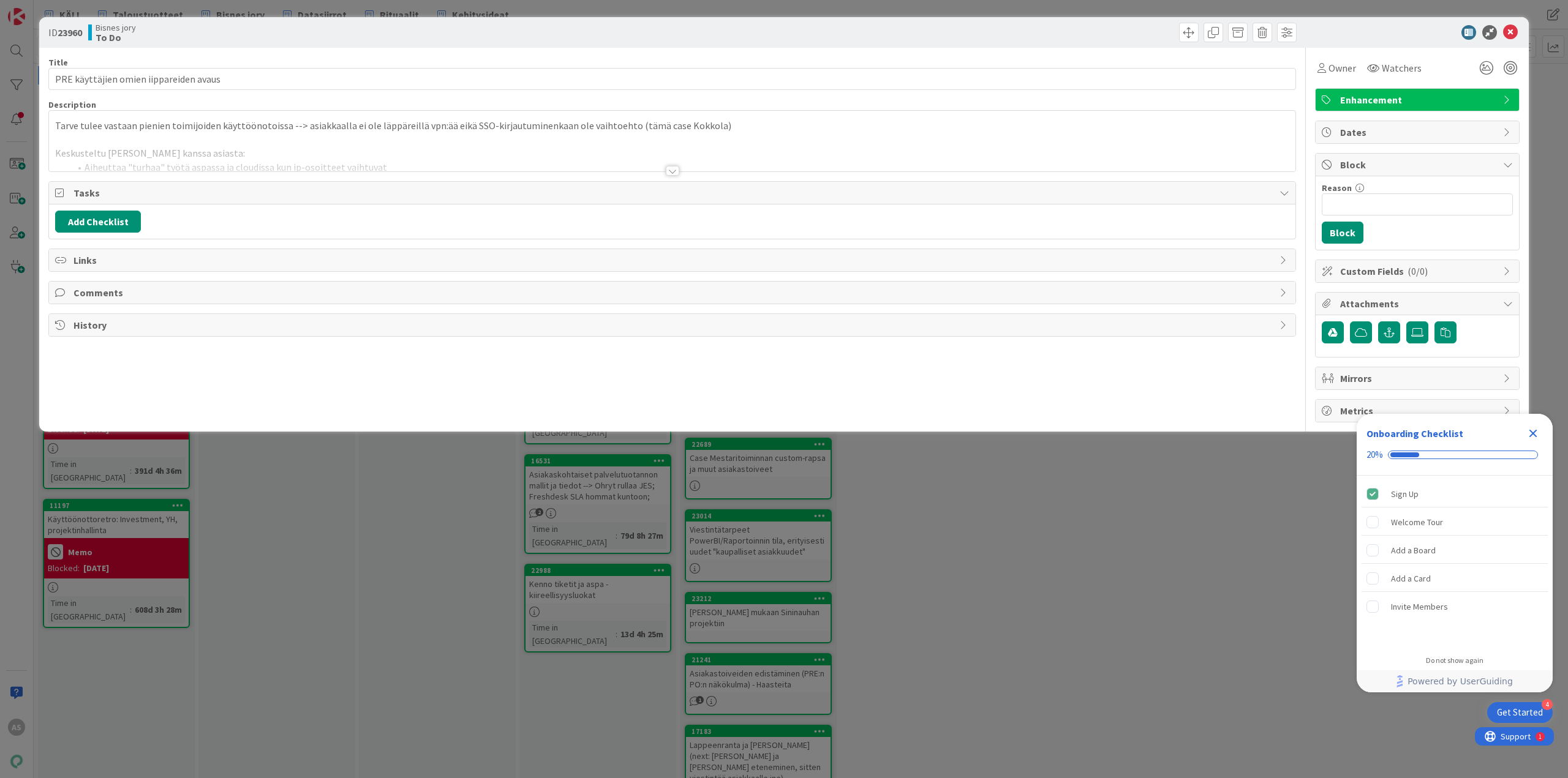
click at [671, 167] on div at bounding box center [672, 170] width 13 height 10
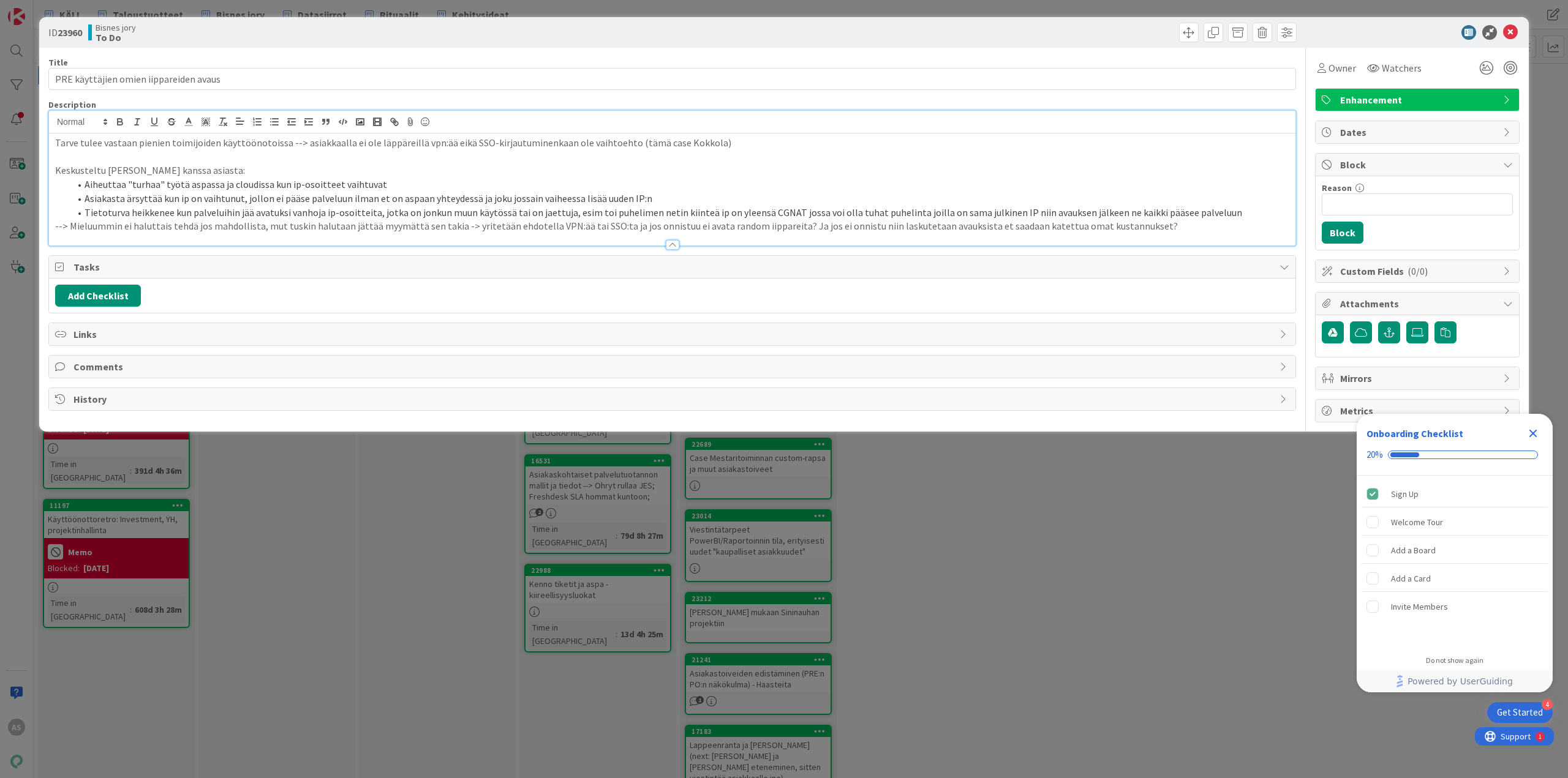
click at [940, 211] on li "Tietoturva heikkenee kun palveluihin jää avatuksi vanhoja ip-osoitteita, jotka …" at bounding box center [680, 213] width 1220 height 14
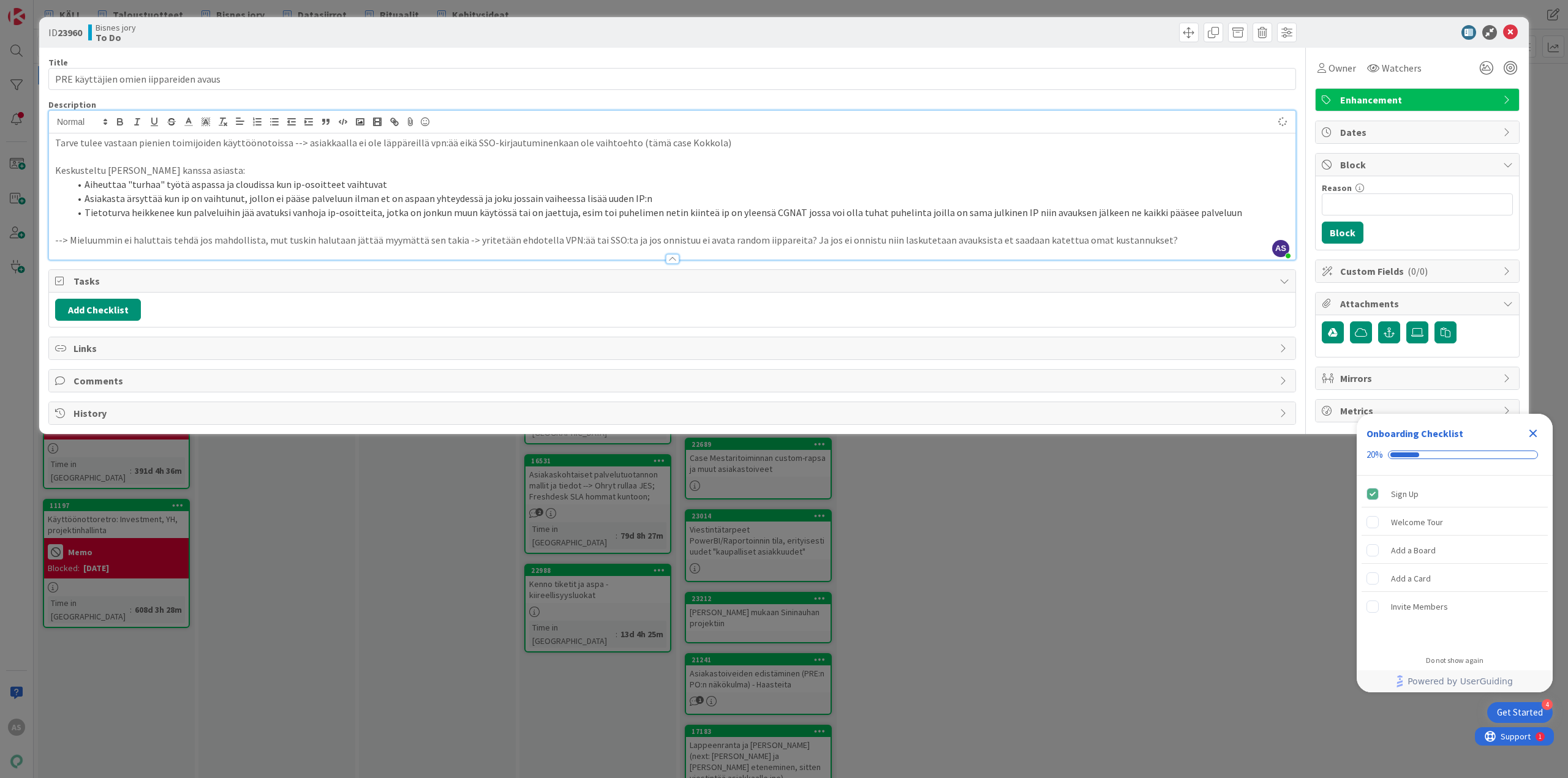
click at [940, 241] on p "--> Mieluummin ei haluttais tehdä jos mahdollista, mut tuskin halutaan jättää m…" at bounding box center [672, 240] width 1234 height 14
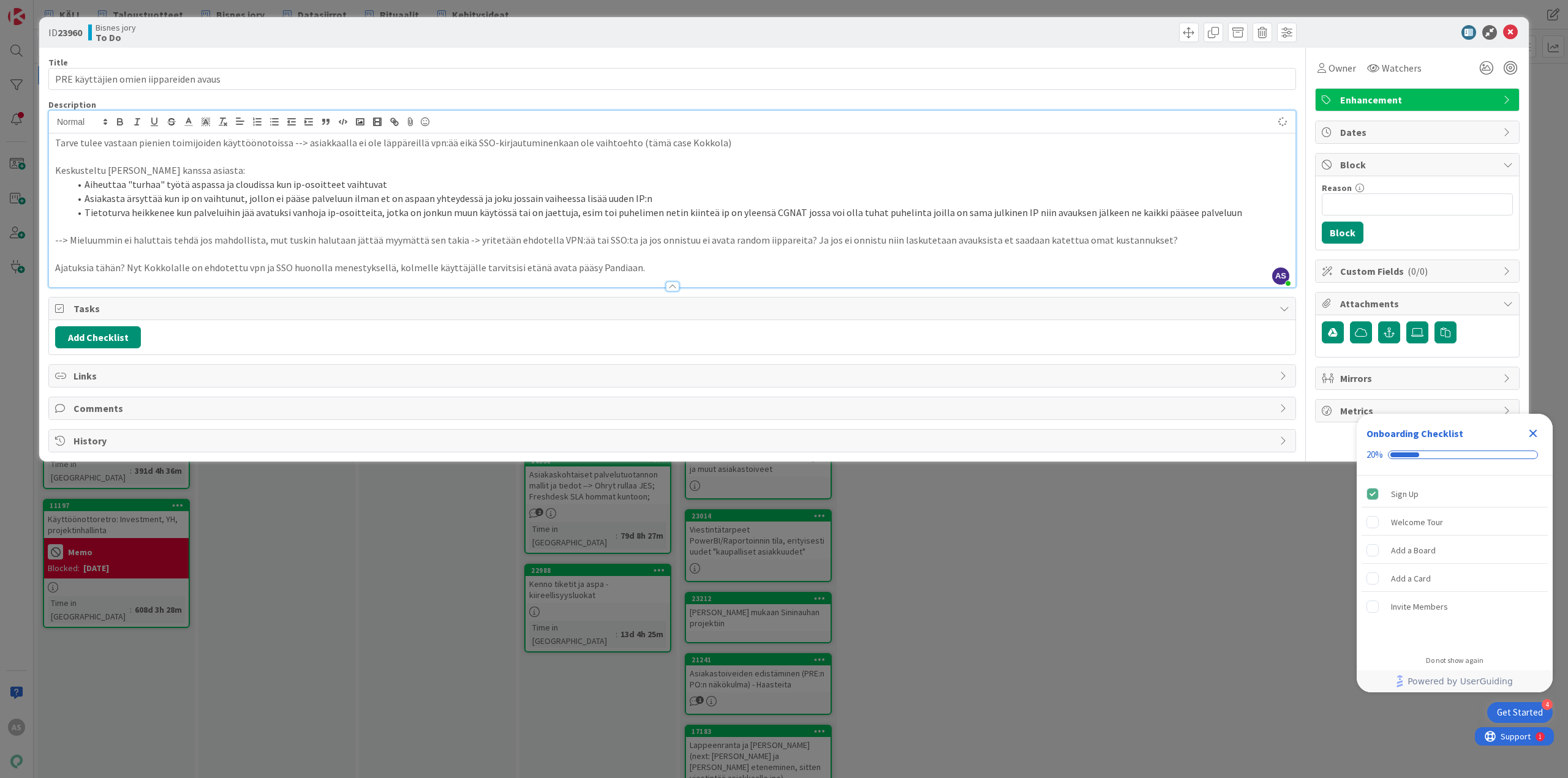
drag, startPoint x: 1114, startPoint y: 536, endPoint x: 1111, endPoint y: 549, distance: 13.3
click at [940, 484] on div "ID 23960 Bisnes jory To Do Title 38 / 128 PRE käyttäjien omien iippareiden avau…" at bounding box center [784, 389] width 1568 height 778
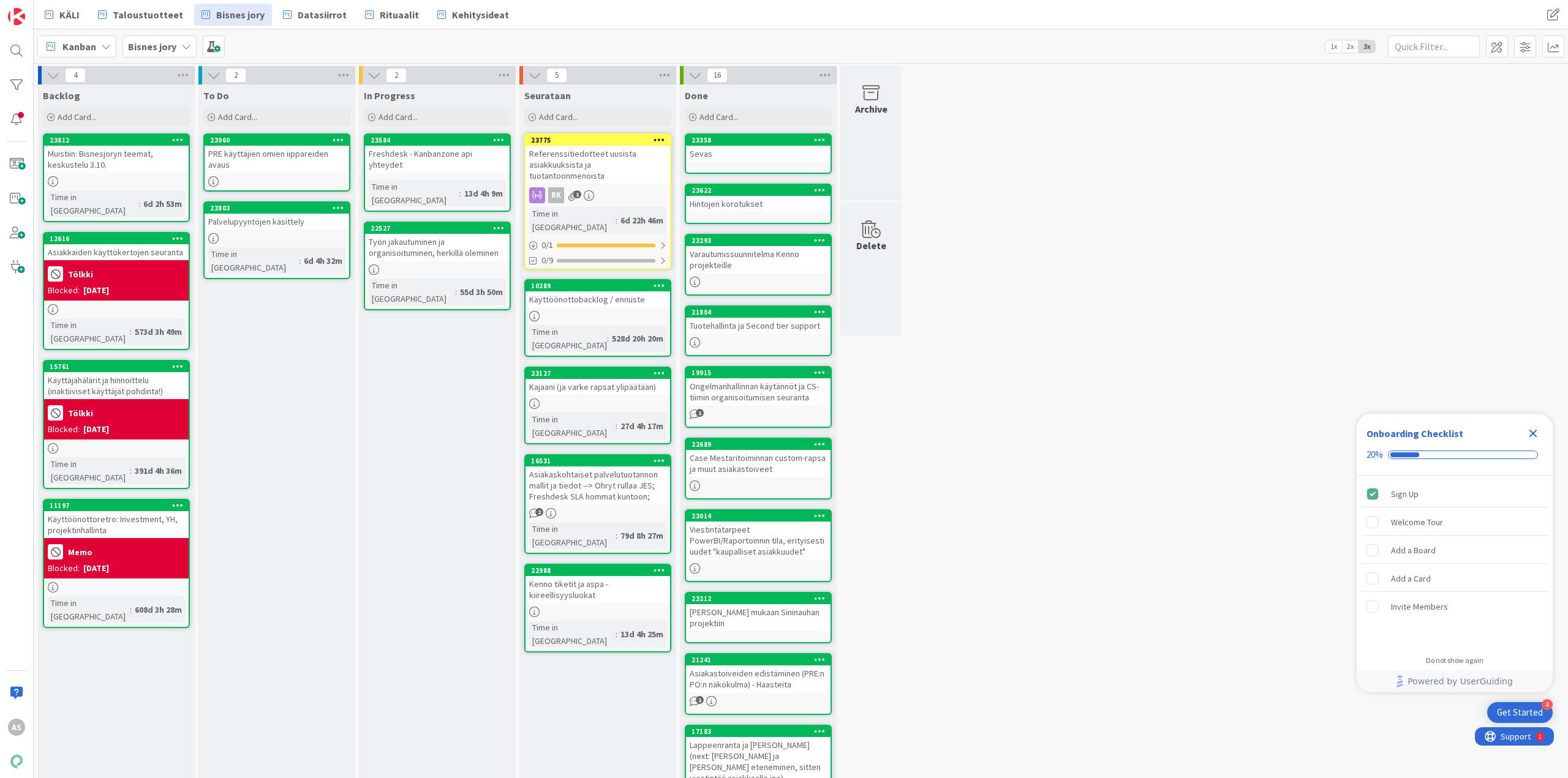
click at [940, 434] on icon "Close Checklist" at bounding box center [1533, 433] width 15 height 15
click at [744, 147] on div "Sevas" at bounding box center [758, 154] width 145 height 16
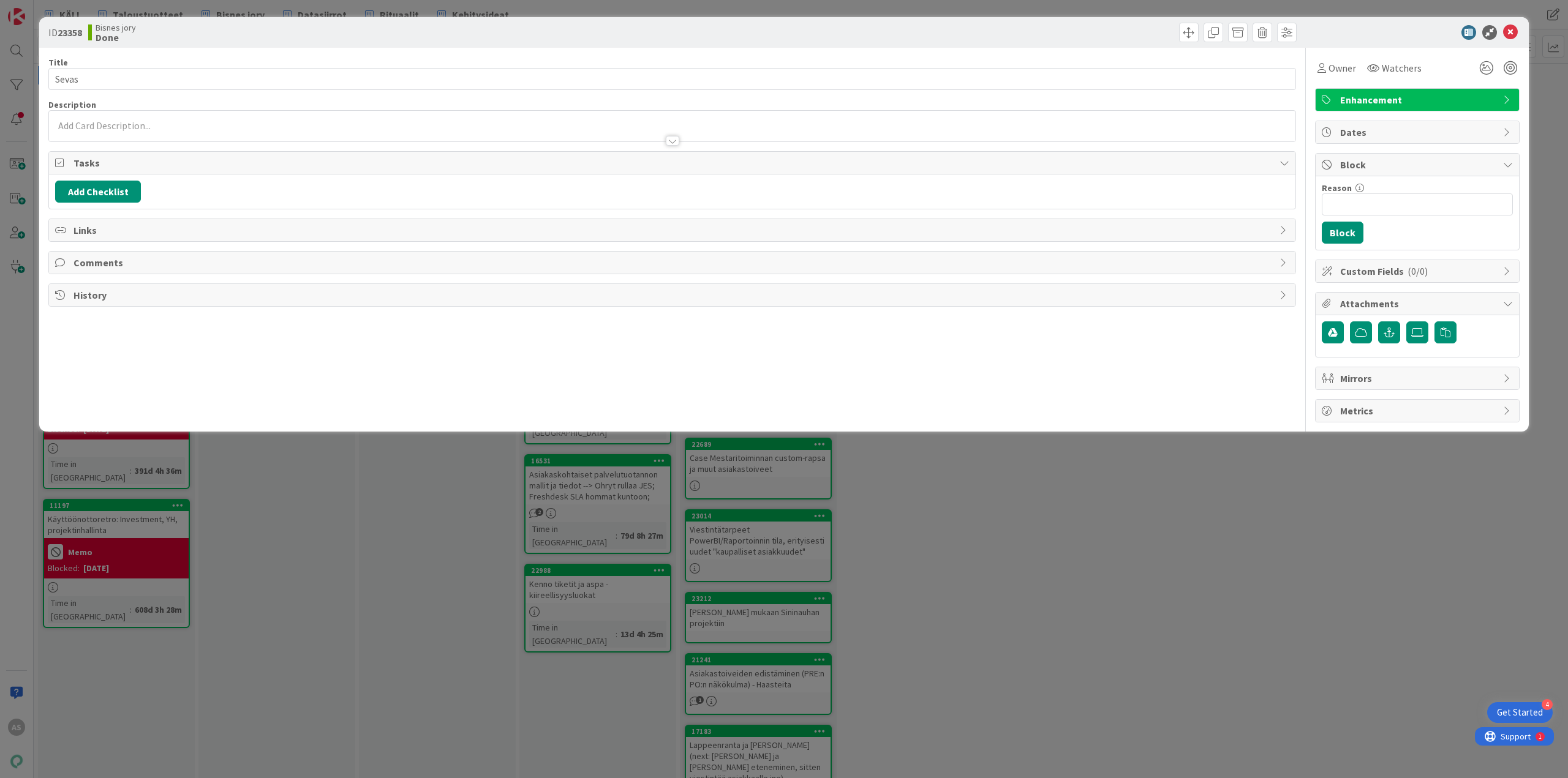
click at [470, 484] on div "ID 23358 Bisnes jory Done Title 5 / 128 Sevas Description Owner Watchers Enhanc…" at bounding box center [784, 389] width 1568 height 778
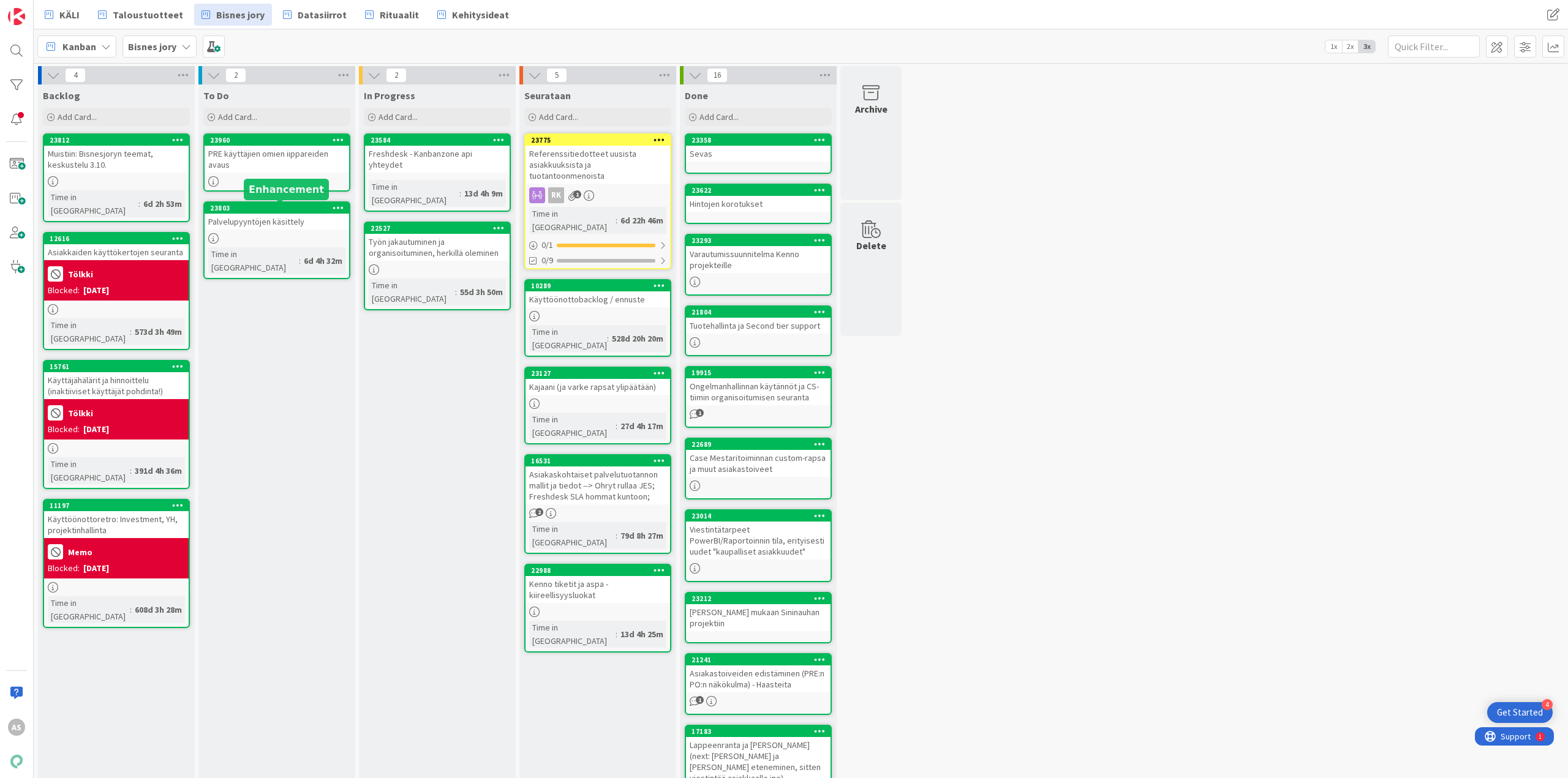
click at [295, 204] on div "23803" at bounding box center [279, 208] width 139 height 9
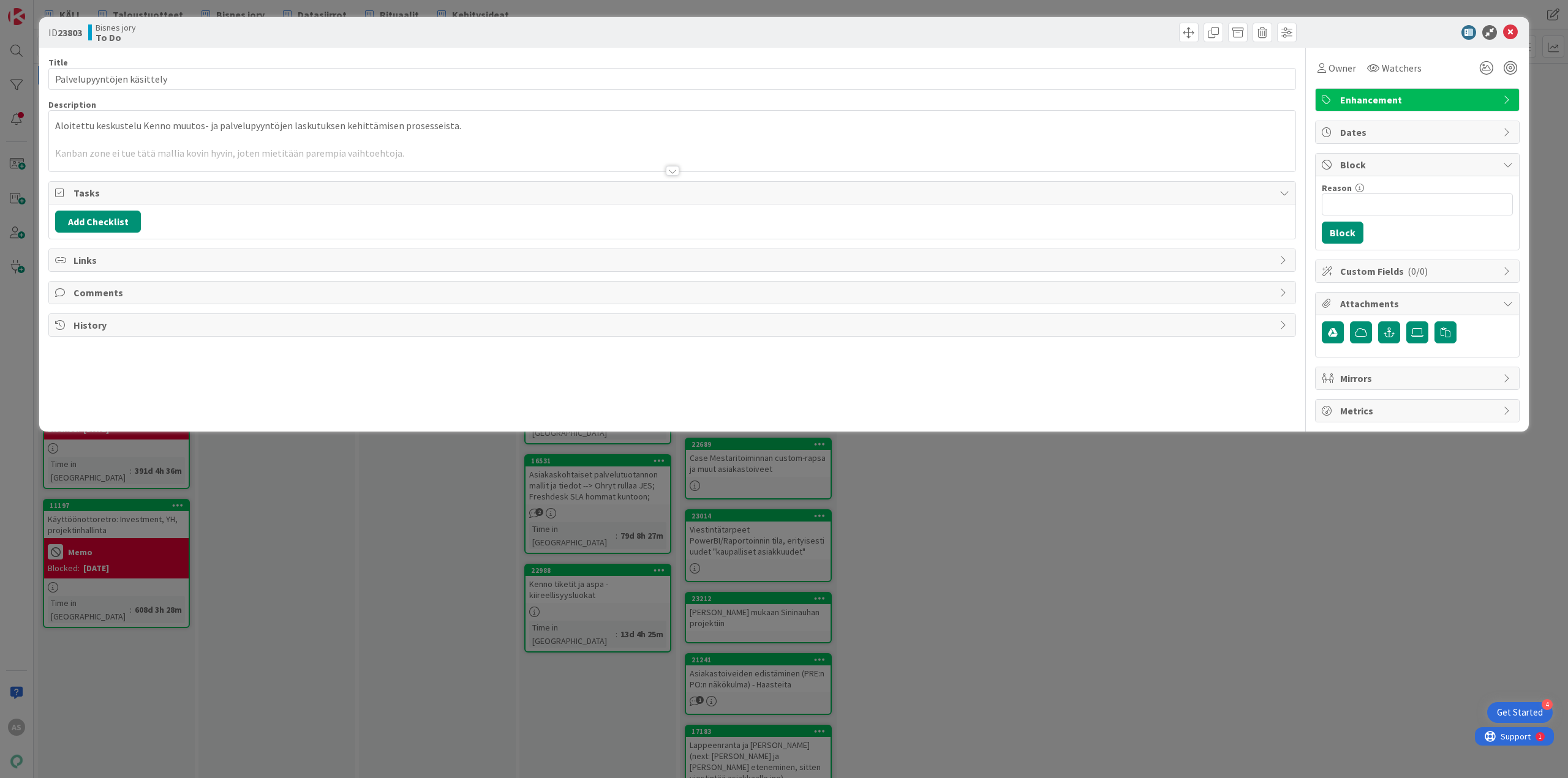
click at [675, 175] on div at bounding box center [672, 170] width 13 height 10
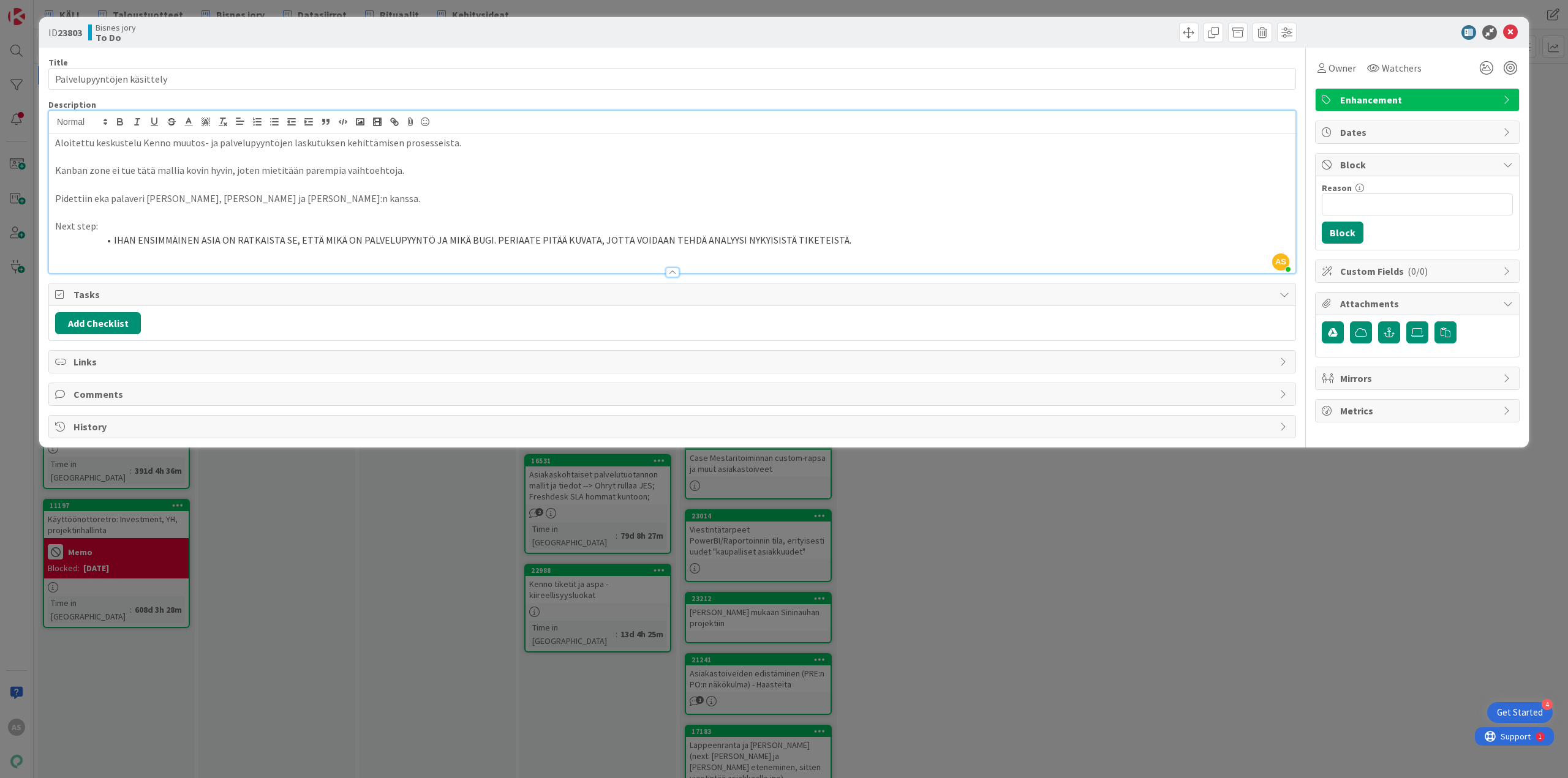
click at [472, 484] on div "ID 23803 Bisnes jory To Do Title 26 / 128 Palvelupyyntöjen käsittely Descriptio…" at bounding box center [784, 389] width 1568 height 778
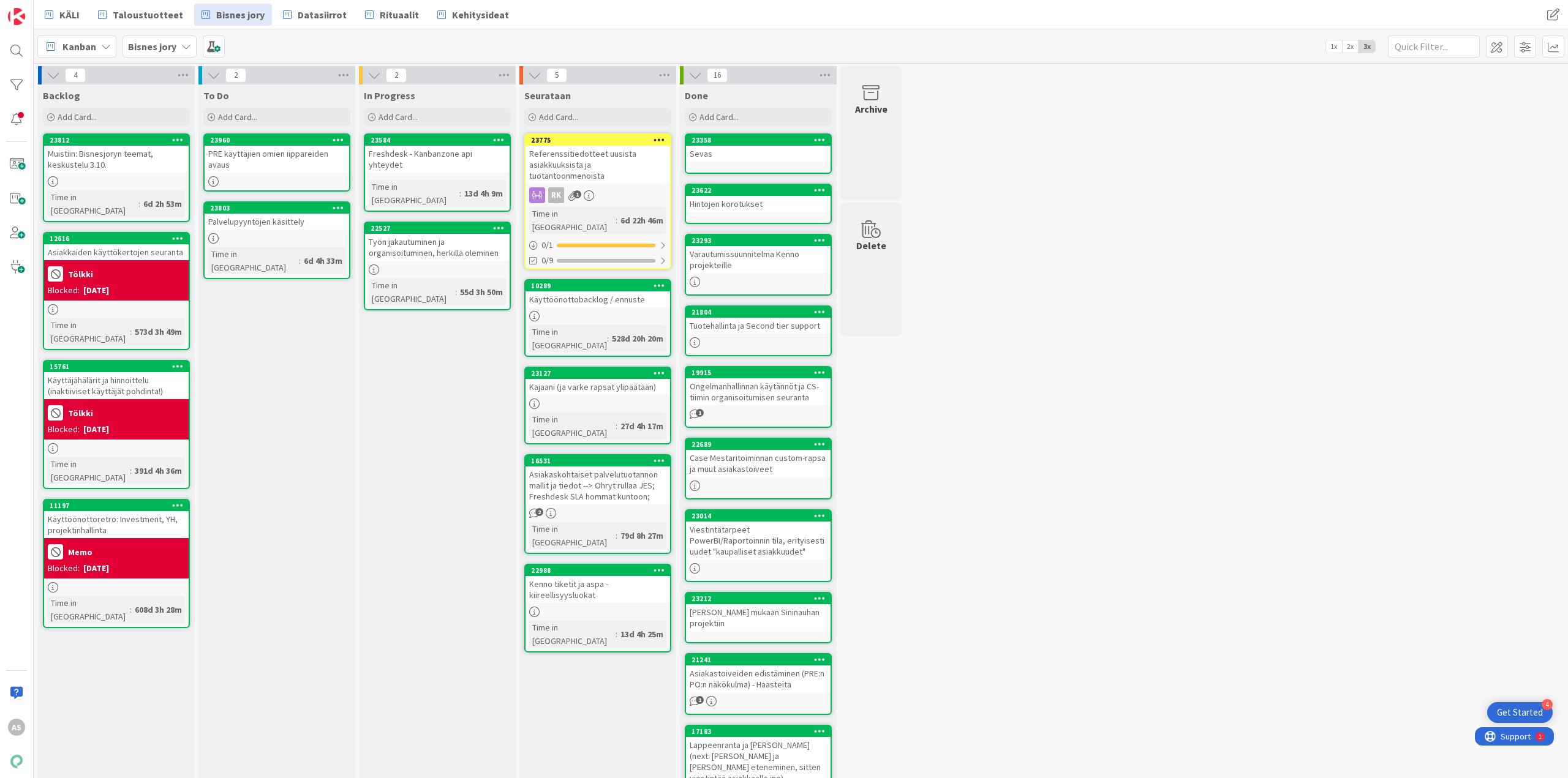
click at [346, 139] on div at bounding box center [338, 140] width 22 height 9
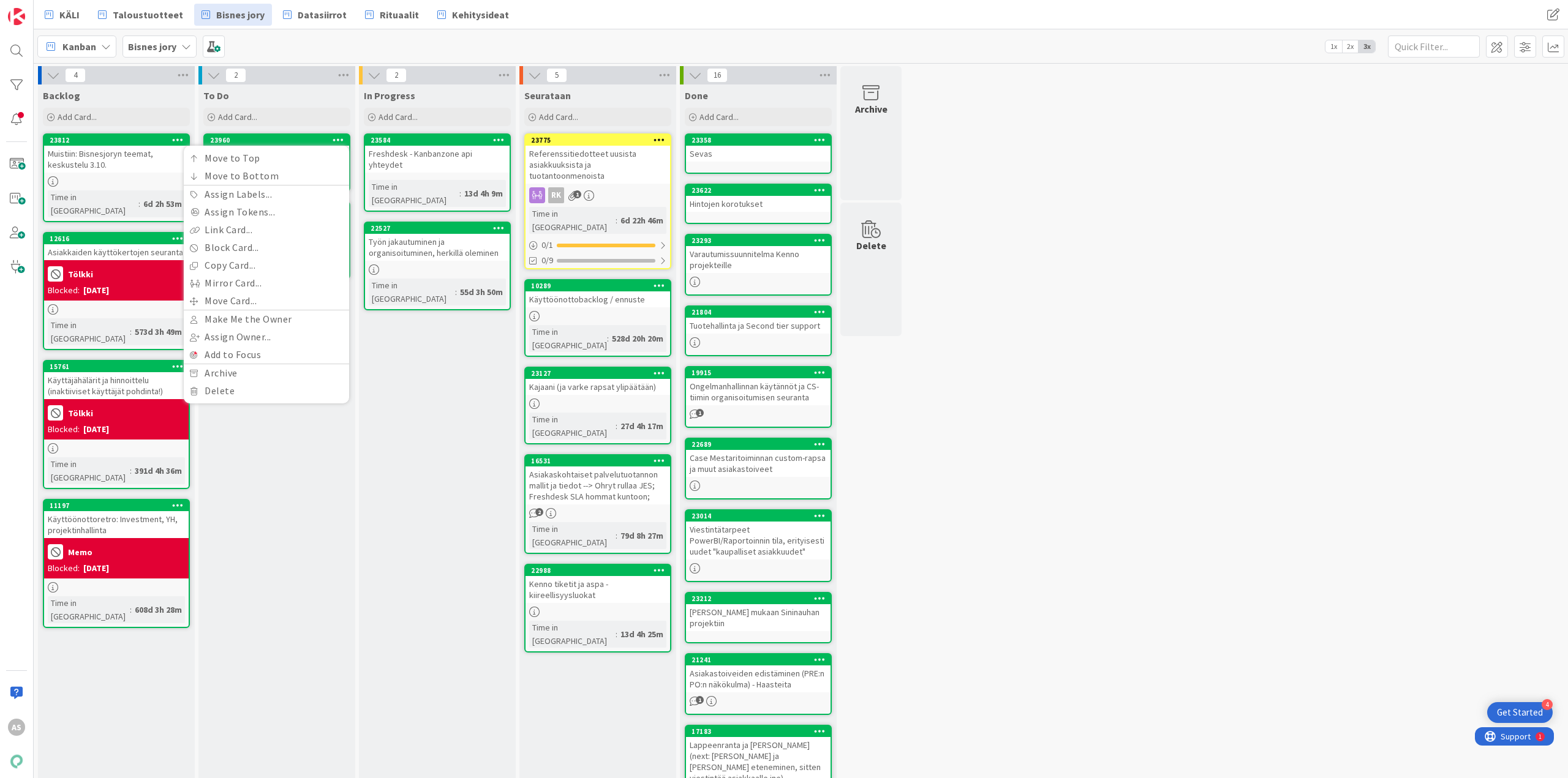
click at [330, 140] on div at bounding box center [338, 140] width 22 height 9
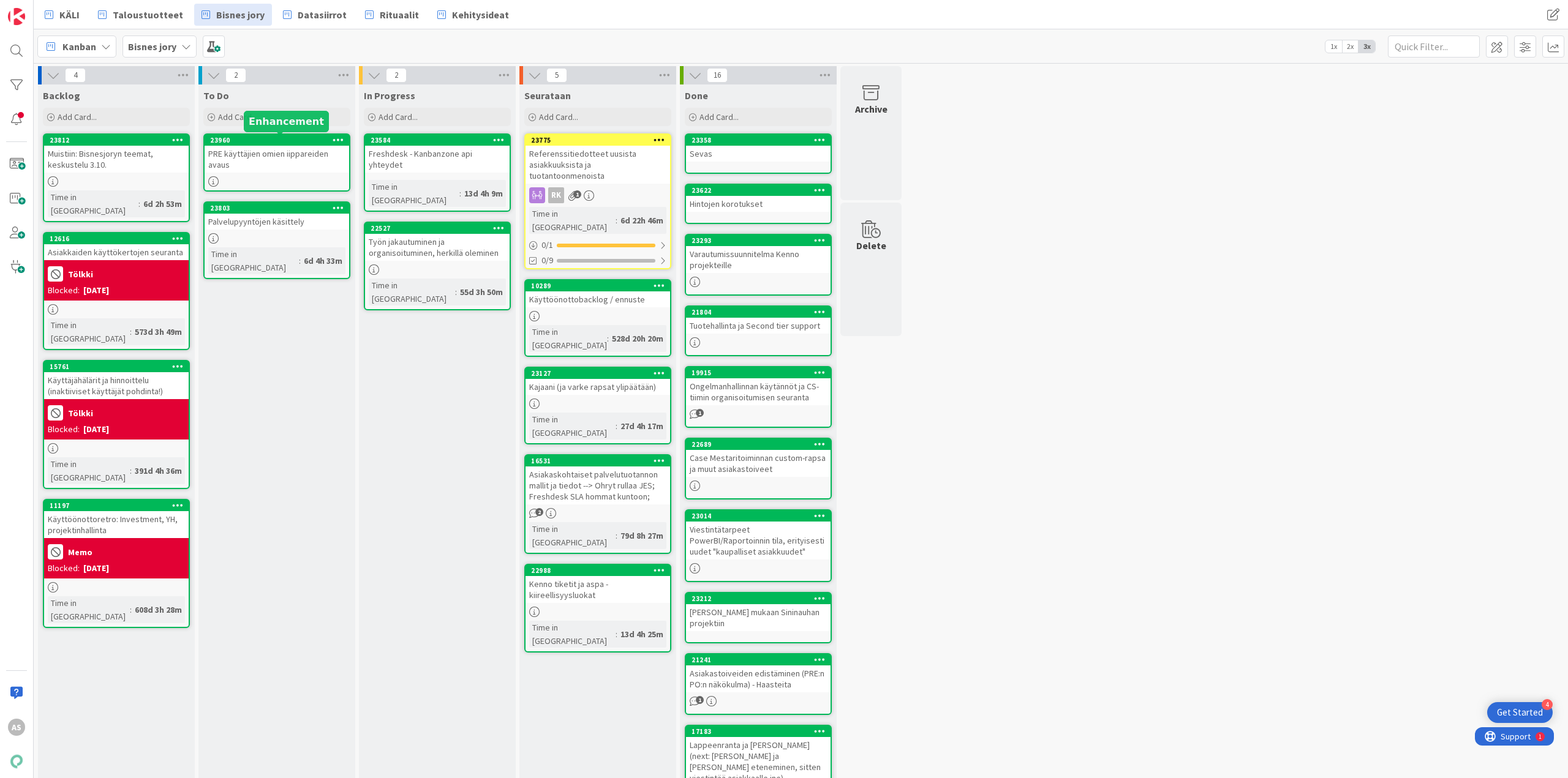
click at [325, 140] on div "23960" at bounding box center [279, 140] width 139 height 9
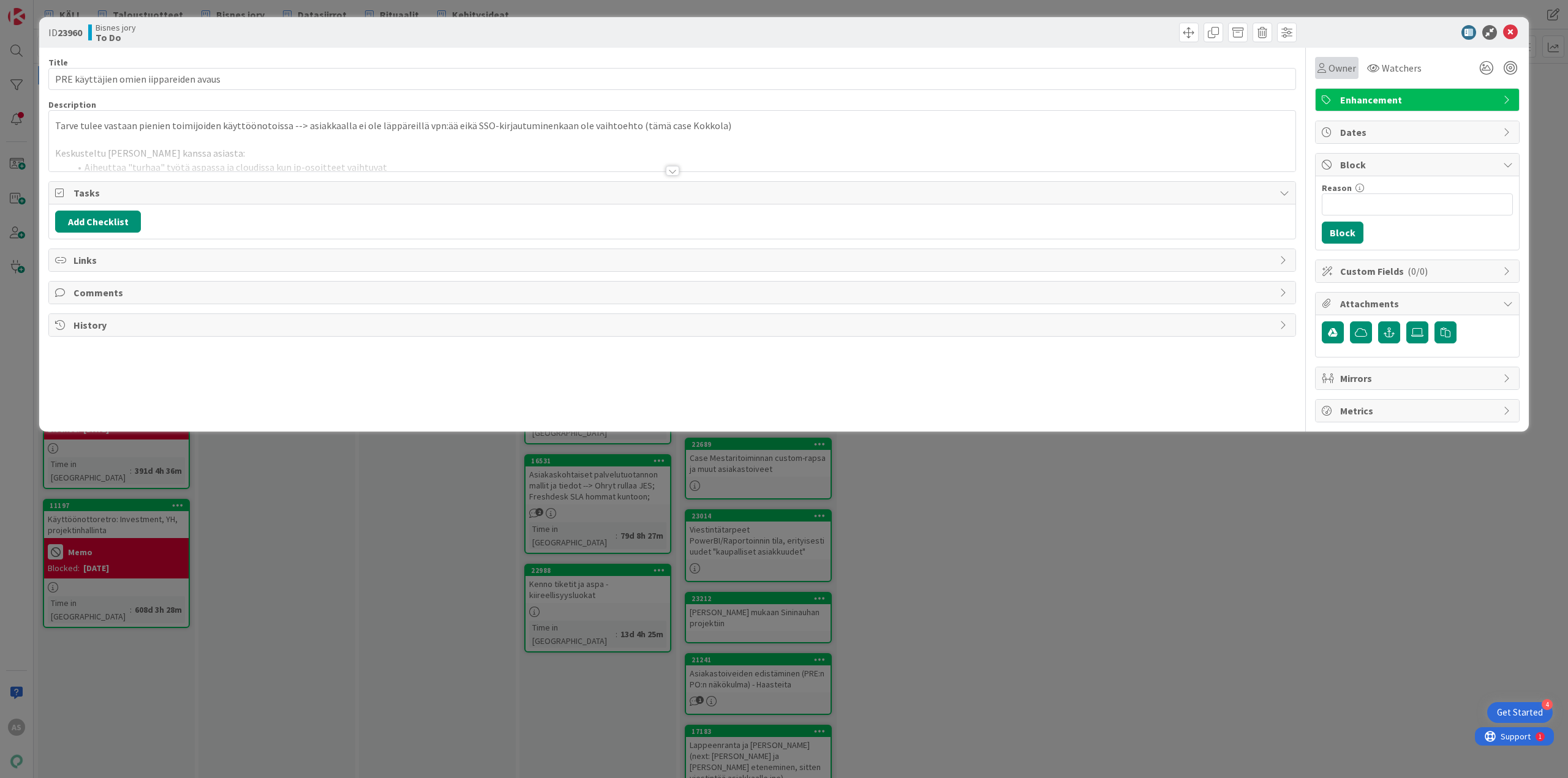
click at [940, 73] on span "Owner" at bounding box center [1343, 67] width 28 height 15
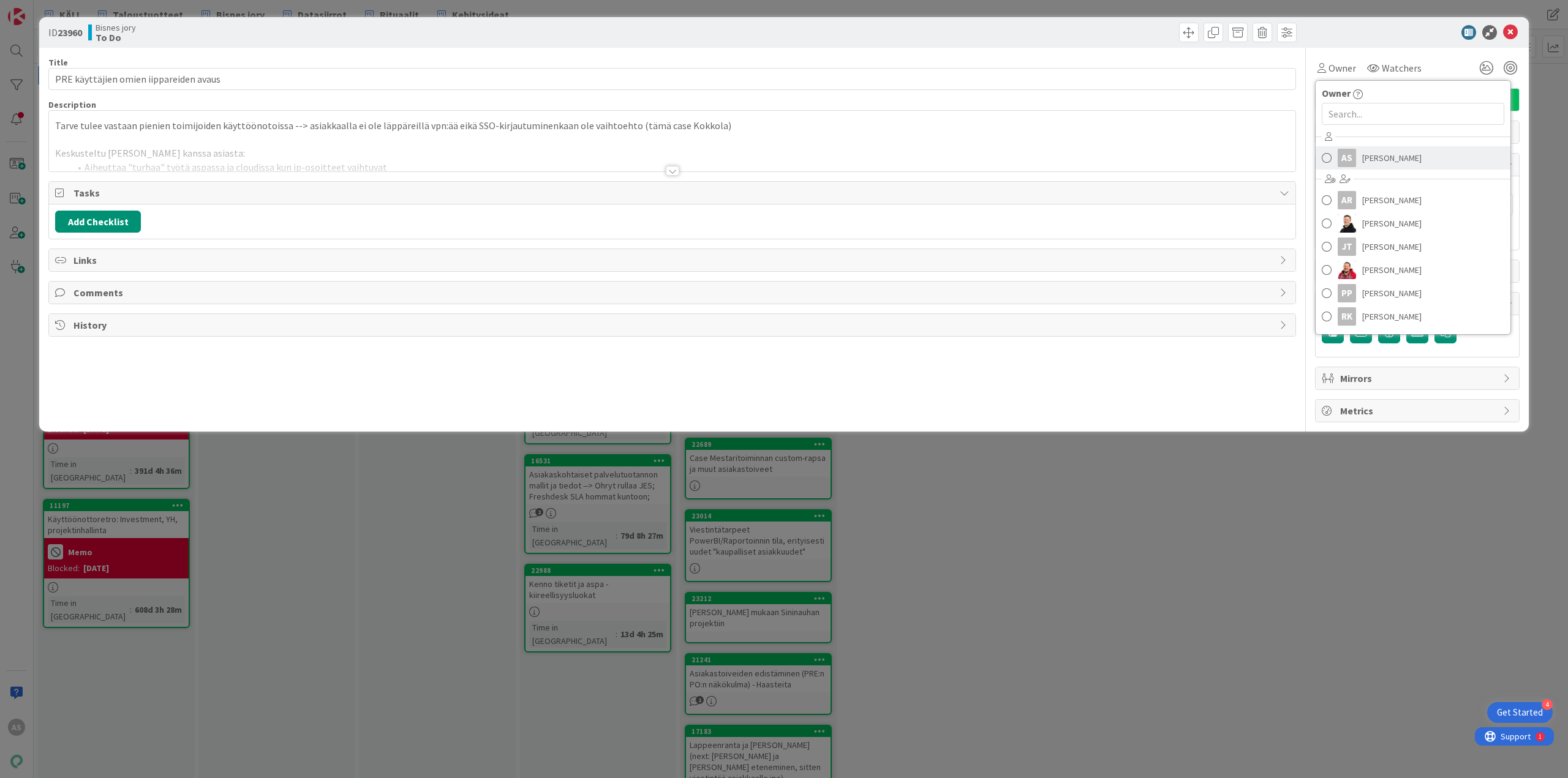
click at [940, 151] on span "Ada Siberg" at bounding box center [1392, 158] width 59 height 18
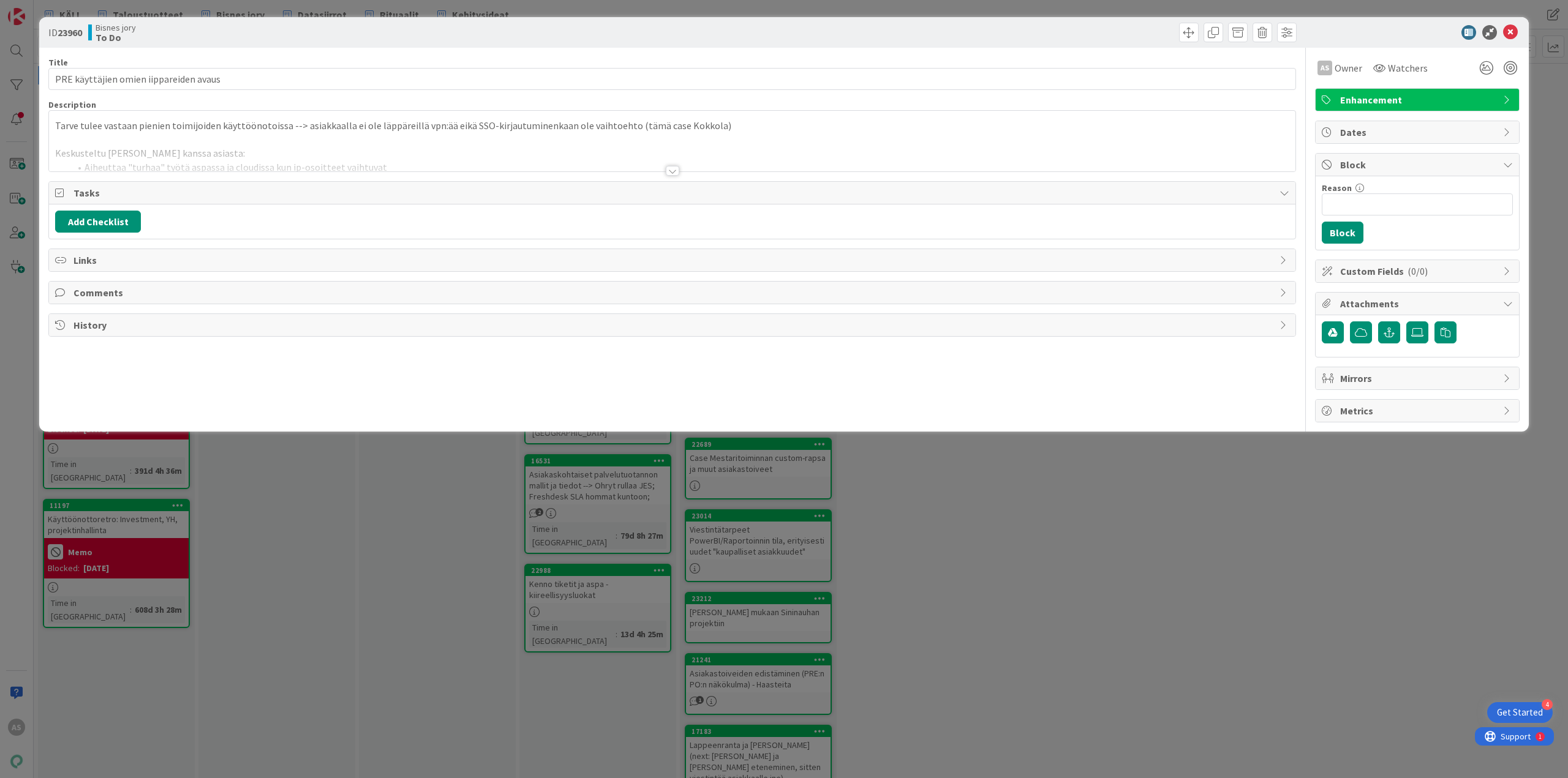
click at [940, 478] on div "ID 23960 Bisnes jory To Do Title 38 / 128 PRE käyttäjien omien iippareiden avau…" at bounding box center [784, 389] width 1568 height 778
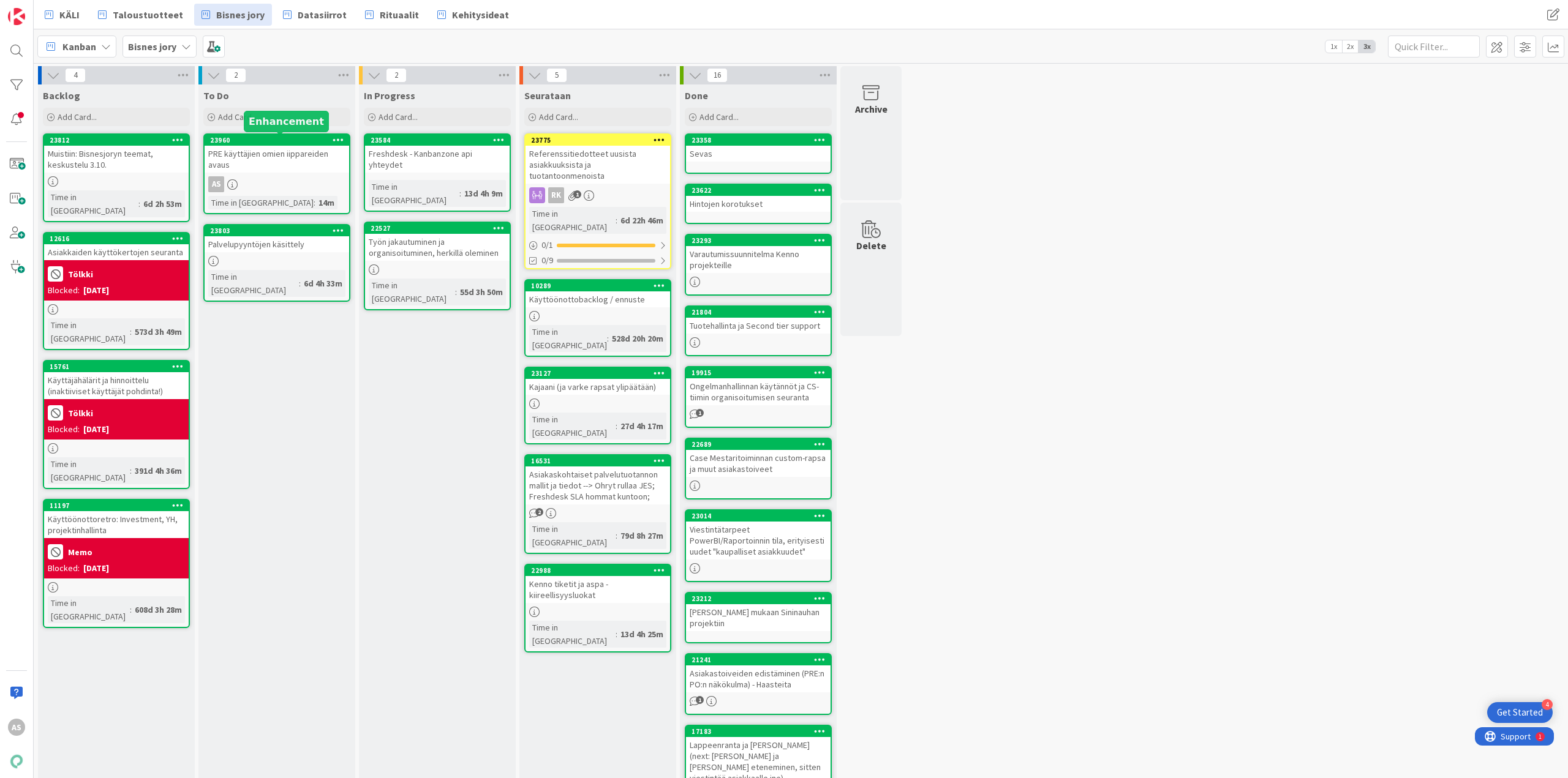
click at [277, 143] on div "23960" at bounding box center [279, 140] width 139 height 9
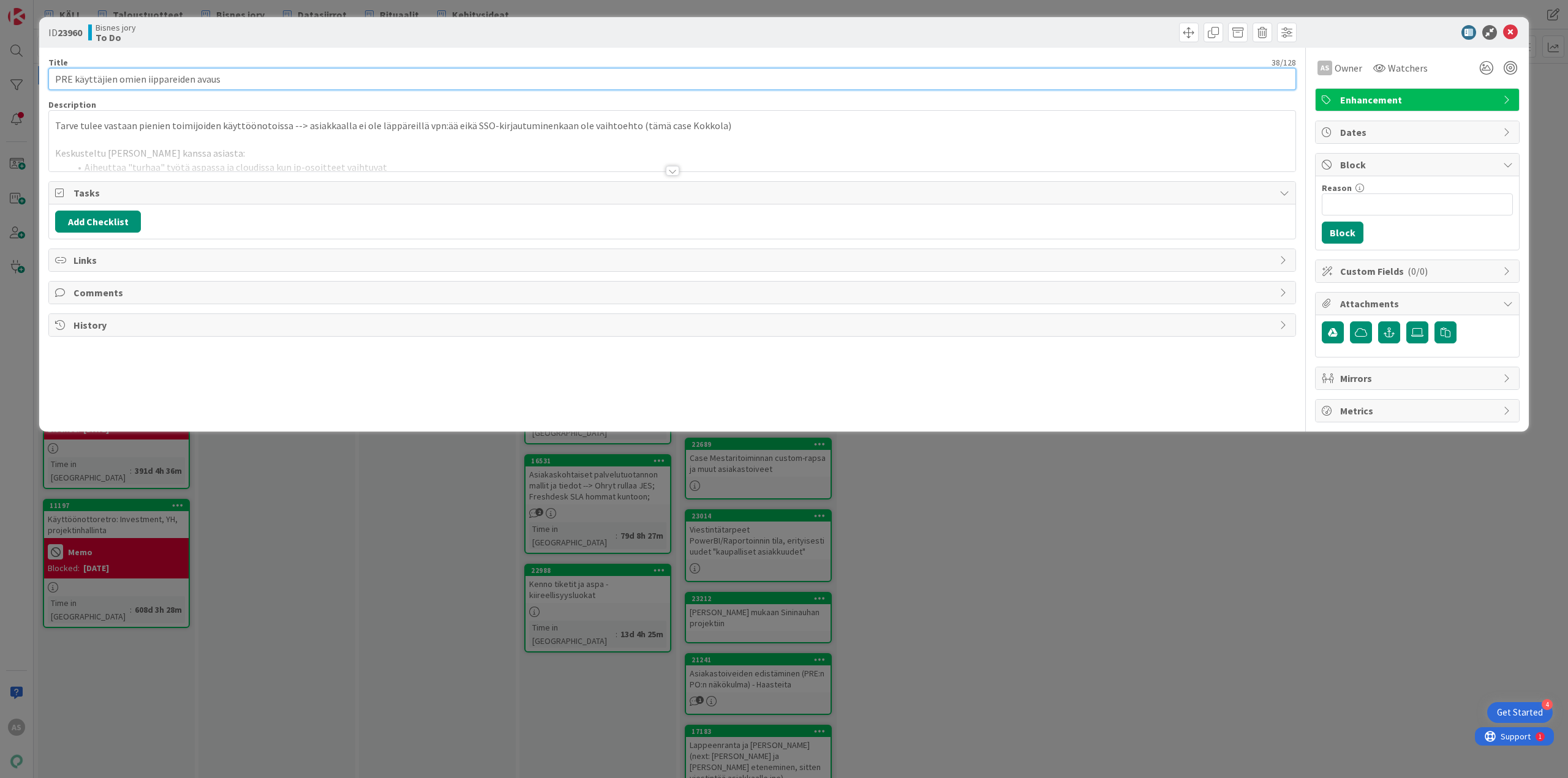
click at [74, 79] on input "PRE käyttäjien omien iippareiden avaus" at bounding box center [672, 78] width 1248 height 22
drag, startPoint x: 190, startPoint y: 79, endPoint x: 143, endPoint y: 79, distance: 47.0
click at [143, 79] on input "PRE käyttäjien omien iippareiden avaus" at bounding box center [672, 78] width 1248 height 22
type input "PRE käyttäjien omien IP-osoitteiden avaus"
drag, startPoint x: 257, startPoint y: 414, endPoint x: 266, endPoint y: 451, distance: 38.1
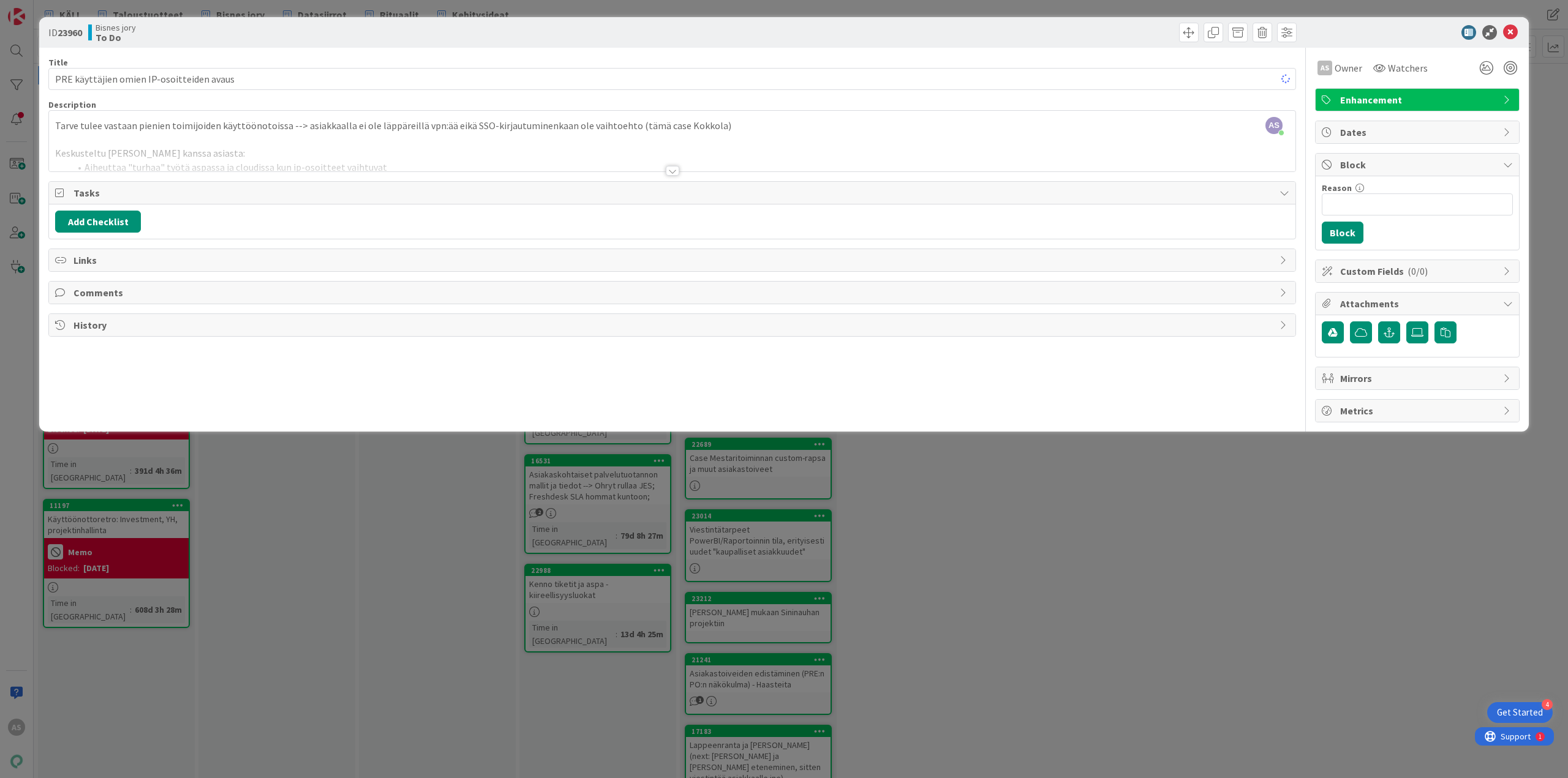
click at [266, 451] on div "ID 23960 Bisnes jory To Do Title 41 / 128 PRE käyttäjien omien IP-osoitteiden a…" at bounding box center [784, 389] width 1568 height 778
click at [311, 484] on div "ID 23960 Bisnes jory To Do Title 41 / 128 PRE käyttäjien omien IP-osoitteiden a…" at bounding box center [784, 389] width 1568 height 778
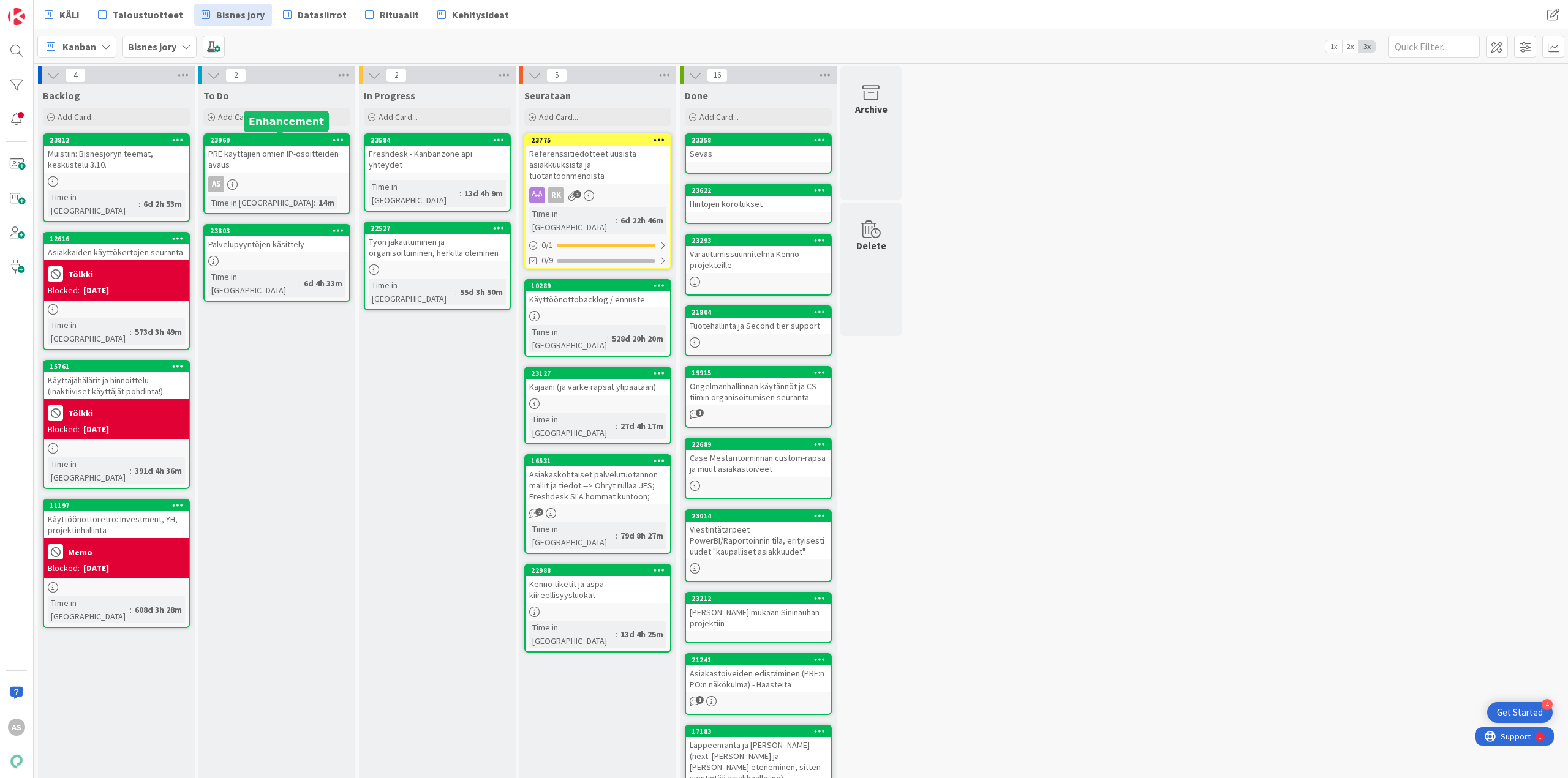
click at [267, 140] on div "23960" at bounding box center [279, 140] width 139 height 9
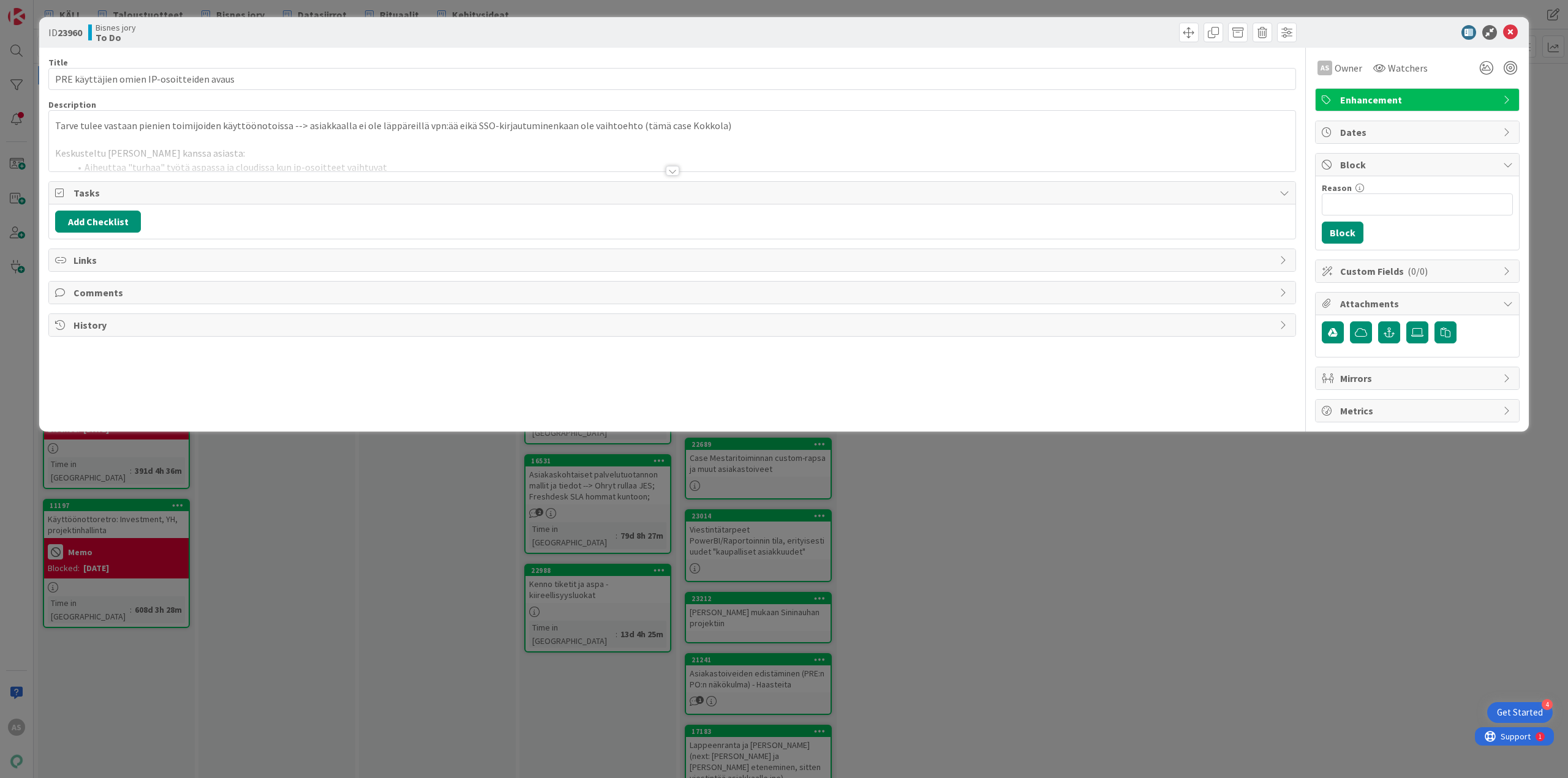
click at [671, 166] on div at bounding box center [672, 170] width 13 height 10
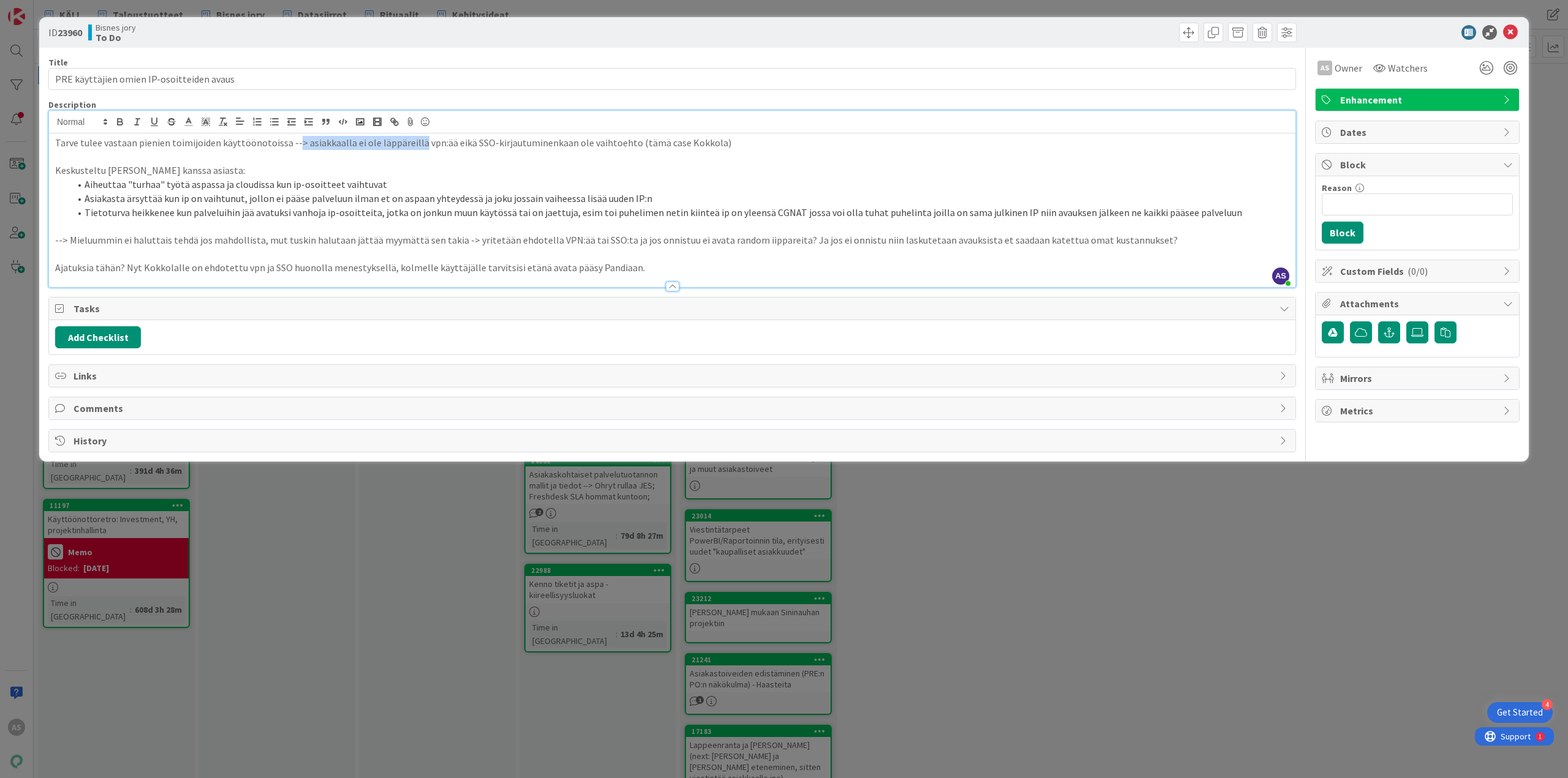
drag, startPoint x: 294, startPoint y: 145, endPoint x: 414, endPoint y: 147, distance: 120.0
click at [414, 147] on p "Tarve tulee vastaan pienien toimijoiden käyttöönotoissa --> asiakkaalla ei ole …" at bounding box center [672, 143] width 1234 height 14
click at [430, 181] on li "Aiheuttaa "turhaa" työtä aspassa ja cloudissa kun ip-osoitteet vaihtuvat" at bounding box center [680, 185] width 1220 height 14
drag, startPoint x: 416, startPoint y: 140, endPoint x: 694, endPoint y: 159, distance: 278.6
click at [686, 158] on div "Tarve tulee vastaan pienien toimijoiden käyttöönotoissa --> asiakkaalla ei ole …" at bounding box center [672, 210] width 1246 height 154
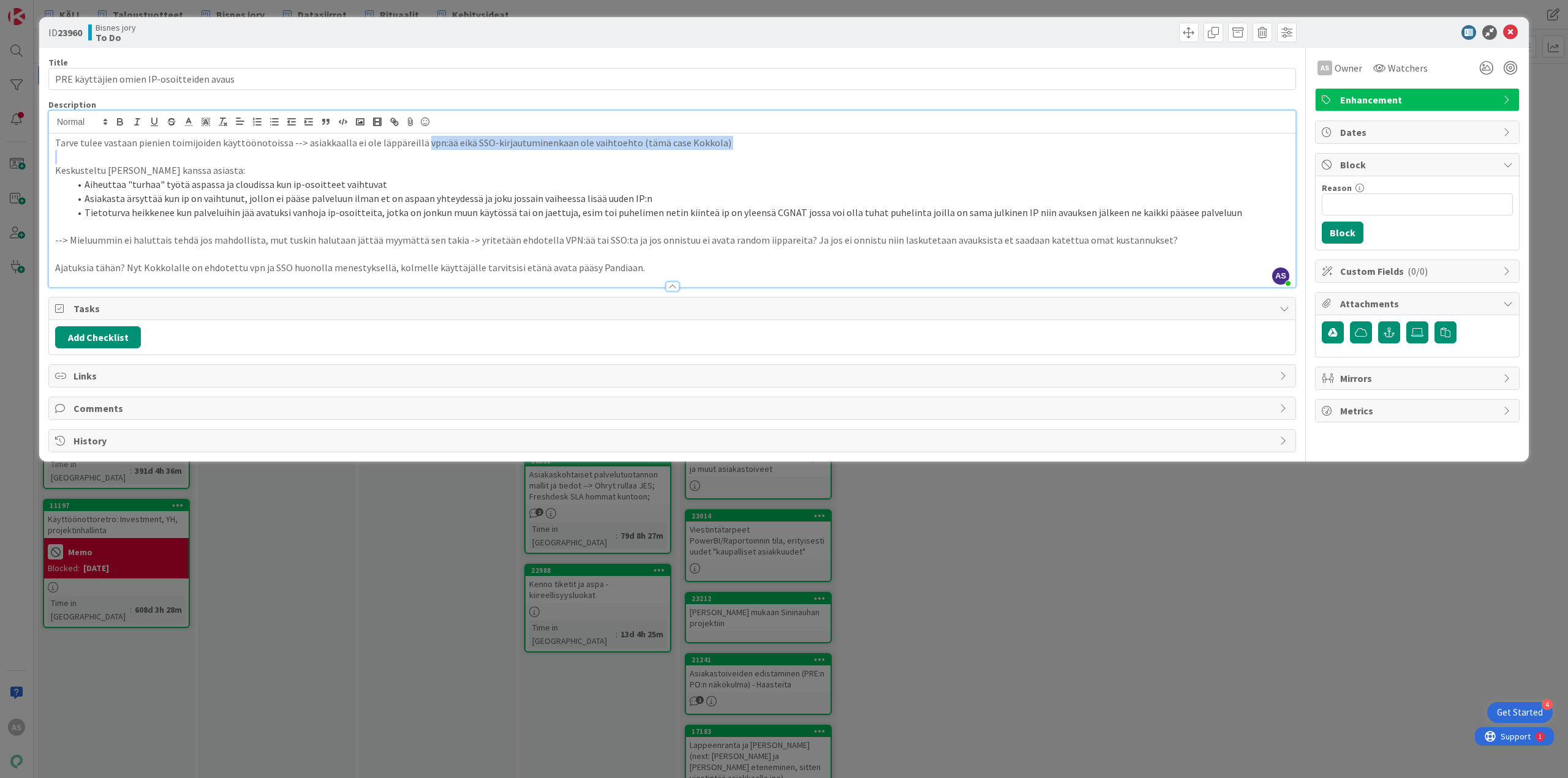
click at [720, 152] on p at bounding box center [672, 157] width 1234 height 14
drag, startPoint x: 727, startPoint y: 145, endPoint x: 623, endPoint y: 140, distance: 104.1
click at [623, 140] on p "Tarve tulee vastaan pienien toimijoiden käyttöönotoissa --> asiakkaalla ei ole …" at bounding box center [672, 143] width 1234 height 14
click at [613, 221] on p at bounding box center [672, 226] width 1234 height 14
drag, startPoint x: 140, startPoint y: 184, endPoint x: 404, endPoint y: 181, distance: 264.0
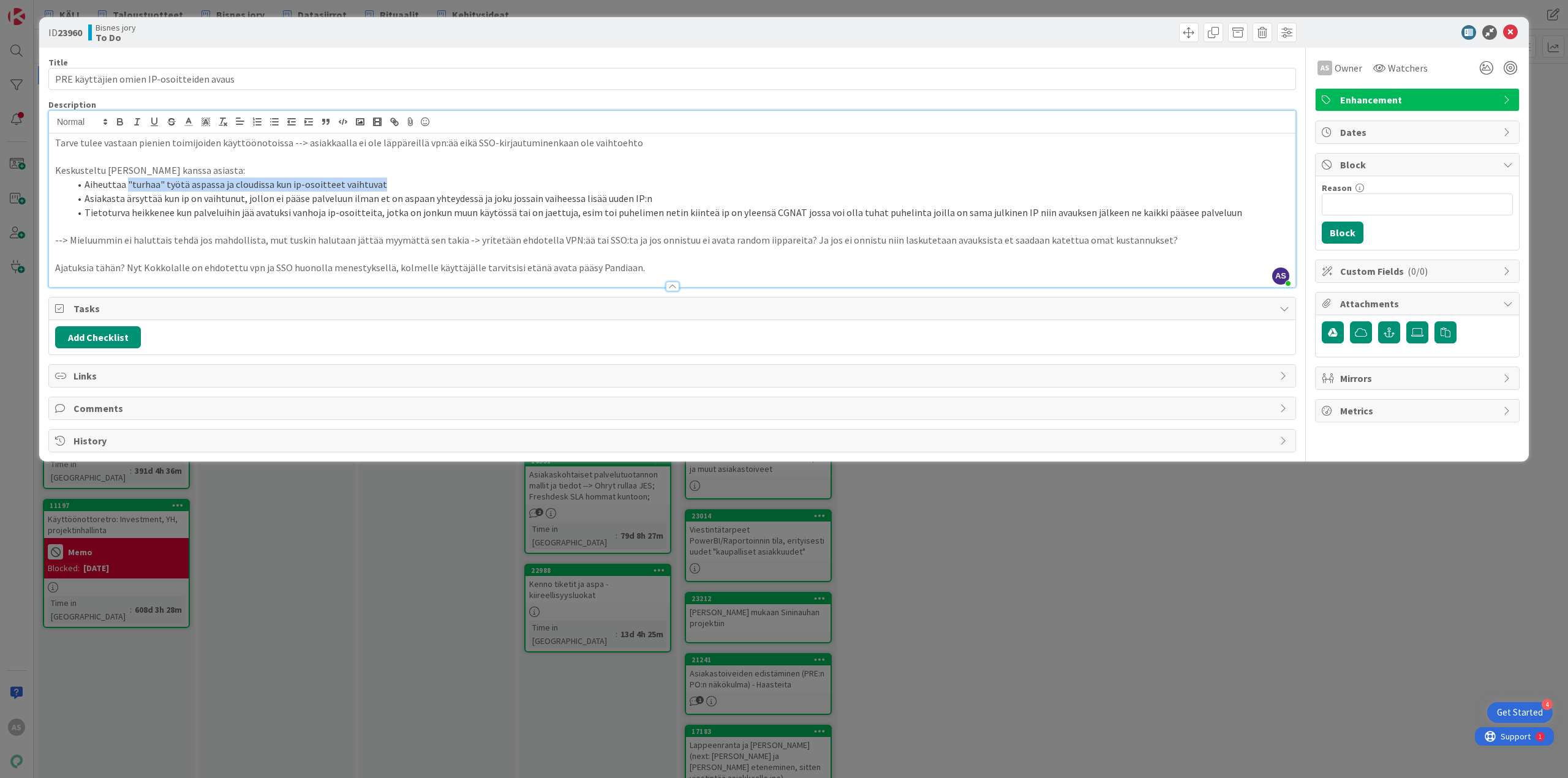
click at [404, 181] on li "Aiheuttaa "turhaa" työtä aspassa ja cloudissa kun ip-osoitteet vaihtuvat" at bounding box center [680, 185] width 1220 height 14
click at [406, 202] on li "Asiakasta ärsyttää kun ip on vaihtunut, jollon ei pääse palveluun ilman et on a…" at bounding box center [680, 199] width 1220 height 14
drag, startPoint x: 143, startPoint y: 196, endPoint x: 131, endPoint y: 204, distance: 14.4
click at [143, 195] on li "Asiakasta ärsyttää kun ip on vaihtunut, jollon ei pääse palveluun ilman et on a…" at bounding box center [680, 199] width 1220 height 14
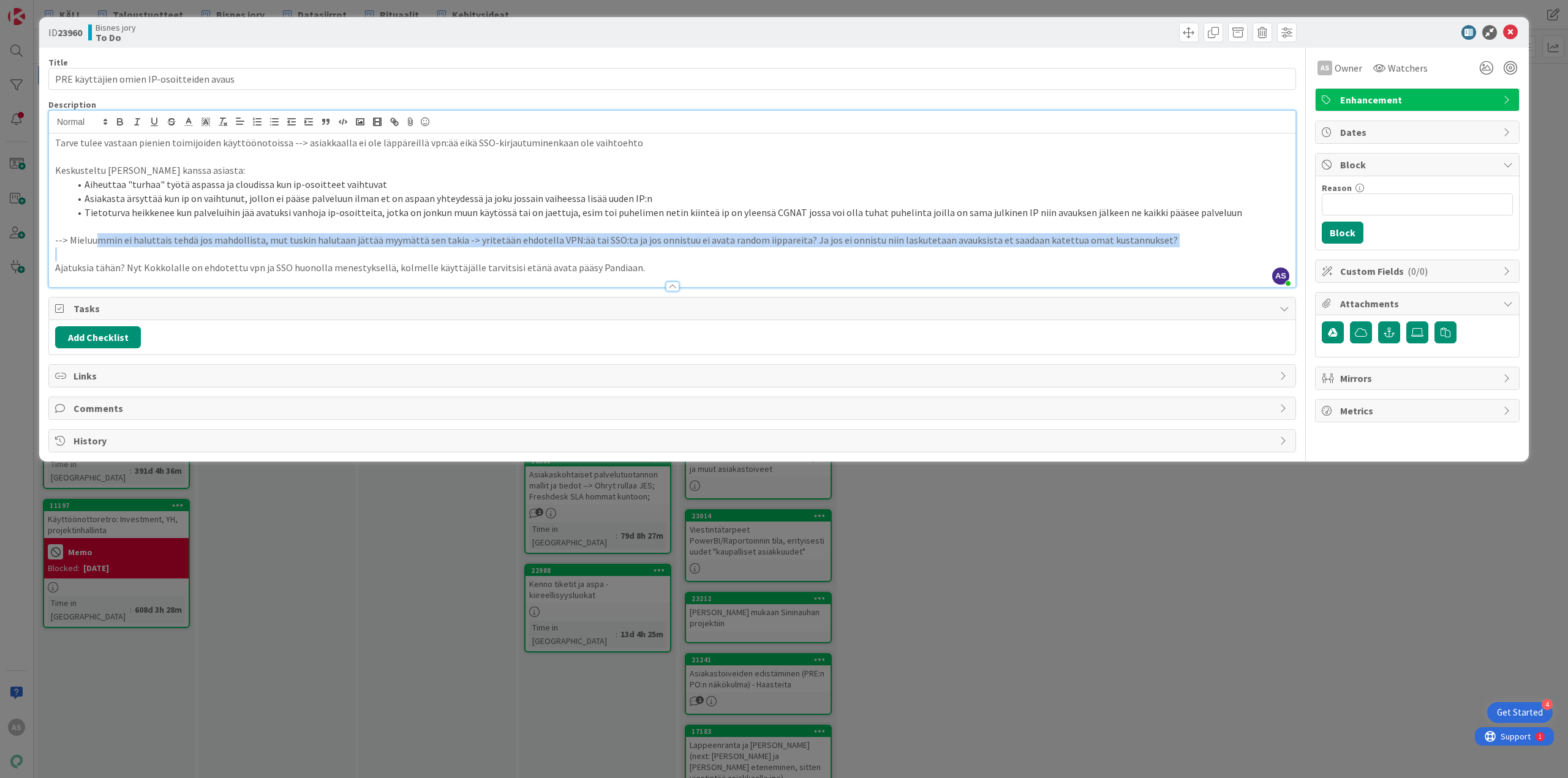
drag, startPoint x: 96, startPoint y: 245, endPoint x: 660, endPoint y: 257, distance: 564.1
click at [660, 257] on div "Tarve tulee vastaan pienien toimijoiden käyttöönotoissa --> asiakkaalla ei ole …" at bounding box center [672, 210] width 1246 height 154
click at [660, 257] on p at bounding box center [672, 255] width 1234 height 14
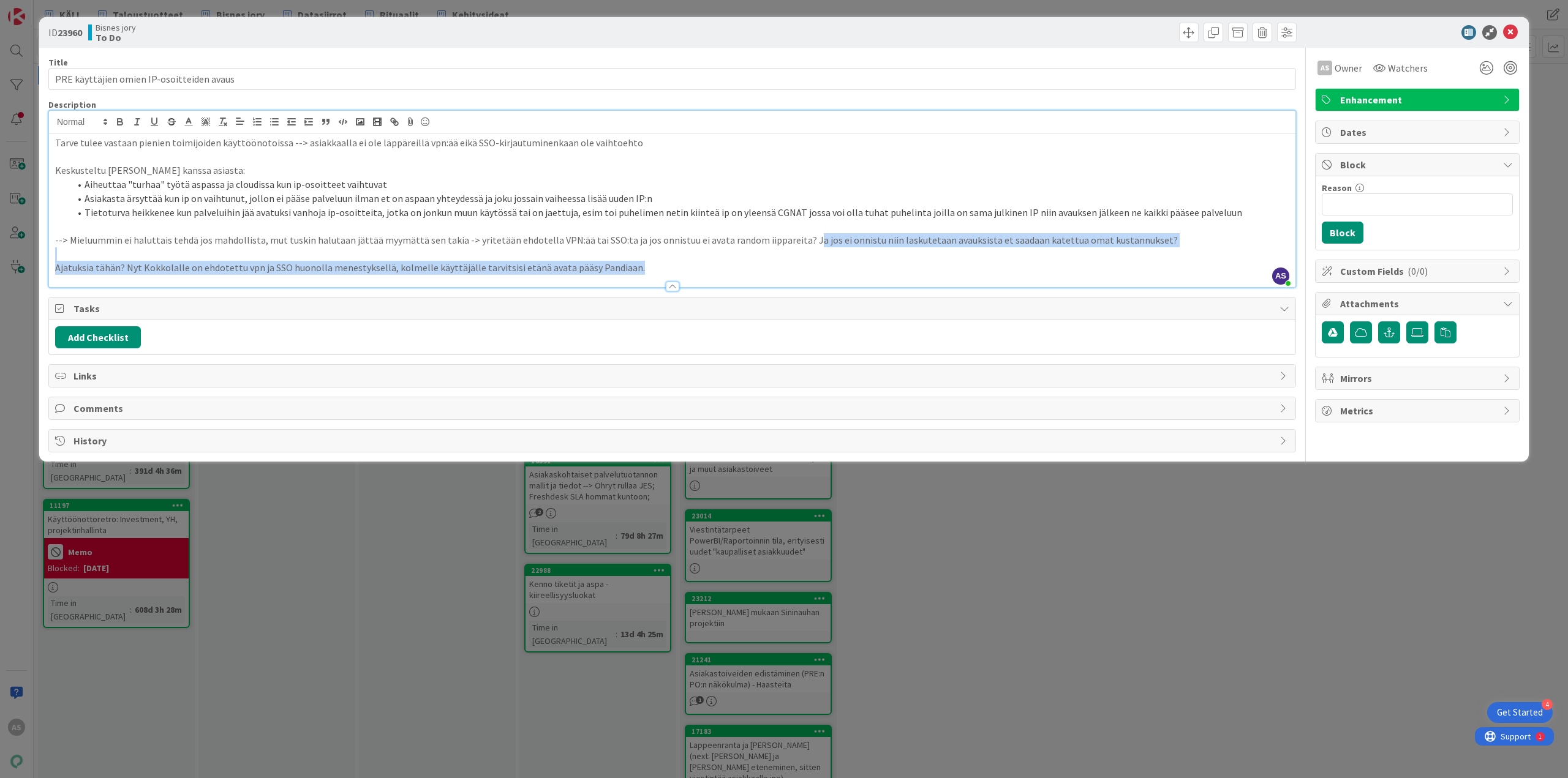
drag, startPoint x: 795, startPoint y: 239, endPoint x: 1092, endPoint y: 261, distance: 297.8
click at [940, 261] on div "Tarve tulee vastaan pienien toimijoiden käyttöönotoissa --> asiakkaalla ei ole …" at bounding box center [672, 210] width 1246 height 154
click at [940, 262] on p "Ajatuksia tähän? Nyt Kokkolalle on ehdotettu vpn ja SSO huonolla menestyksellä,…" at bounding box center [672, 268] width 1234 height 14
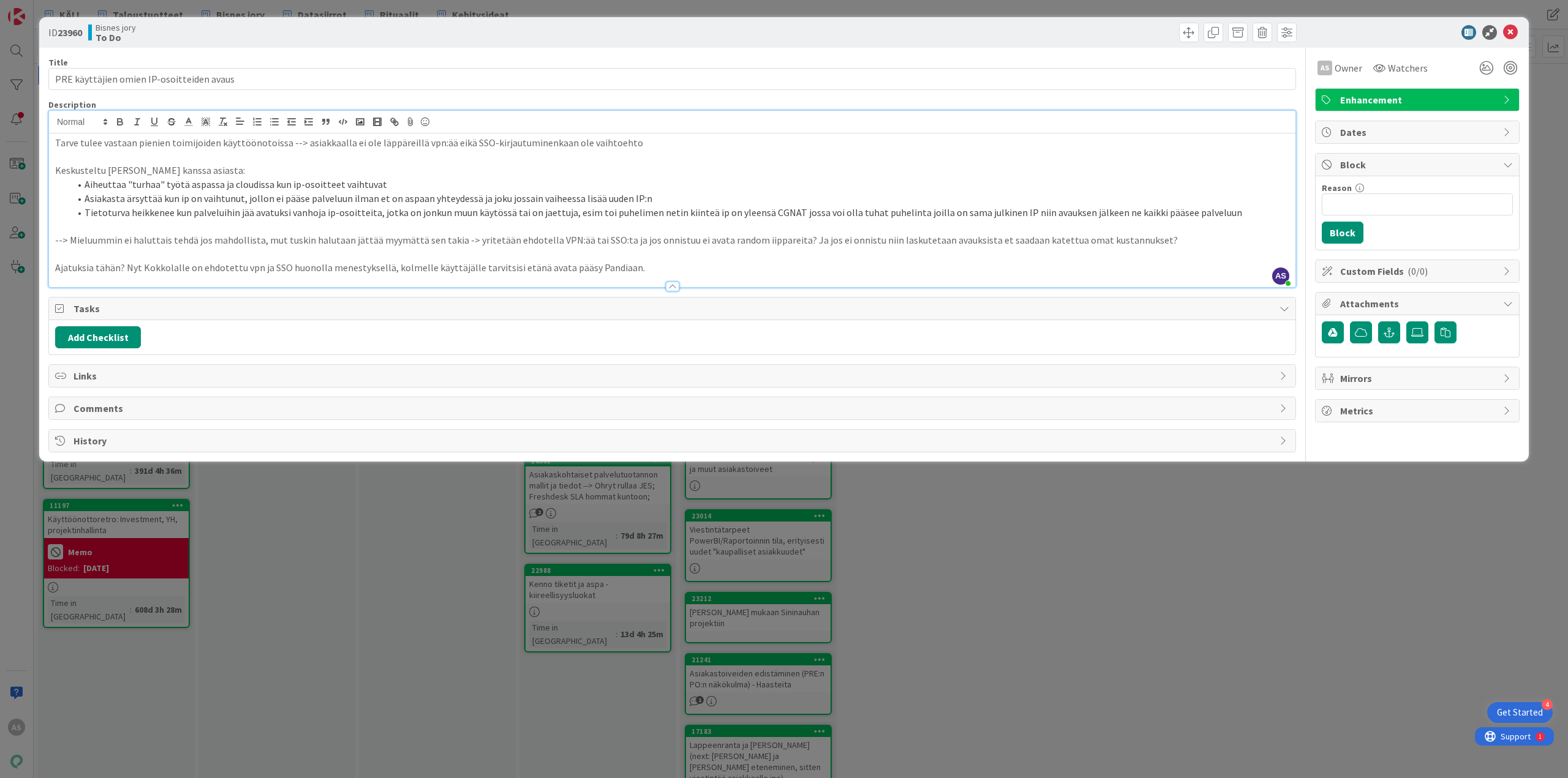
click at [634, 263] on p "Ajatuksia tähän? Nyt Kokkolalle on ehdotettu vpn ja SSO huonolla menestyksellä,…" at bounding box center [672, 268] width 1234 height 14
click at [633, 269] on p "Ajatuksia tähän? Nyt Kokkolalle on ehdotettu vpn ja SSO huonolla menestyksellä,…" at bounding box center [672, 268] width 1234 height 14
drag, startPoint x: 900, startPoint y: 263, endPoint x: 624, endPoint y: 267, distance: 276.0
click at [624, 267] on p "Ajatuksia tähän? Nyt Kokkolalle on ehdotettu vpn ja SSO huonolla menestyksellä,…" at bounding box center [672, 268] width 1234 height 14
click at [396, 484] on div "ID 23960 Bisnes jory To Do Title 41 / 128 PRE käyttäjien omien IP-osoitteiden a…" at bounding box center [784, 389] width 1568 height 778
